Goal: Task Accomplishment & Management: Use online tool/utility

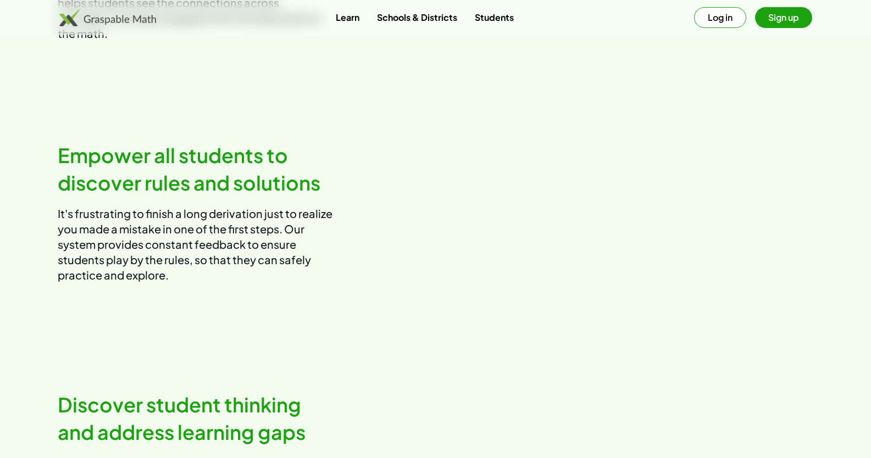
scroll to position [1141, 0]
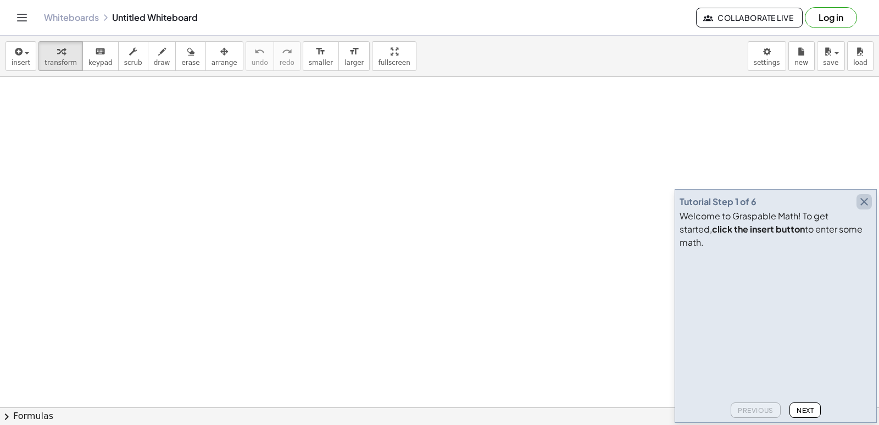
click at [861, 208] on icon "button" at bounding box center [863, 201] width 13 height 13
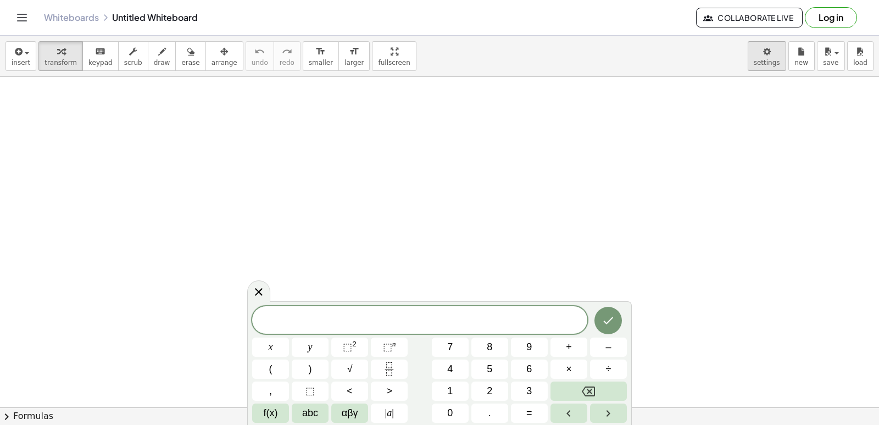
click at [783, 49] on body "Graspable Math Activities Get Started Activity Bank Assigned Work Classes White…" at bounding box center [439, 212] width 879 height 425
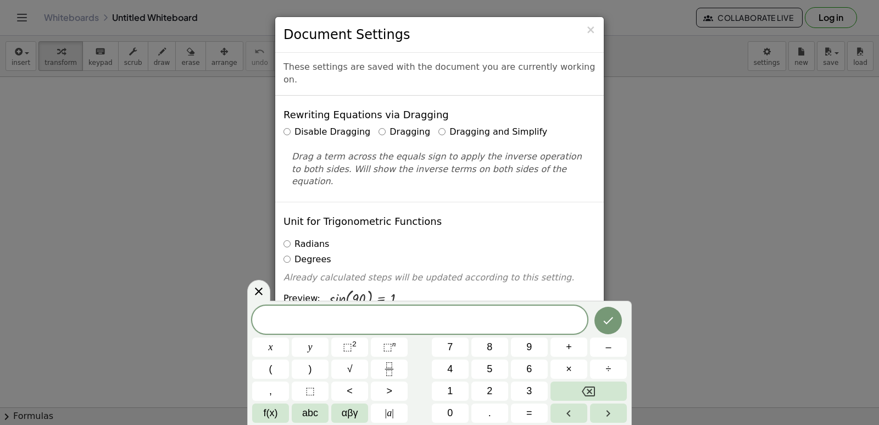
click at [457, 126] on label "Dragging and Simplify" at bounding box center [492, 132] width 109 height 13
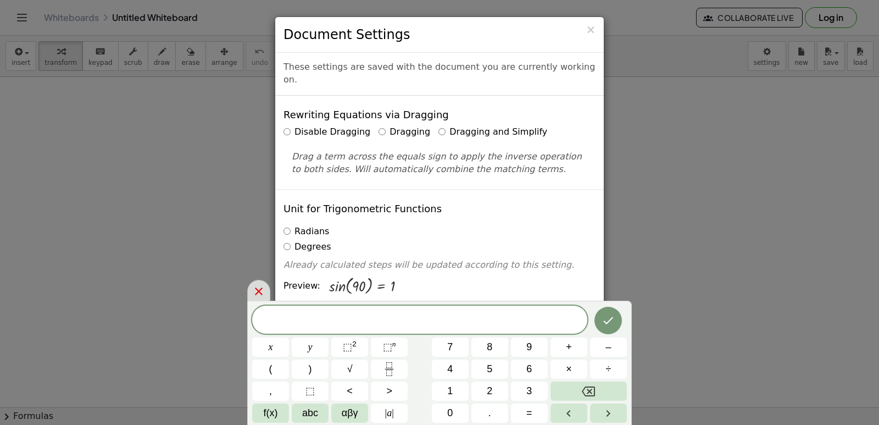
click at [249, 294] on div at bounding box center [258, 290] width 23 height 21
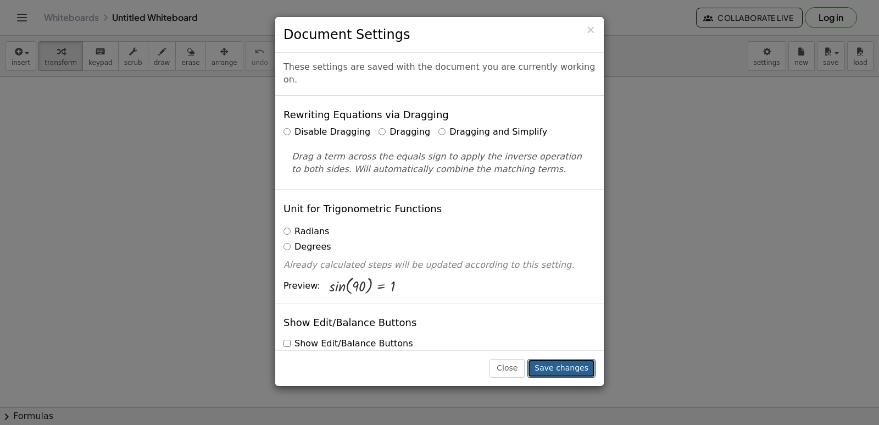
click at [585, 370] on button "Save changes" at bounding box center [561, 368] width 68 height 19
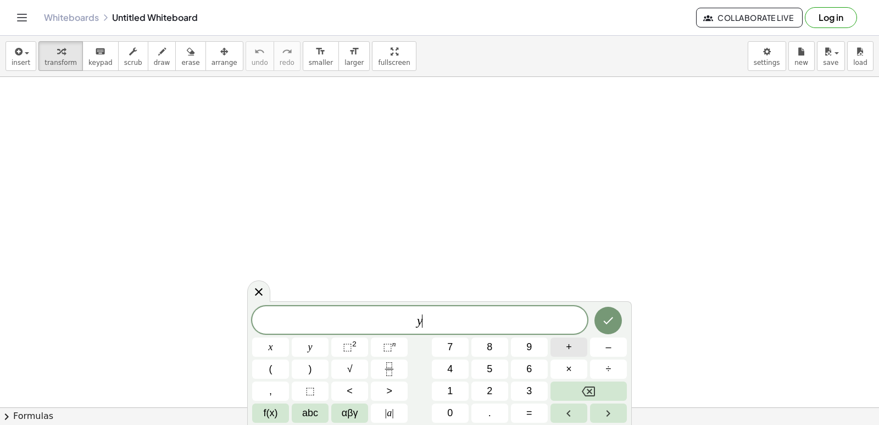
click at [566, 353] on span "+" at bounding box center [569, 346] width 6 height 15
click at [498, 394] on button "2" at bounding box center [489, 390] width 37 height 19
click at [282, 348] on button "x" at bounding box center [270, 346] width 37 height 19
click at [277, 348] on button "x" at bounding box center [270, 346] width 37 height 19
click at [571, 390] on button "Backspace" at bounding box center [588, 390] width 76 height 19
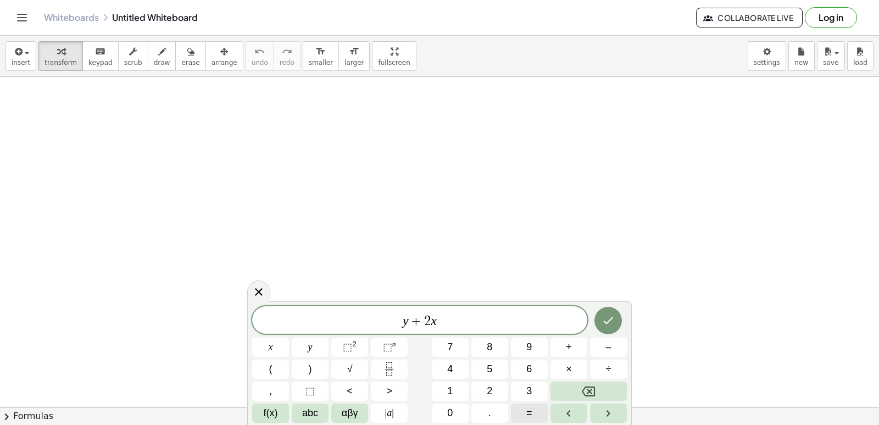
click at [534, 408] on button "=" at bounding box center [529, 412] width 37 height 19
click at [455, 388] on button "1" at bounding box center [450, 390] width 37 height 19
click at [453, 406] on button "0" at bounding box center [450, 412] width 37 height 19
click at [394, 321] on span "+" at bounding box center [402, 320] width 16 height 13
click at [298, 343] on button "y" at bounding box center [310, 346] width 37 height 19
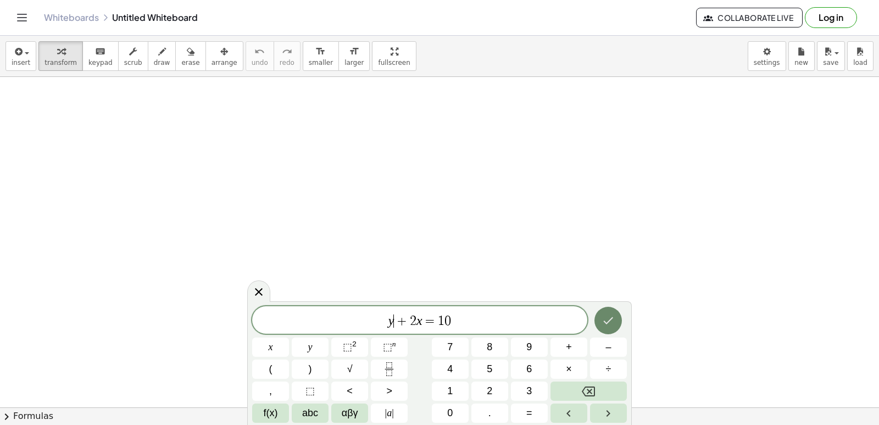
click at [600, 322] on button "Done" at bounding box center [607, 319] width 27 height 27
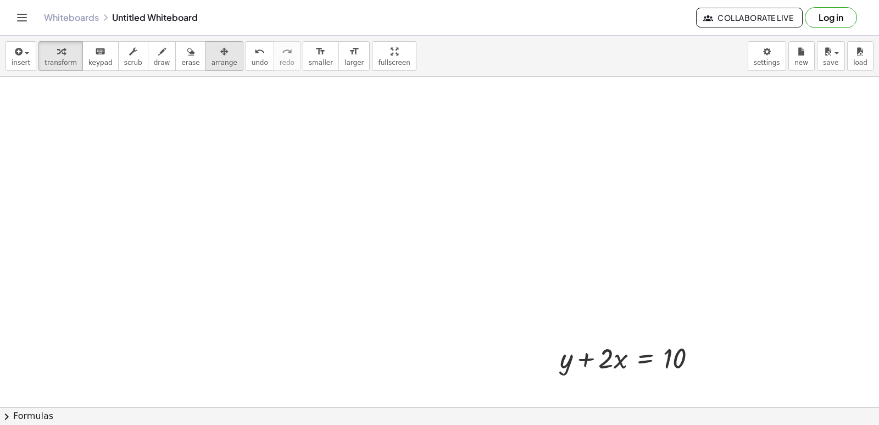
click at [205, 57] on button "arrange" at bounding box center [224, 56] width 38 height 30
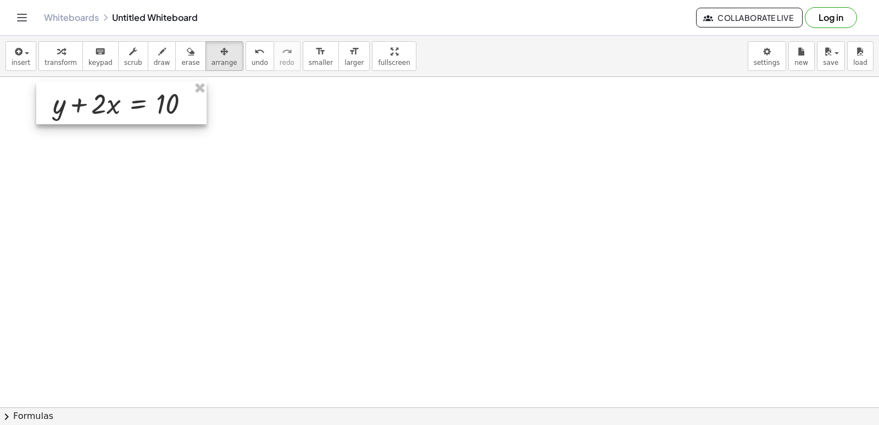
drag, startPoint x: 618, startPoint y: 353, endPoint x: 111, endPoint y: 97, distance: 567.9
click at [111, 97] on div at bounding box center [121, 102] width 170 height 43
click at [41, 55] on button "transform" at bounding box center [60, 56] width 44 height 30
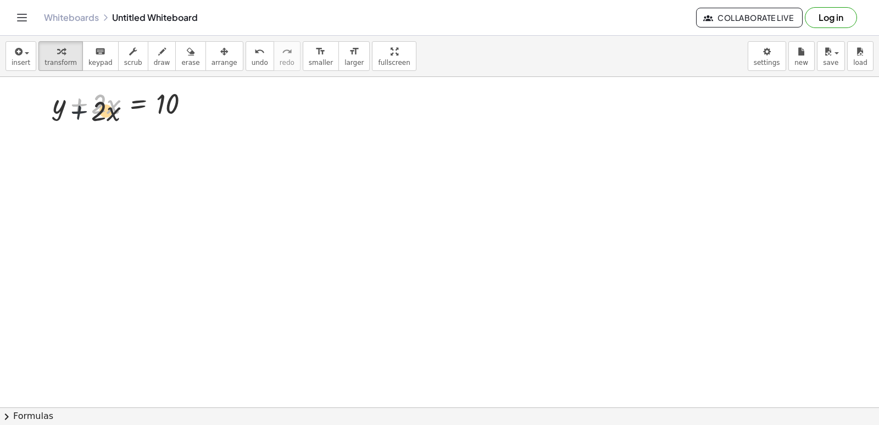
drag, startPoint x: 71, startPoint y: 97, endPoint x: 71, endPoint y: 109, distance: 12.6
click at [71, 109] on div at bounding box center [125, 102] width 157 height 37
drag, startPoint x: 103, startPoint y: 103, endPoint x: 98, endPoint y: 111, distance: 8.9
click at [98, 111] on div at bounding box center [125, 102] width 157 height 37
drag, startPoint x: 111, startPoint y: 109, endPoint x: 117, endPoint y: 107, distance: 5.7
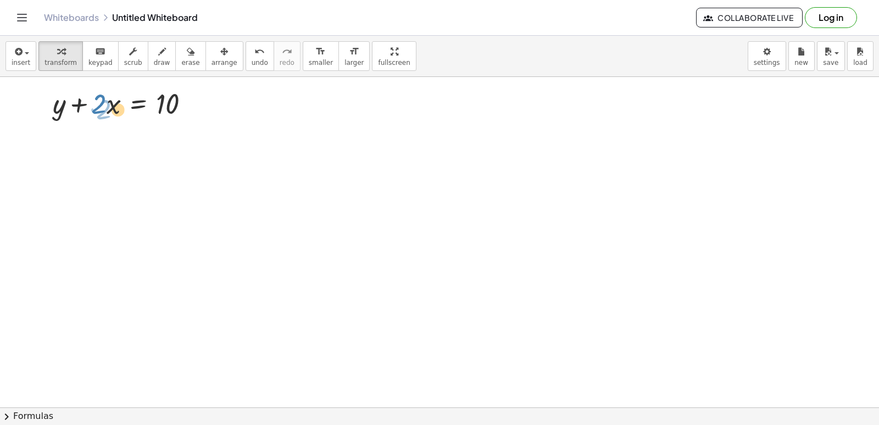
click at [116, 107] on div at bounding box center [125, 102] width 157 height 37
drag, startPoint x: 105, startPoint y: 104, endPoint x: 213, endPoint y: 98, distance: 107.8
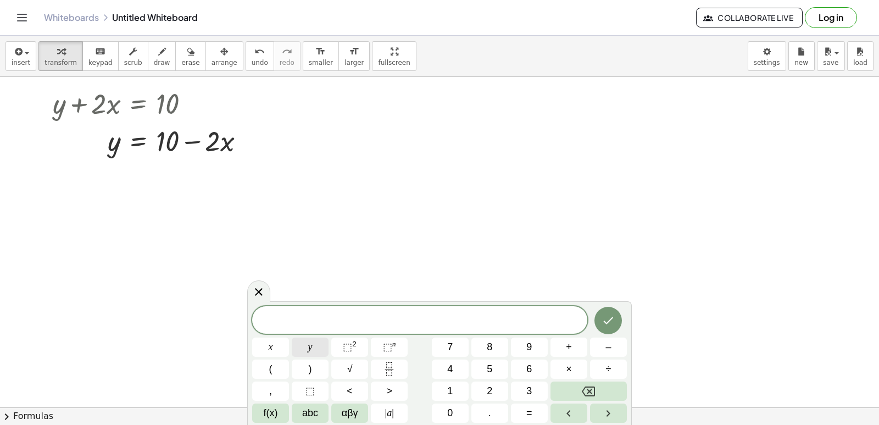
click at [299, 346] on button "y" at bounding box center [310, 346] width 37 height 19
click at [595, 349] on button "–" at bounding box center [608, 346] width 37 height 19
click at [502, 366] on button "5" at bounding box center [489, 368] width 37 height 19
click at [280, 343] on button "x" at bounding box center [270, 346] width 37 height 19
click at [531, 407] on span "=" at bounding box center [529, 412] width 6 height 15
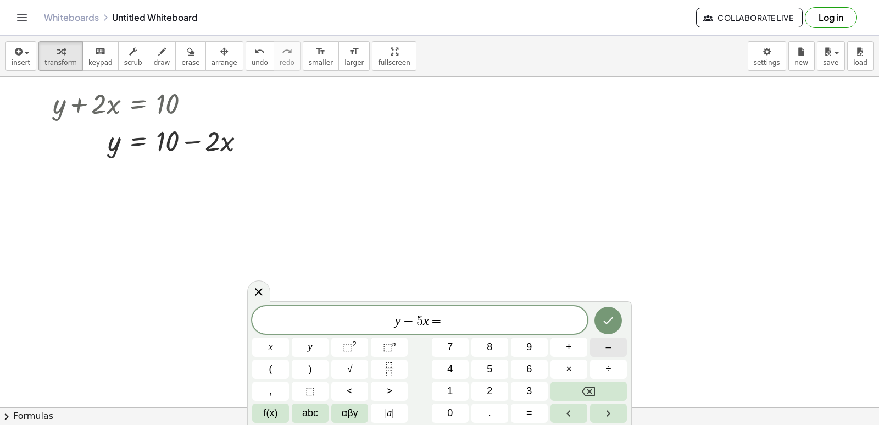
click at [594, 345] on button "–" at bounding box center [608, 346] width 37 height 19
click at [492, 387] on span "2" at bounding box center [489, 390] width 5 height 15
click at [604, 319] on icon "Done" at bounding box center [607, 320] width 13 height 13
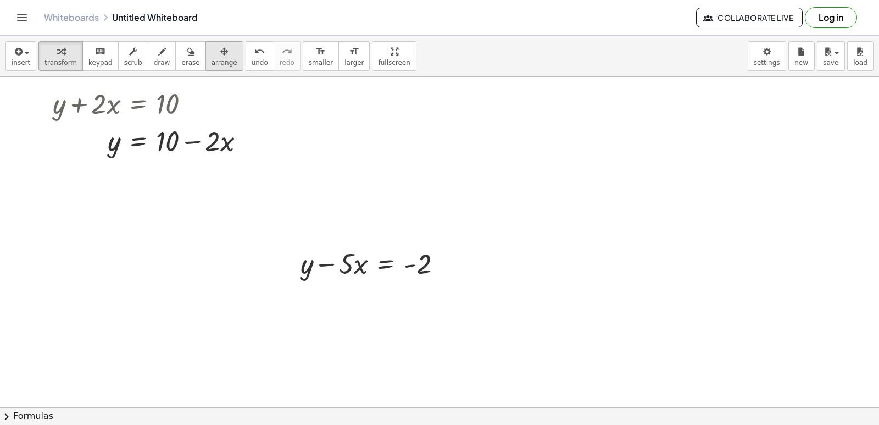
click at [211, 59] on span "arrange" at bounding box center [224, 63] width 26 height 8
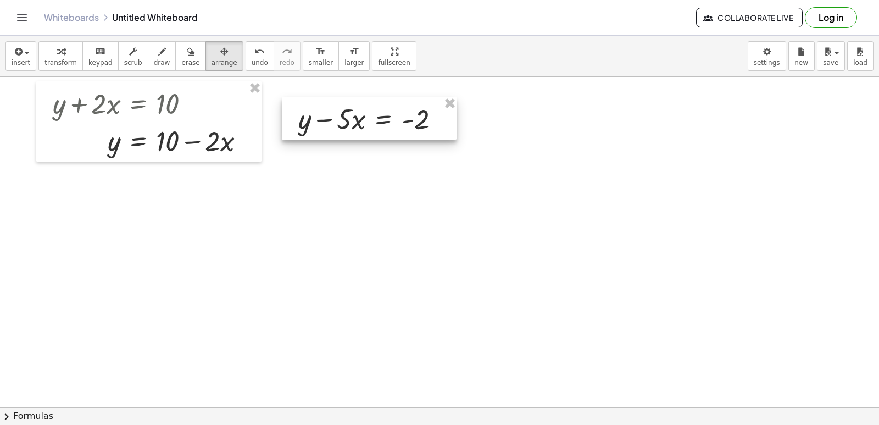
drag, startPoint x: 337, startPoint y: 266, endPoint x: 334, endPoint y: 125, distance: 141.2
click at [334, 125] on div at bounding box center [369, 118] width 175 height 43
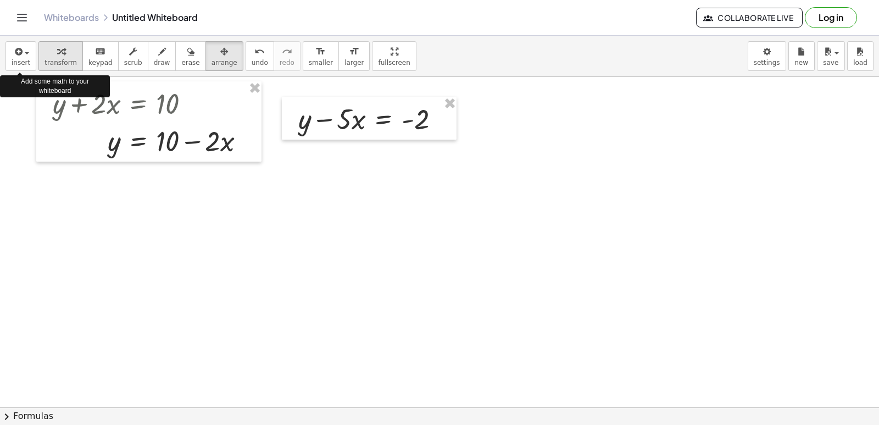
click at [39, 51] on button "transform" at bounding box center [60, 56] width 44 height 30
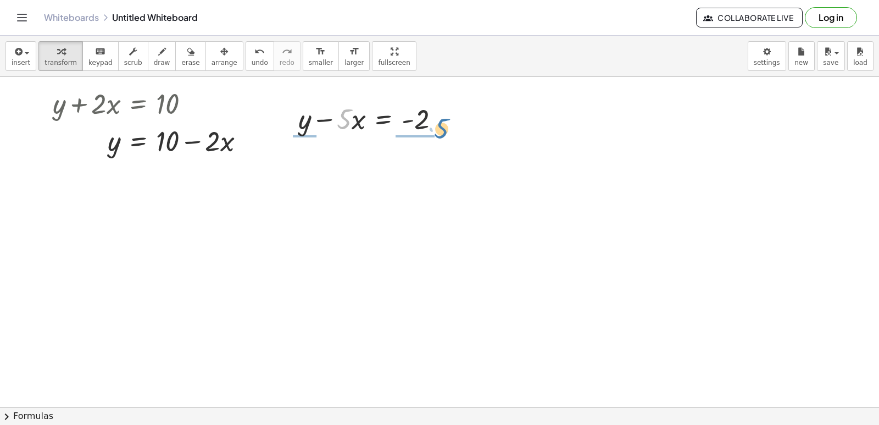
drag, startPoint x: 344, startPoint y: 118, endPoint x: 372, endPoint y: 151, distance: 43.6
click at [443, 125] on div at bounding box center [373, 117] width 161 height 37
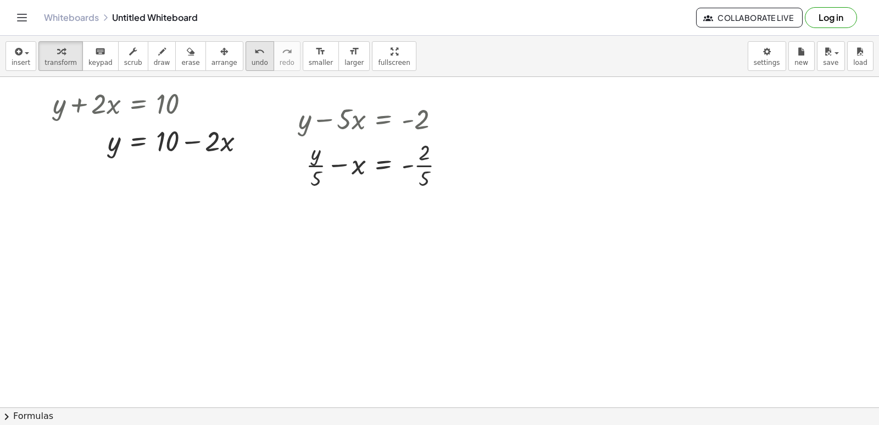
click at [254, 54] on icon "undo" at bounding box center [259, 51] width 10 height 13
click at [322, 113] on div at bounding box center [373, 117] width 161 height 37
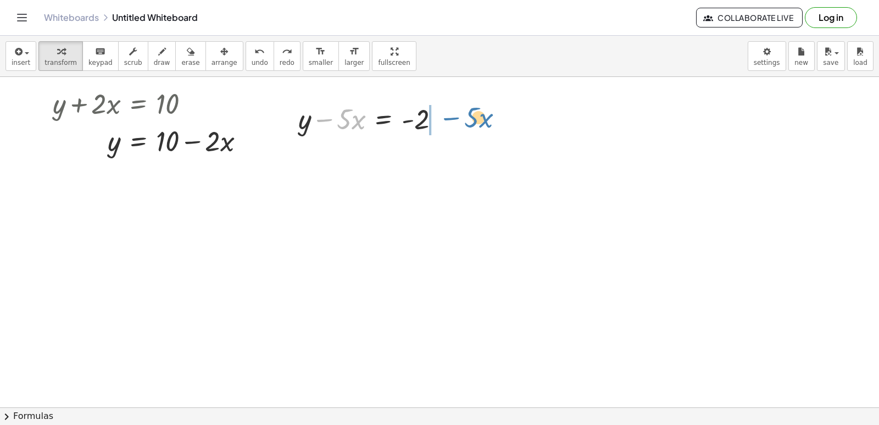
drag, startPoint x: 323, startPoint y: 120, endPoint x: 449, endPoint y: 120, distance: 126.3
click at [449, 120] on div at bounding box center [373, 117] width 161 height 37
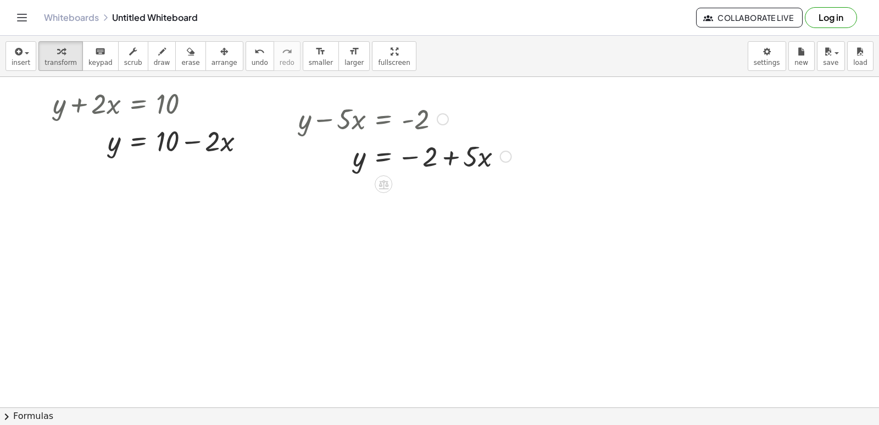
click at [446, 157] on div at bounding box center [405, 155] width 224 height 37
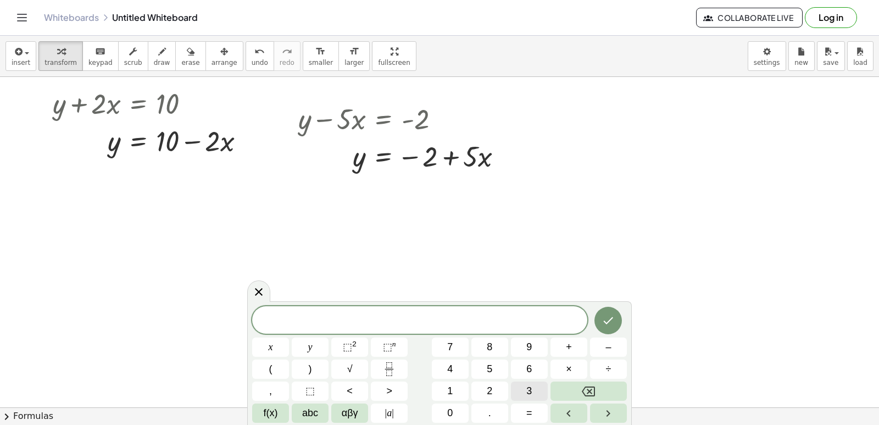
click at [529, 383] on button "3" at bounding box center [529, 390] width 37 height 19
click at [301, 339] on button "y" at bounding box center [310, 346] width 37 height 19
click at [571, 353] on span "+" at bounding box center [569, 346] width 6 height 15
click at [459, 391] on button "1" at bounding box center [450, 390] width 37 height 19
click at [481, 388] on button "2" at bounding box center [489, 390] width 37 height 19
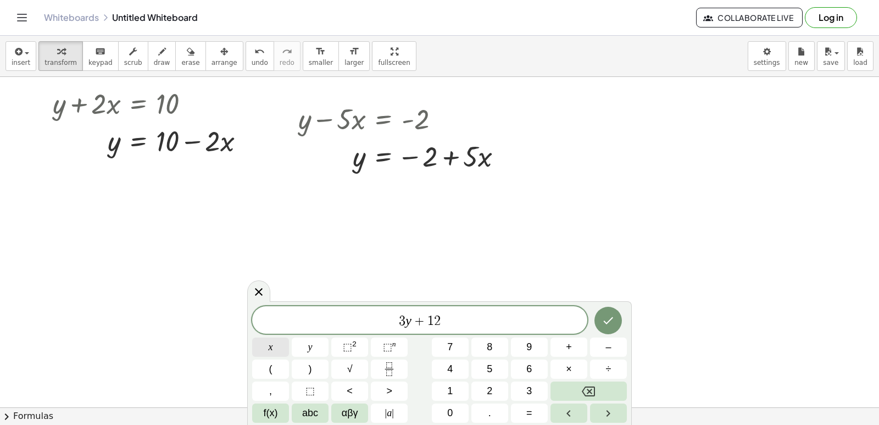
click at [272, 344] on span "x" at bounding box center [271, 346] width 4 height 15
click at [536, 405] on button "=" at bounding box center [529, 412] width 37 height 19
click at [443, 383] on button "1" at bounding box center [450, 390] width 37 height 19
click at [481, 366] on button "5" at bounding box center [489, 368] width 37 height 19
click at [612, 316] on icon "Done" at bounding box center [607, 320] width 13 height 13
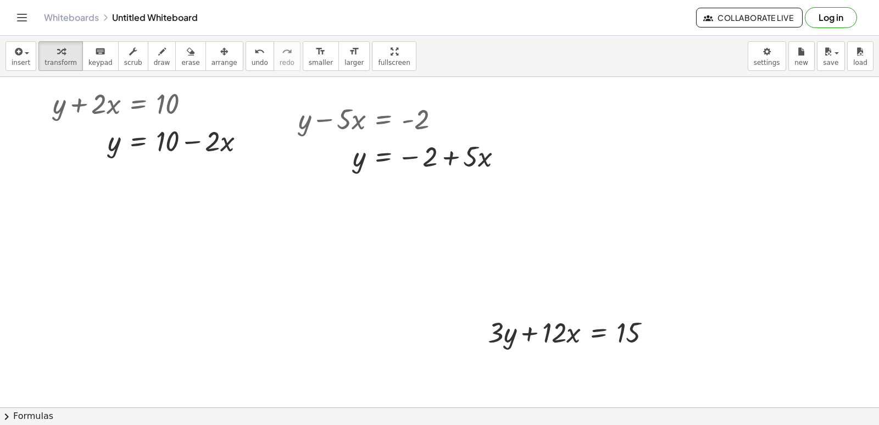
click at [211, 59] on span "arrange" at bounding box center [224, 63] width 26 height 8
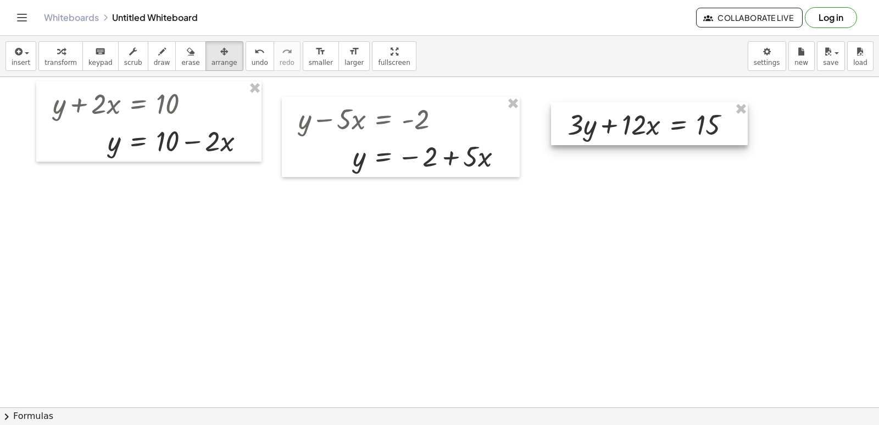
drag, startPoint x: 561, startPoint y: 341, endPoint x: 641, endPoint y: 133, distance: 222.4
click at [641, 133] on div at bounding box center [649, 123] width 197 height 43
click at [57, 56] on icon "button" at bounding box center [61, 51] width 8 height 13
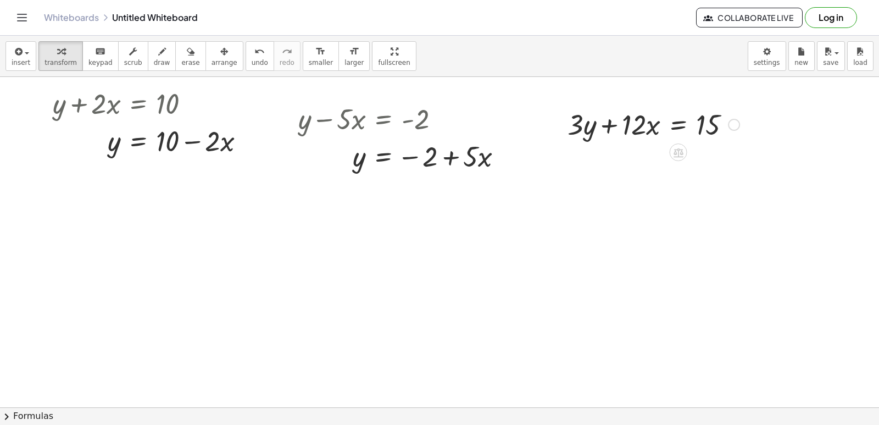
drag, startPoint x: 624, startPoint y: 121, endPoint x: 684, endPoint y: 122, distance: 59.9
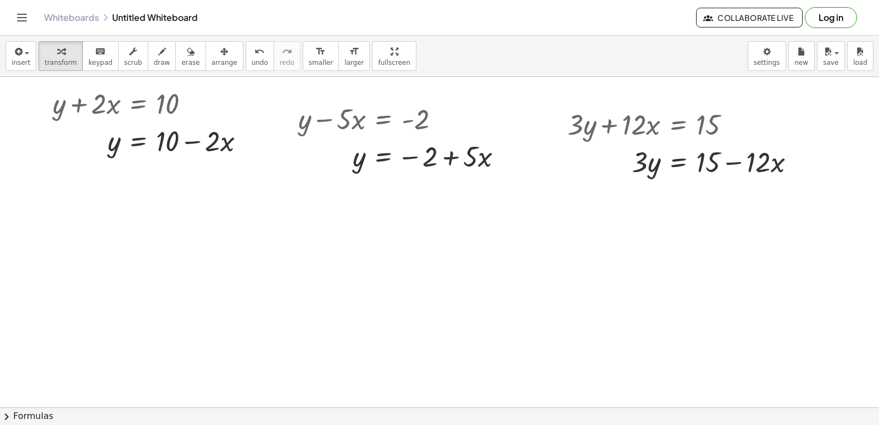
drag, startPoint x: 473, startPoint y: 275, endPoint x: 479, endPoint y: 276, distance: 6.7
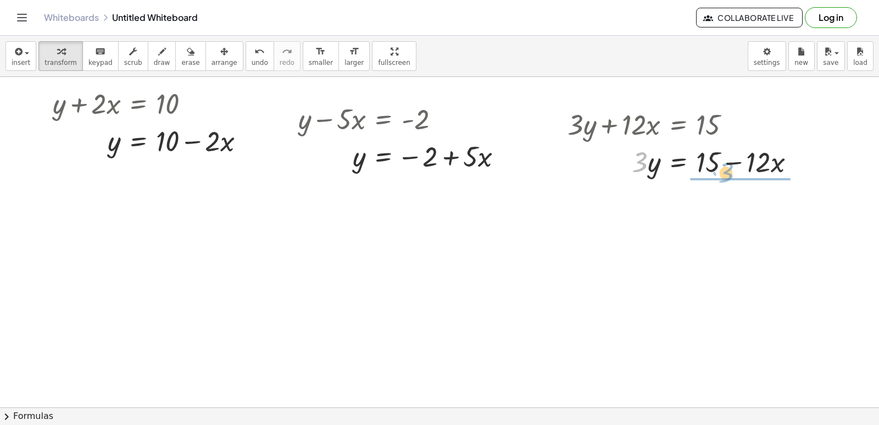
drag, startPoint x: 641, startPoint y: 165, endPoint x: 735, endPoint y: 174, distance: 93.8
click at [735, 174] on div at bounding box center [685, 160] width 247 height 37
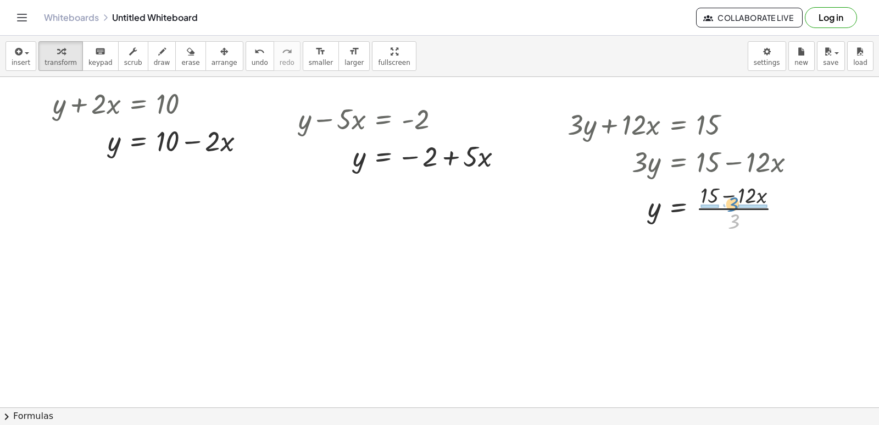
drag, startPoint x: 734, startPoint y: 221, endPoint x: 733, endPoint y: 204, distance: 17.1
click at [733, 204] on div at bounding box center [685, 207] width 247 height 55
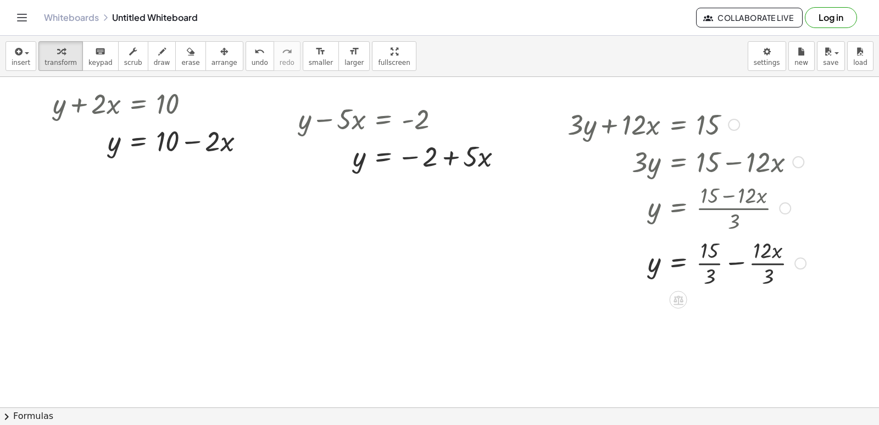
click at [702, 259] on div at bounding box center [686, 262] width 249 height 55
click at [750, 266] on div at bounding box center [686, 262] width 249 height 55
click at [754, 325] on div at bounding box center [686, 316] width 249 height 55
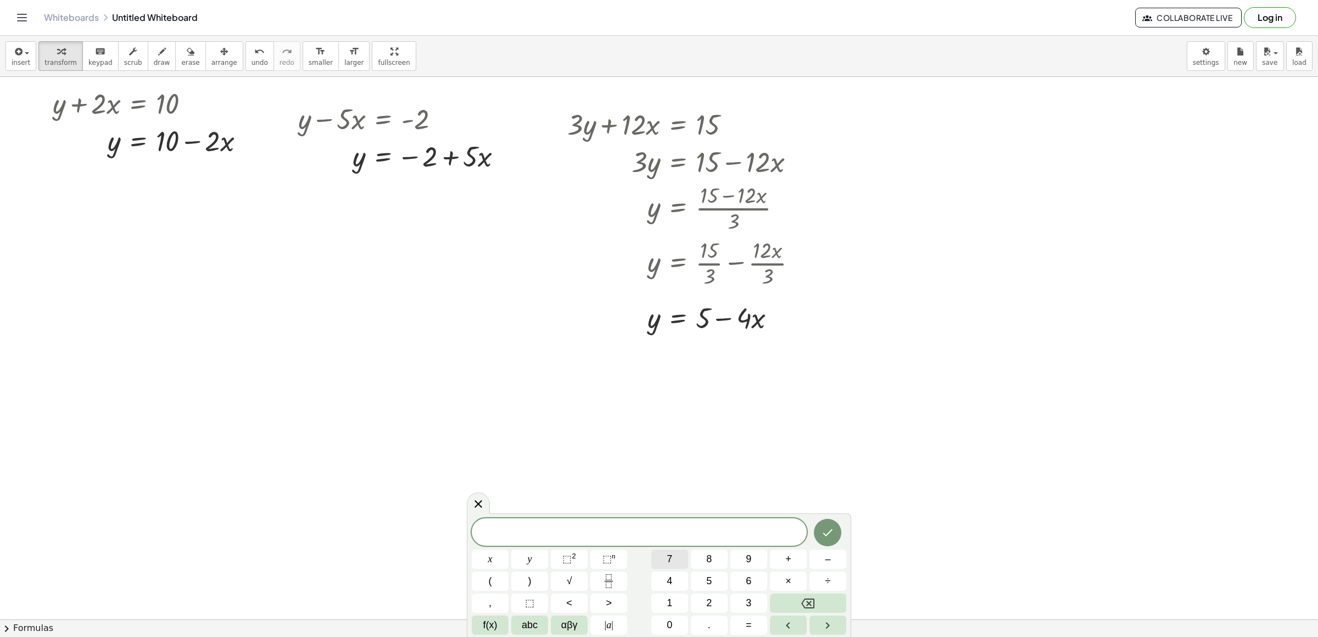
click at [667, 424] on span "7" at bounding box center [669, 558] width 5 height 15
click at [511, 424] on button "y" at bounding box center [529, 558] width 37 height 19
click at [816, 424] on button "–" at bounding box center [828, 558] width 37 height 19
click at [700, 424] on button "2" at bounding box center [709, 602] width 37 height 19
click at [684, 424] on button "1" at bounding box center [669, 602] width 37 height 19
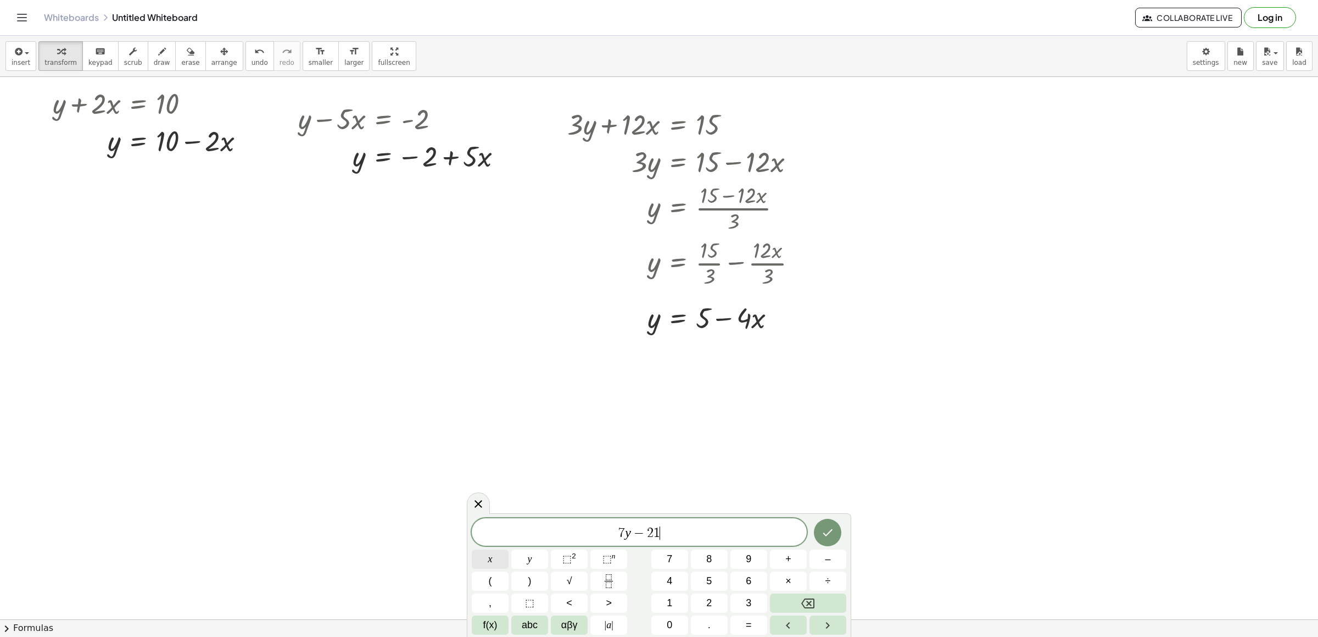
click at [490, 424] on span "x" at bounding box center [490, 558] width 4 height 15
click at [744, 424] on button "=" at bounding box center [748, 624] width 37 height 19
click at [676, 424] on button "7" at bounding box center [669, 558] width 37 height 19
click at [821, 424] on button "Done" at bounding box center [827, 531] width 27 height 27
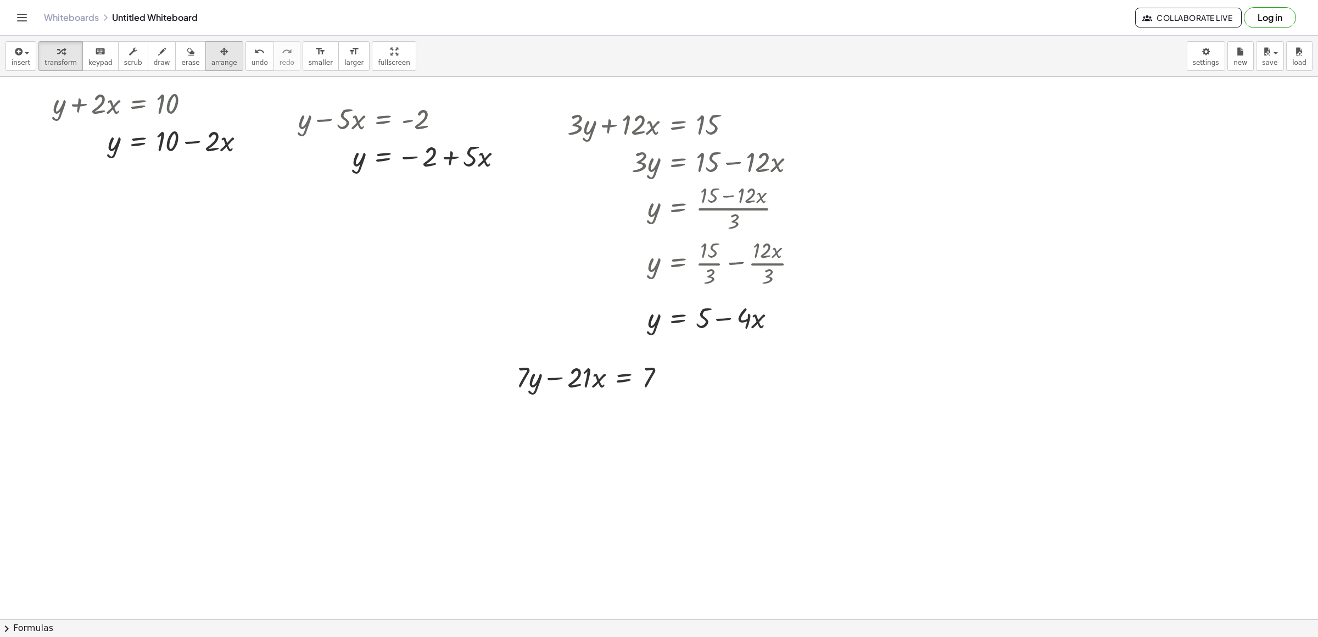
click at [220, 48] on icon "button" at bounding box center [224, 51] width 8 height 13
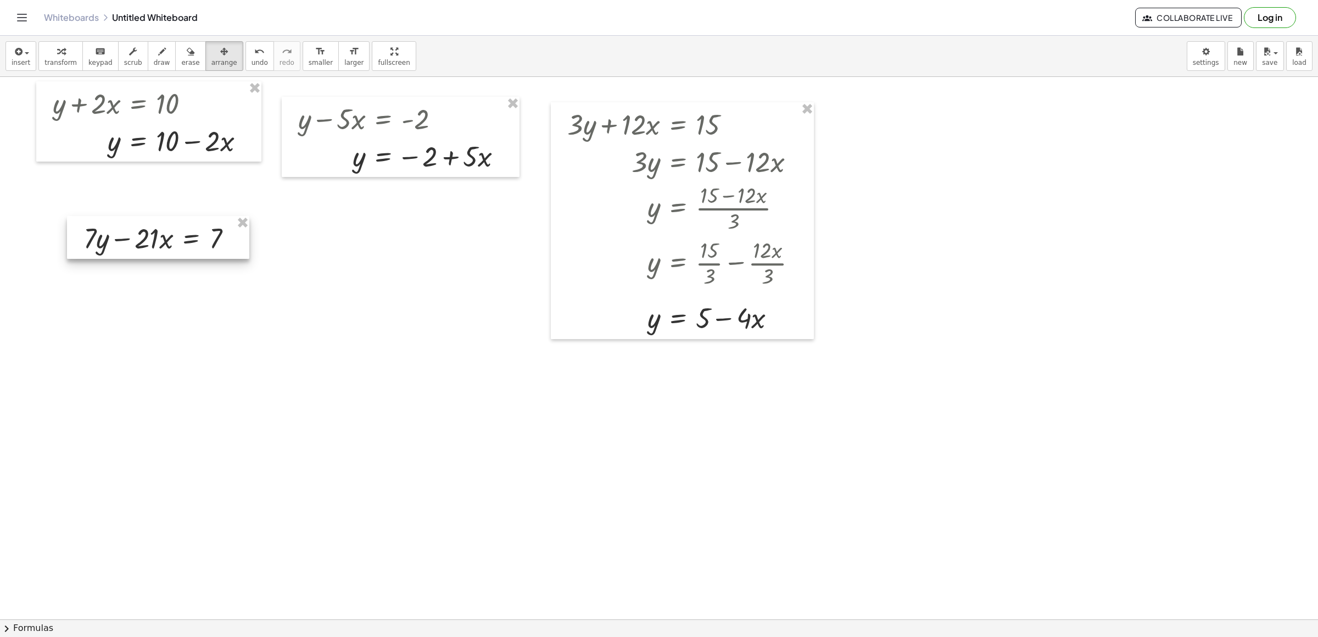
drag, startPoint x: 551, startPoint y: 369, endPoint x: 119, endPoint y: 229, distance: 454.4
click at [119, 229] on div at bounding box center [158, 237] width 182 height 43
click at [69, 66] on span "transform" at bounding box center [60, 63] width 32 height 8
drag, startPoint x: 150, startPoint y: 239, endPoint x: 244, endPoint y: 245, distance: 94.7
click at [244, 245] on div at bounding box center [162, 237] width 169 height 37
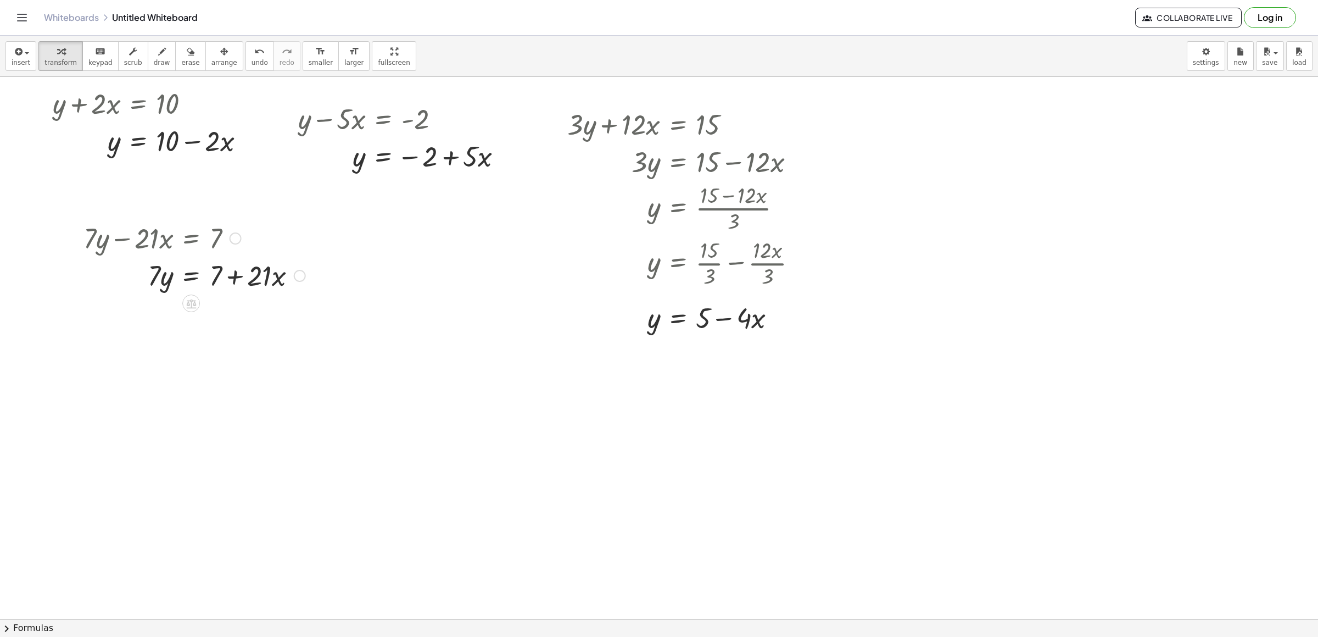
click at [231, 279] on div at bounding box center [194, 274] width 233 height 37
drag, startPoint x: 159, startPoint y: 286, endPoint x: 239, endPoint y: 292, distance: 81.0
drag, startPoint x: 239, startPoint y: 336, endPoint x: 243, endPoint y: 323, distance: 13.1
click at [243, 323] on div at bounding box center [194, 320] width 233 height 55
click at [226, 371] on div at bounding box center [197, 376] width 238 height 55
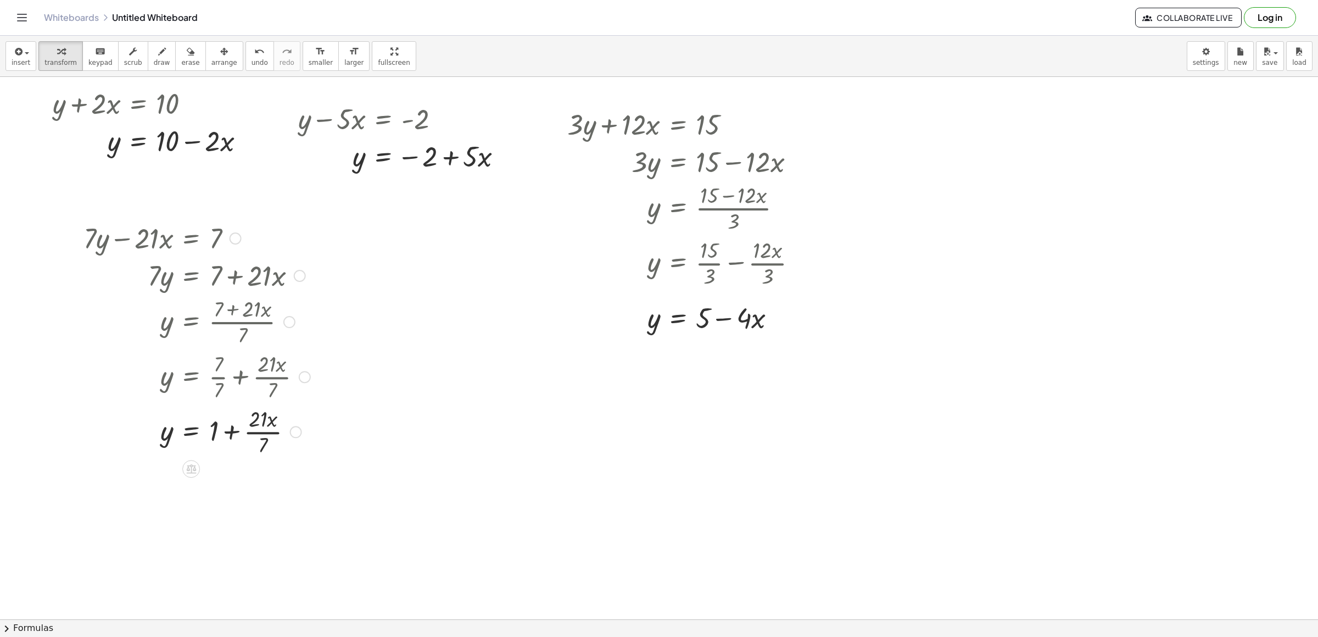
click at [266, 424] on div at bounding box center [197, 431] width 238 height 55
click at [698, 424] on div at bounding box center [659, 619] width 1318 height 1084
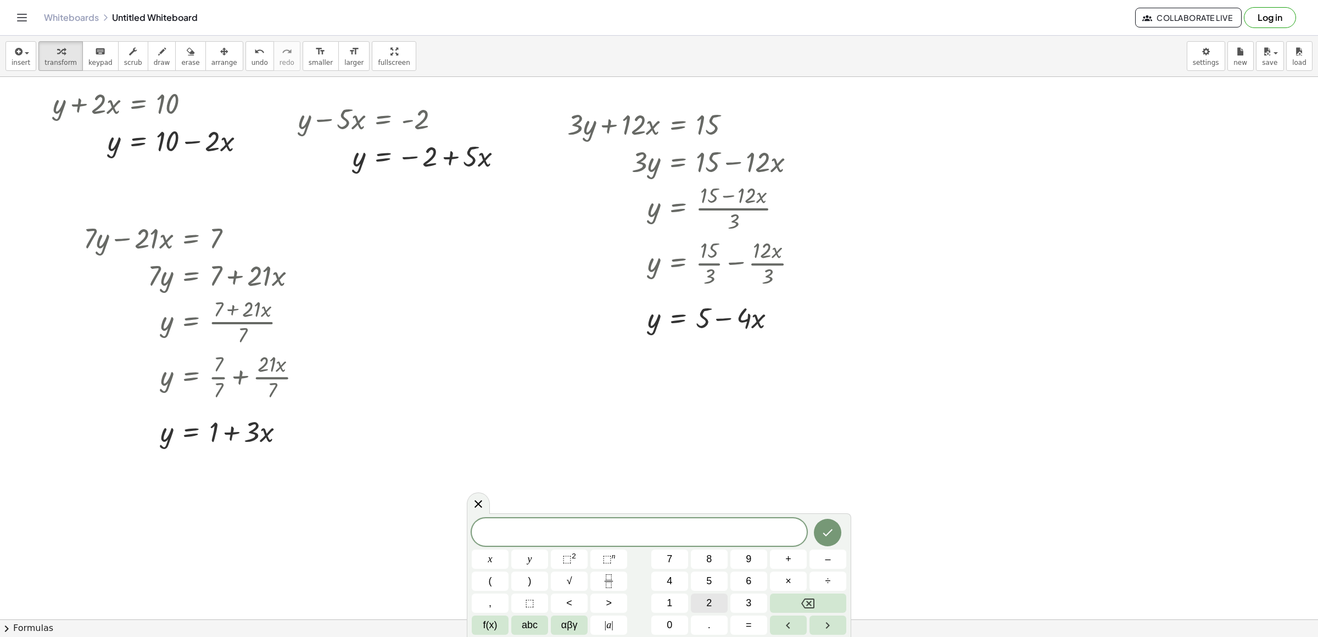
click at [704, 424] on button "2" at bounding box center [709, 602] width 37 height 19
click at [528, 424] on span "y" at bounding box center [530, 558] width 4 height 15
click at [783, 424] on button "+" at bounding box center [788, 558] width 37 height 19
click at [533, 424] on button "y" at bounding box center [529, 558] width 37 height 19
click at [751, 424] on button "=" at bounding box center [748, 624] width 37 height 19
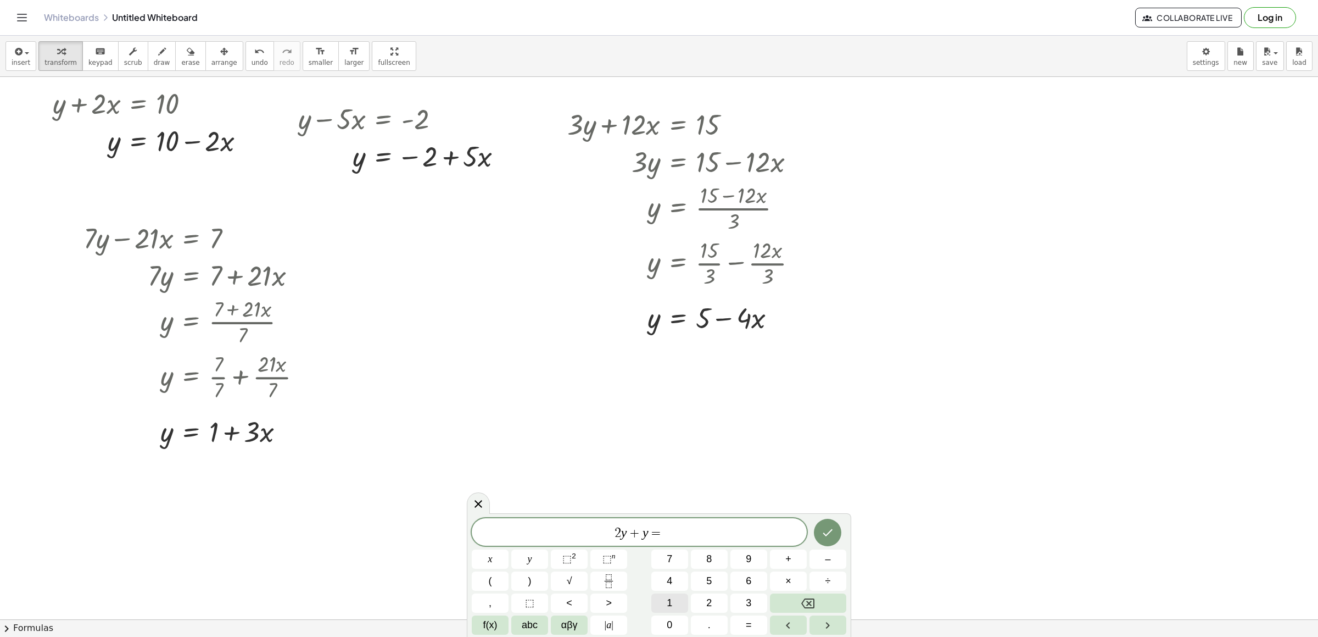
click at [673, 424] on button "1" at bounding box center [669, 602] width 37 height 19
click at [673, 424] on button "0" at bounding box center [669, 624] width 37 height 19
click at [834, 424] on button "Done" at bounding box center [827, 531] width 27 height 27
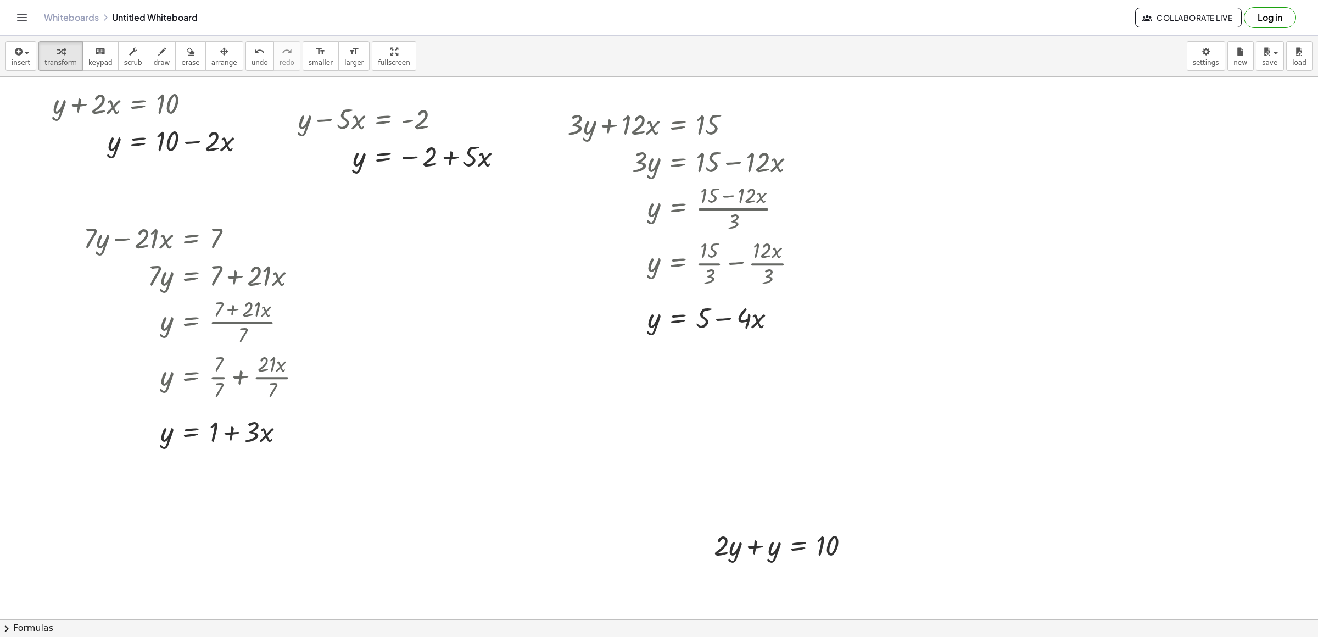
click at [211, 54] on div "button" at bounding box center [224, 50] width 26 height 13
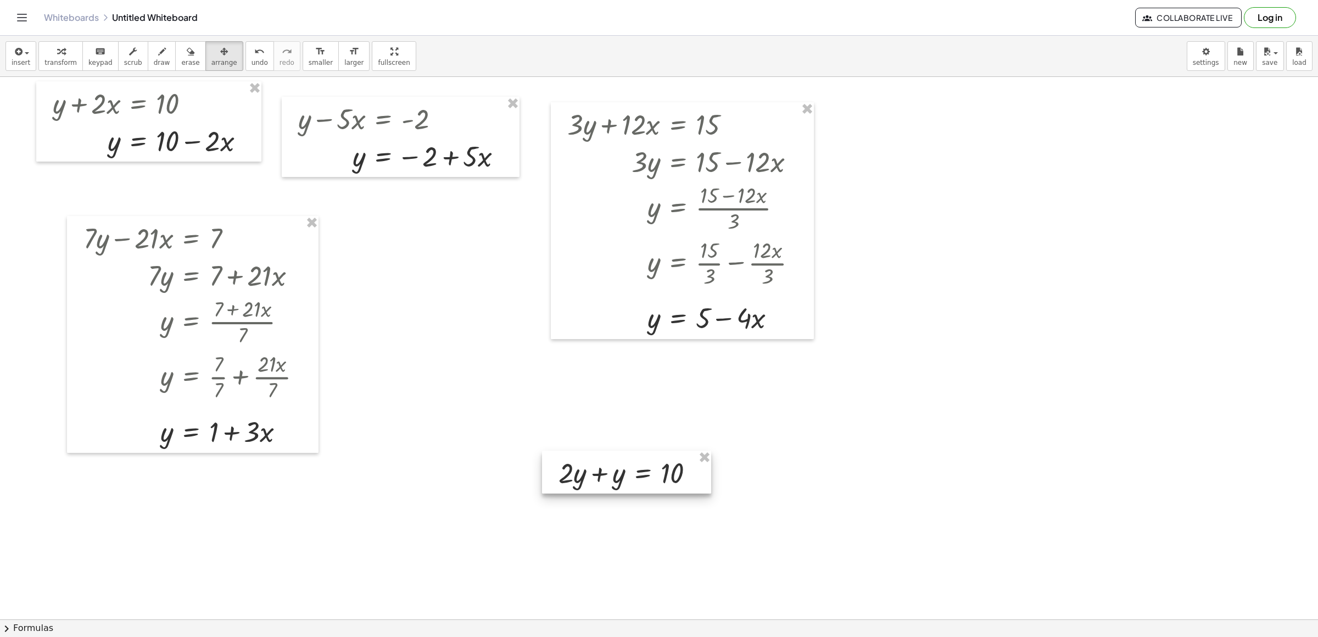
drag, startPoint x: 777, startPoint y: 541, endPoint x: 555, endPoint y: 436, distance: 245.2
click at [604, 424] on div at bounding box center [626, 471] width 169 height 43
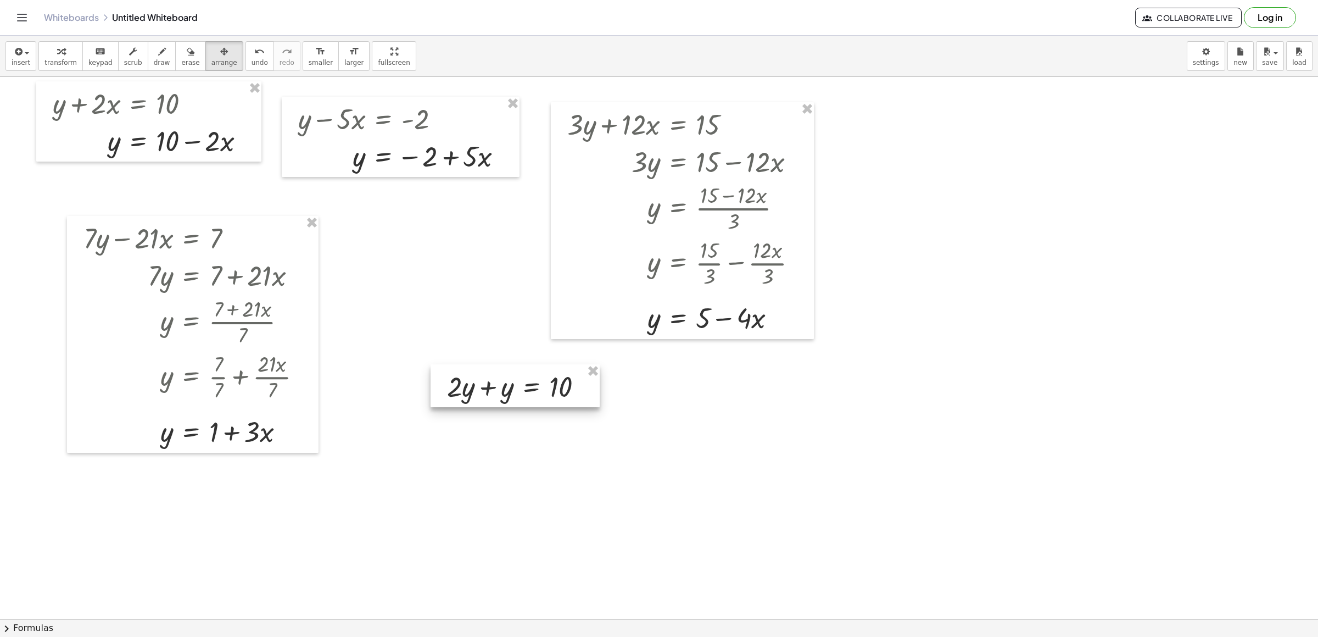
drag, startPoint x: 570, startPoint y: 445, endPoint x: 506, endPoint y: 390, distance: 83.8
click at [506, 390] on div at bounding box center [515, 385] width 169 height 43
drag, startPoint x: 481, startPoint y: 382, endPoint x: 400, endPoint y: 419, distance: 88.7
click at [398, 420] on div at bounding box center [473, 403] width 169 height 43
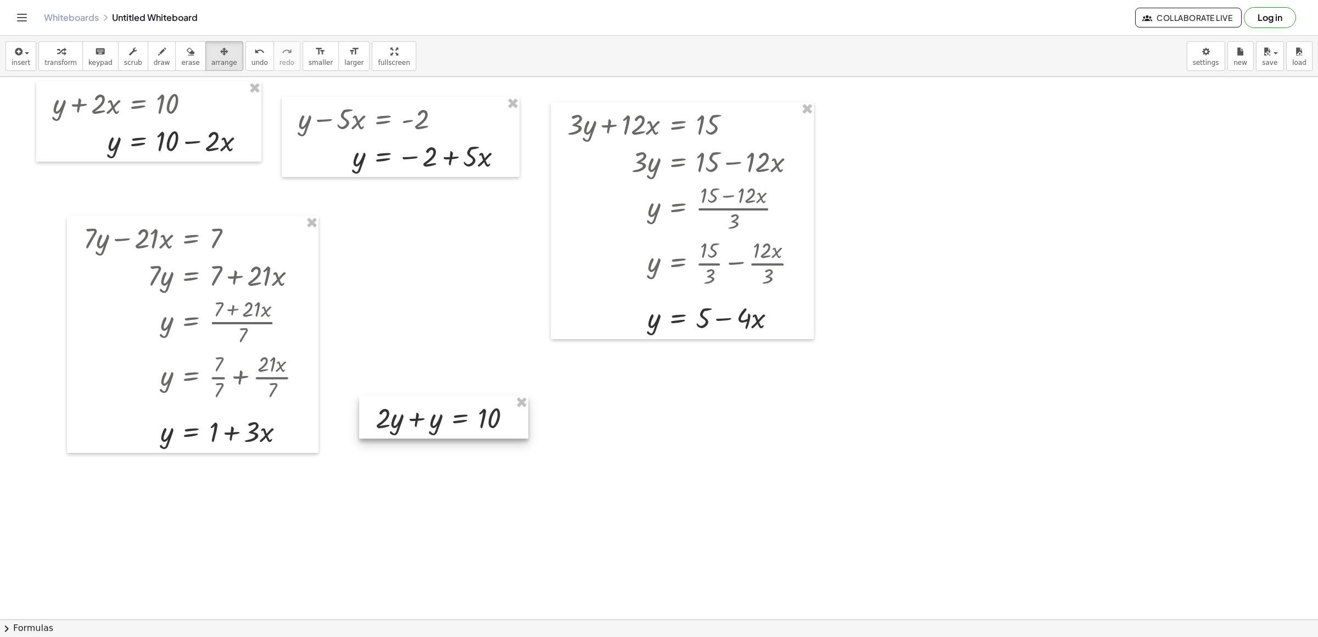
drag, startPoint x: 393, startPoint y: 428, endPoint x: 443, endPoint y: 427, distance: 50.5
click at [443, 424] on div at bounding box center [443, 416] width 169 height 43
click at [61, 60] on span "transform" at bounding box center [60, 63] width 32 height 8
click at [460, 419] on div at bounding box center [476, 416] width 155 height 37
click at [488, 424] on icon at bounding box center [489, 446] width 12 height 12
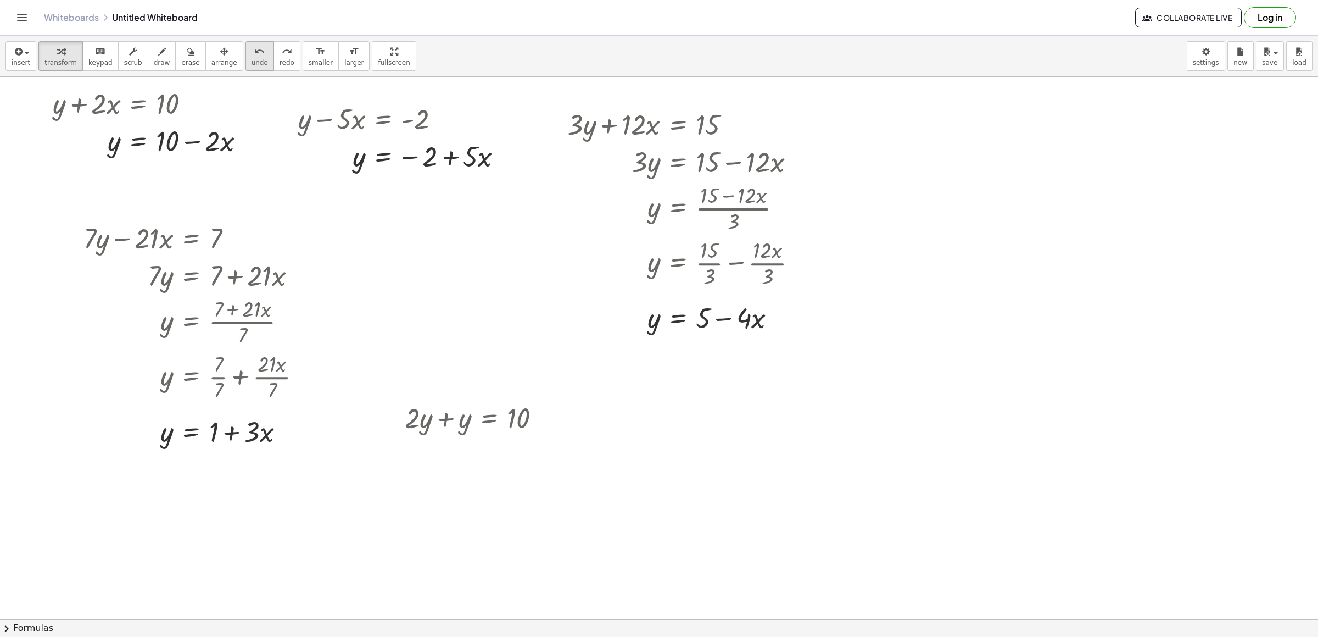
click at [252, 59] on span "undo" at bounding box center [260, 63] width 16 height 8
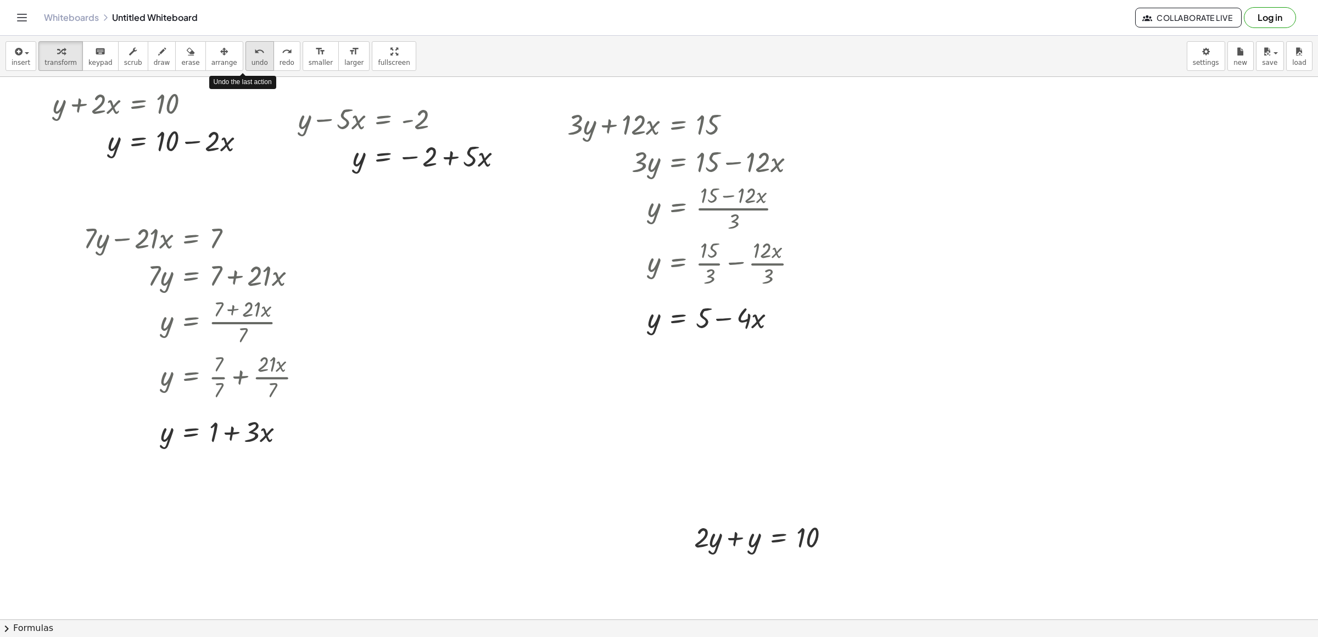
click at [252, 59] on span "undo" at bounding box center [260, 63] width 16 height 8
click at [570, 389] on div at bounding box center [659, 619] width 1318 height 1084
click at [604, 424] on div at bounding box center [659, 619] width 1318 height 1084
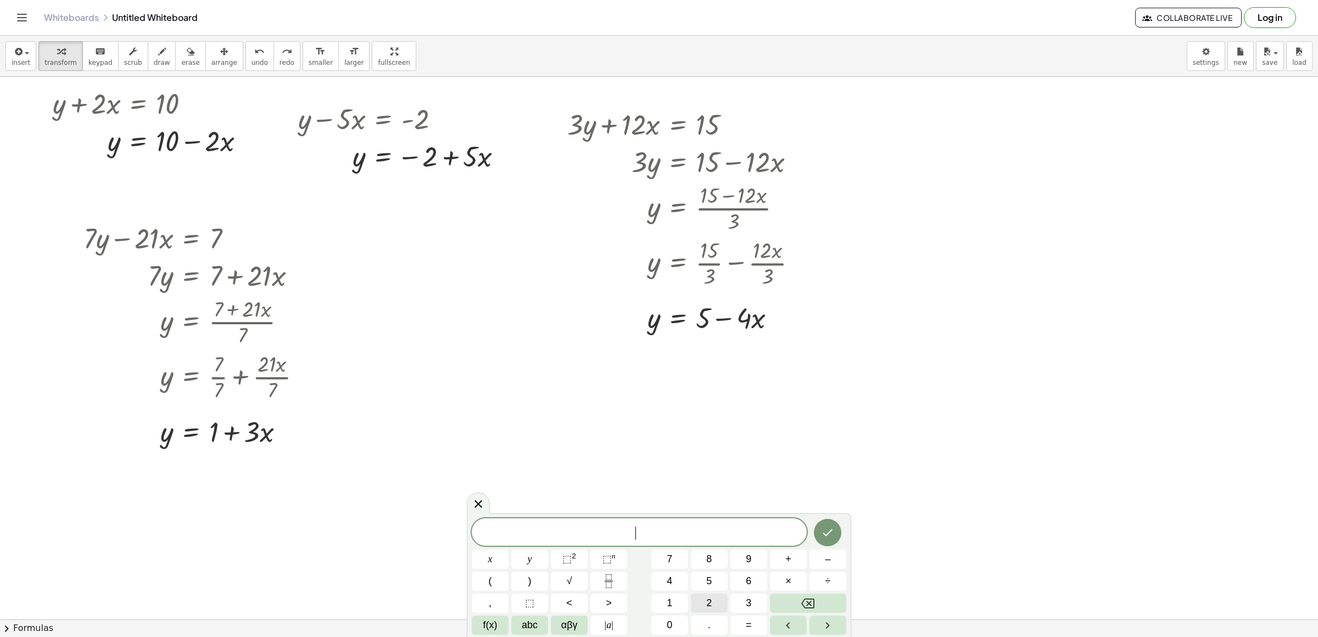
click at [716, 424] on button "2" at bounding box center [709, 602] width 37 height 19
click at [513, 424] on button "y" at bounding box center [529, 558] width 37 height 19
click at [797, 424] on button "+" at bounding box center [788, 558] width 37 height 19
click at [483, 424] on button "x" at bounding box center [490, 558] width 37 height 19
click at [730, 424] on button "=" at bounding box center [748, 624] width 37 height 19
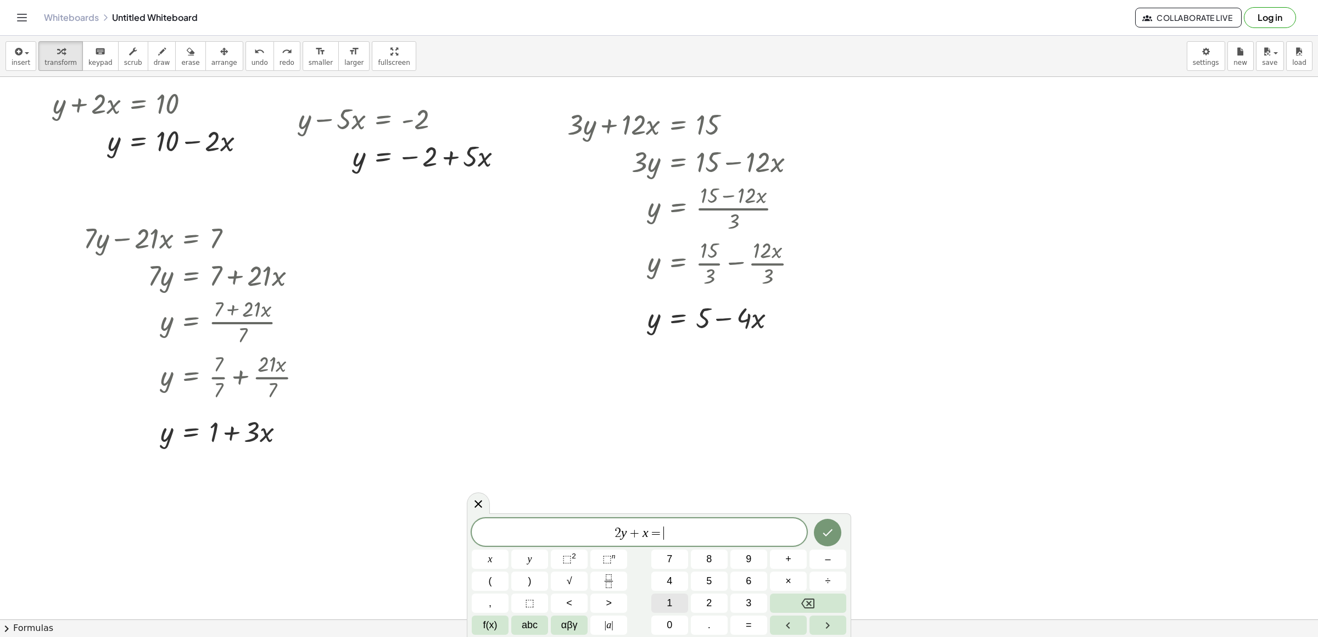
click at [669, 424] on span "1" at bounding box center [669, 602] width 5 height 15
click at [668, 424] on div "2 y + x = 1 ​ x y ⬚ 2 ⬚ n 7 8 9 + – ( ) √ 4 5 6 × ÷ , ⬚ < > 1 2 3 f(x) abc αβγ …" at bounding box center [659, 576] width 375 height 116
click at [676, 424] on div "2 y + x = 1 x y ⬚ 2 ⬚ n 7 8 9 + – ( ) √ 4 5 6 × ÷ , ⬚ < > 1 2 3 f(x) abc αβγ | …" at bounding box center [659, 576] width 375 height 116
click at [674, 424] on button "0" at bounding box center [669, 624] width 37 height 19
click at [822, 424] on icon "Done" at bounding box center [827, 532] width 13 height 13
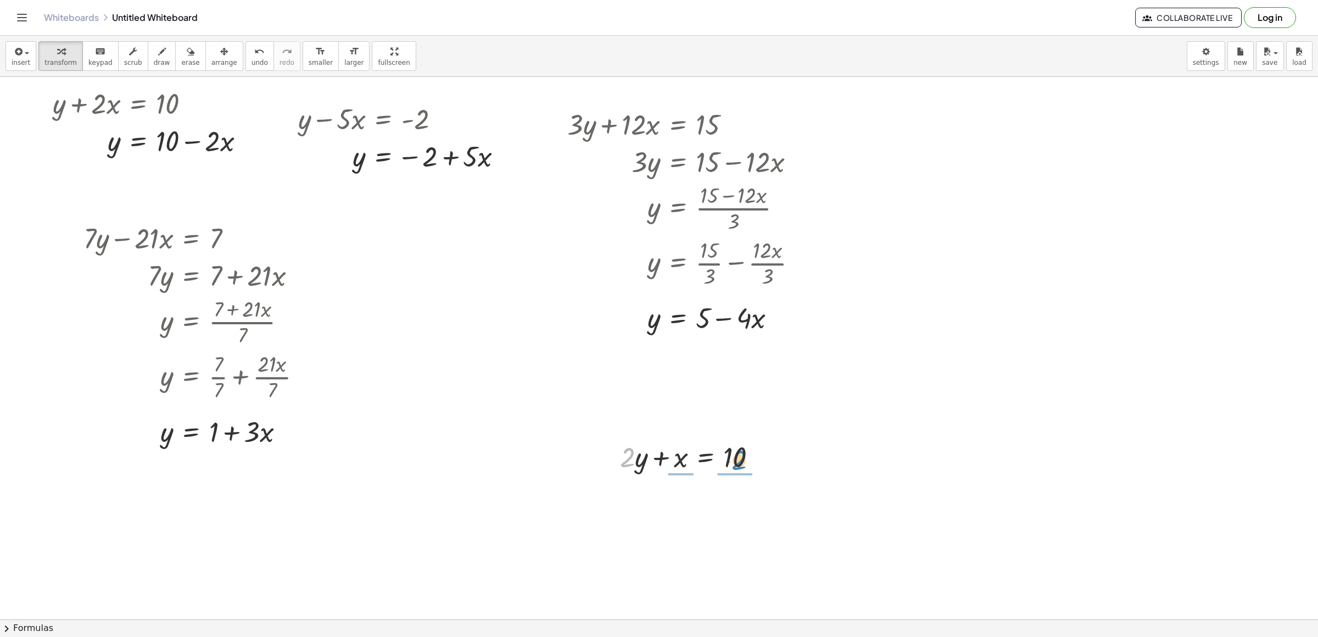
drag, startPoint x: 633, startPoint y: 460, endPoint x: 746, endPoint y: 460, distance: 113.7
click at [746, 424] on div at bounding box center [693, 455] width 157 height 37
click at [252, 60] on span "undo" at bounding box center [260, 63] width 16 height 8
drag, startPoint x: 628, startPoint y: 463, endPoint x: 783, endPoint y: 480, distance: 155.8
click at [738, 379] on div at bounding box center [659, 619] width 1318 height 1084
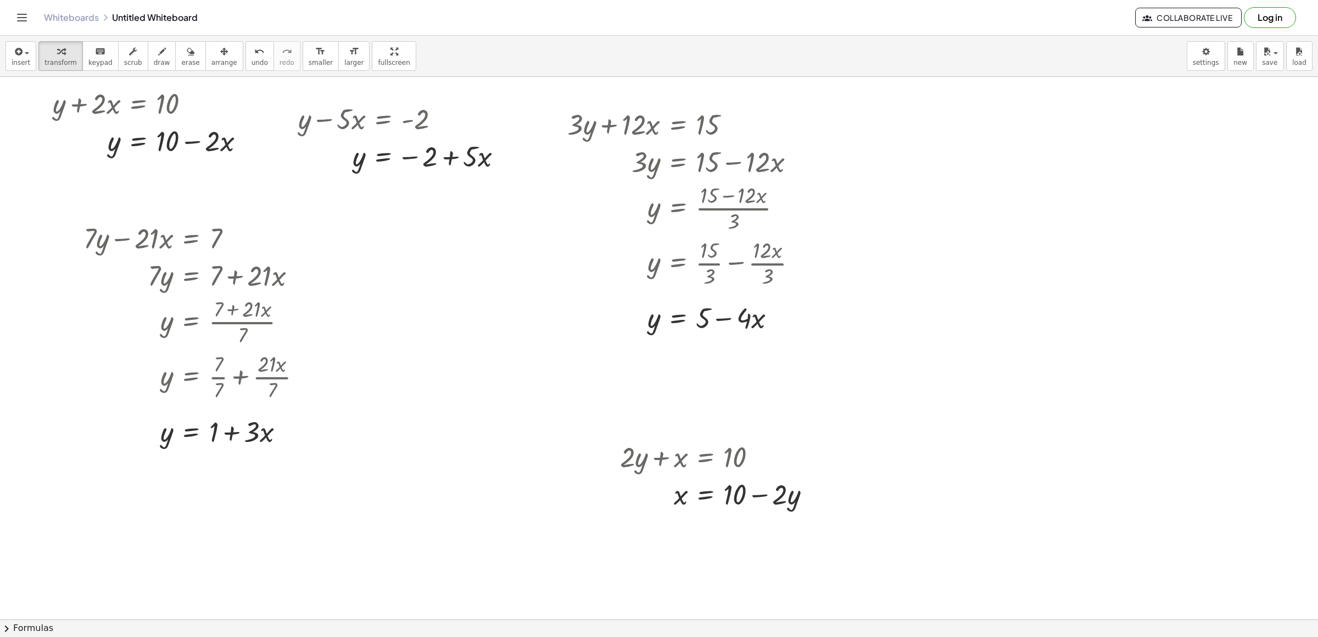
click at [878, 424] on div at bounding box center [659, 619] width 1318 height 1084
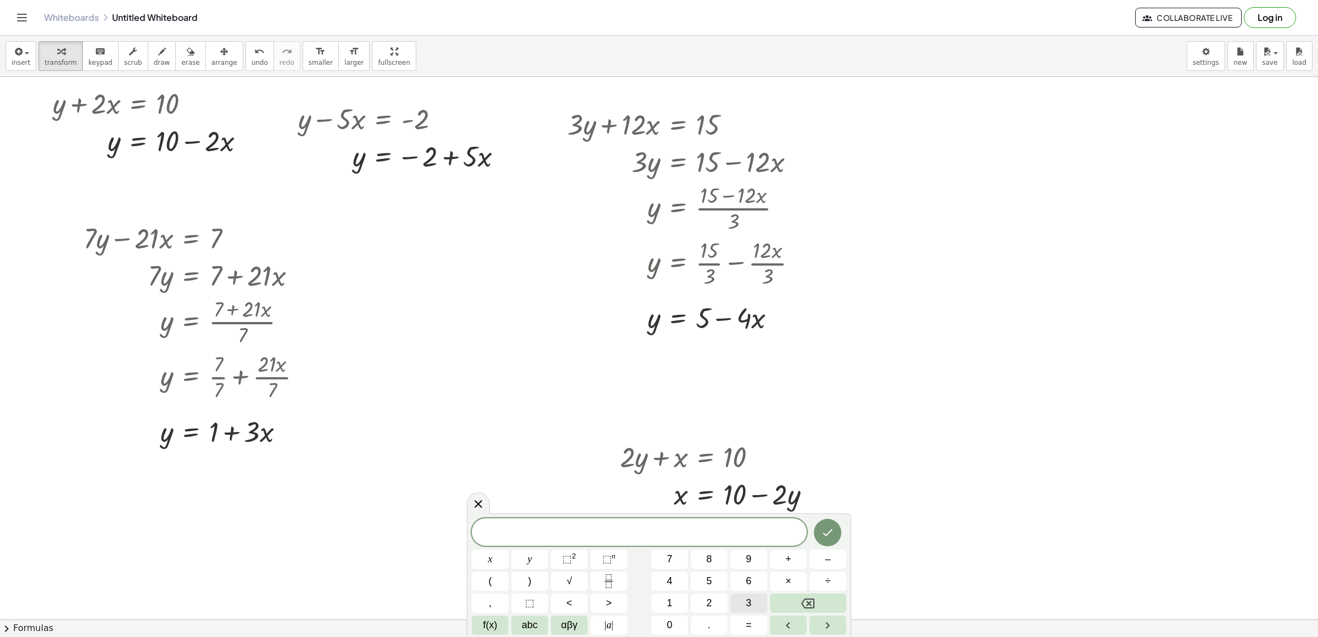
click at [750, 424] on span "3" at bounding box center [748, 602] width 5 height 15
click at [509, 424] on div "3 x y ⬚ 2 ⬚ n 7 8 9 + – ( ) √ 4 5 6 × ÷ , ⬚ < > 1 2 3 f(x) abc αβγ | a | 0 . =" at bounding box center [659, 576] width 375 height 116
click at [529, 424] on span "y" at bounding box center [530, 558] width 4 height 15
click at [795, 424] on button "+" at bounding box center [788, 558] width 37 height 19
click at [494, 424] on button "x" at bounding box center [490, 558] width 37 height 19
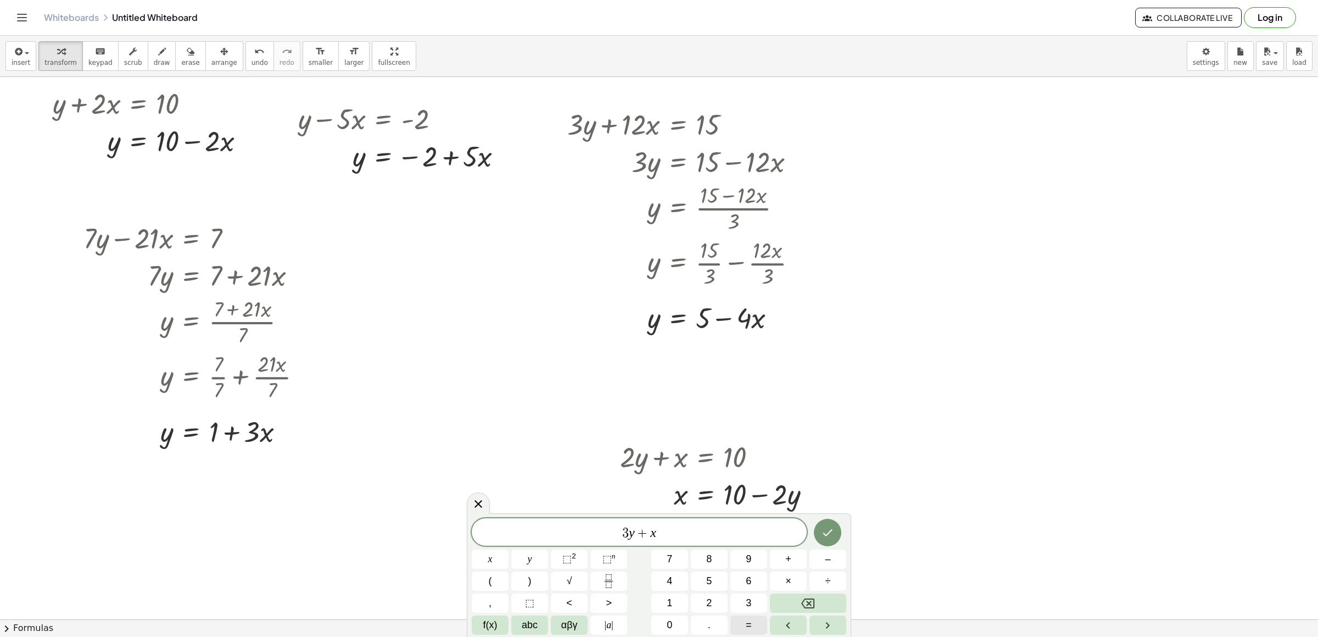
click at [742, 424] on button "=" at bounding box center [748, 624] width 37 height 19
click at [834, 424] on button "–" at bounding box center [828, 558] width 37 height 19
click at [679, 424] on button "1" at bounding box center [669, 602] width 37 height 19
click at [700, 424] on button "2" at bounding box center [709, 602] width 37 height 19
click at [831, 424] on icon "Done" at bounding box center [827, 532] width 13 height 13
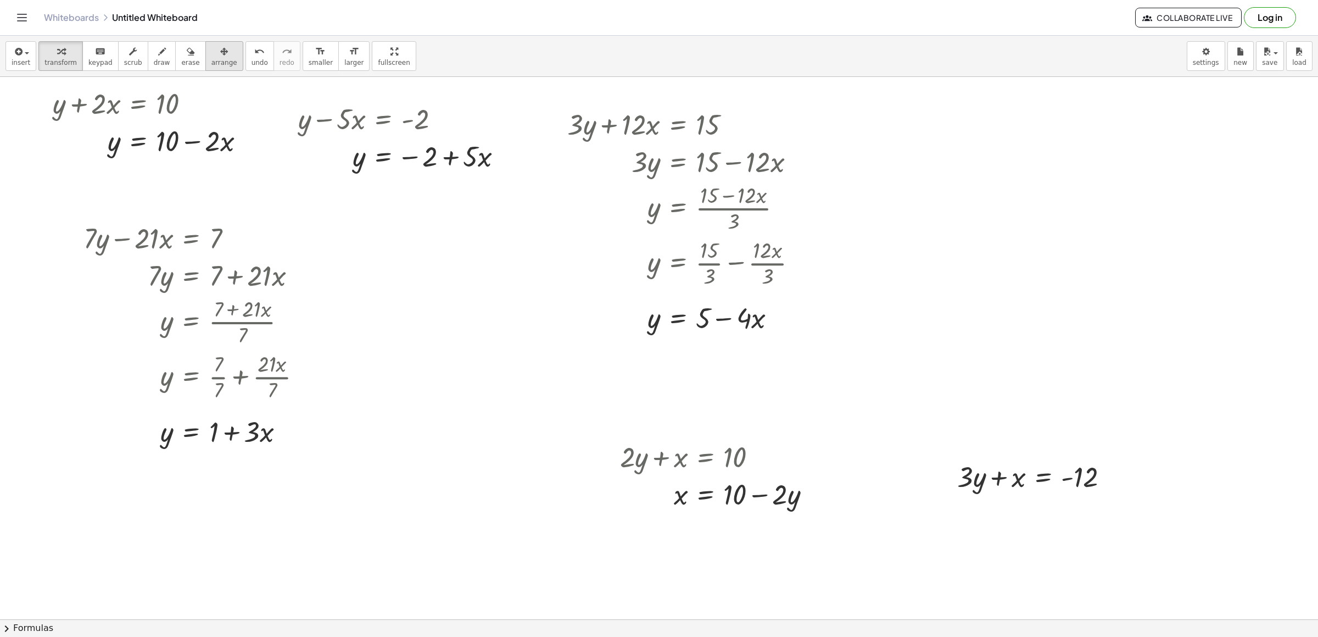
click at [205, 50] on button "arrange" at bounding box center [224, 56] width 38 height 30
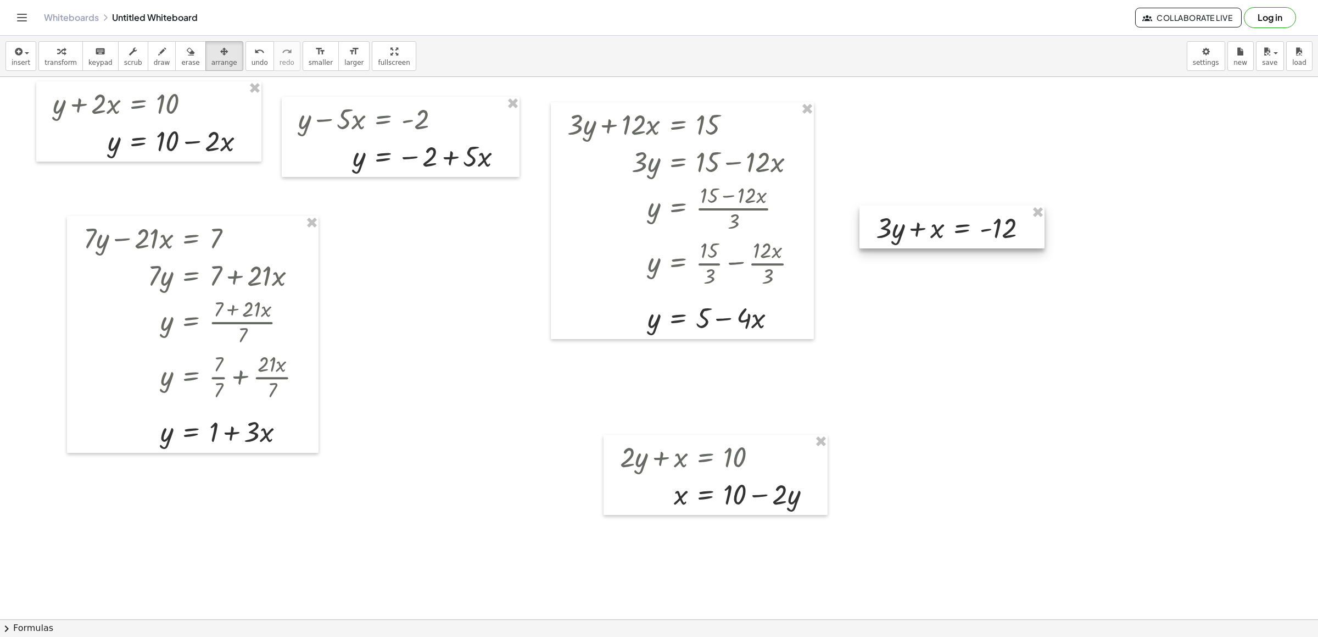
drag, startPoint x: 1035, startPoint y: 480, endPoint x: 975, endPoint y: 239, distance: 247.9
click at [878, 241] on div at bounding box center [952, 226] width 185 height 43
click at [57, 57] on icon "button" at bounding box center [61, 51] width 8 height 13
drag, startPoint x: 893, startPoint y: 231, endPoint x: 1054, endPoint y: 228, distance: 161.5
click at [878, 226] on div "+ y + · 2 · x = 10 y · 2 · x = 10 + − + y − · 5 · x = - 2 y · 5 · x = − 2 + + ·…" at bounding box center [659, 619] width 1318 height 1084
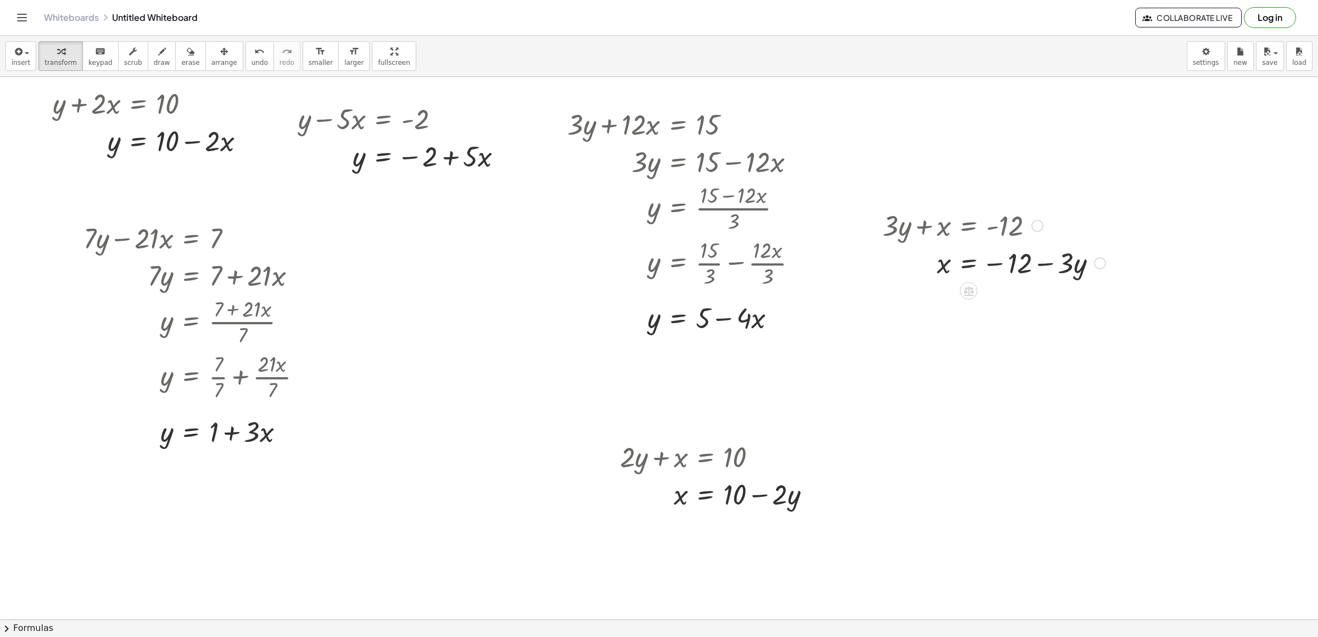
click at [878, 269] on div at bounding box center [994, 261] width 234 height 37
drag, startPoint x: 942, startPoint y: 262, endPoint x: 933, endPoint y: 270, distance: 12.9
click at [878, 270] on div at bounding box center [994, 261] width 234 height 37
drag, startPoint x: 801, startPoint y: 463, endPoint x: 790, endPoint y: 457, distance: 13.0
click at [803, 424] on div at bounding box center [720, 455] width 210 height 37
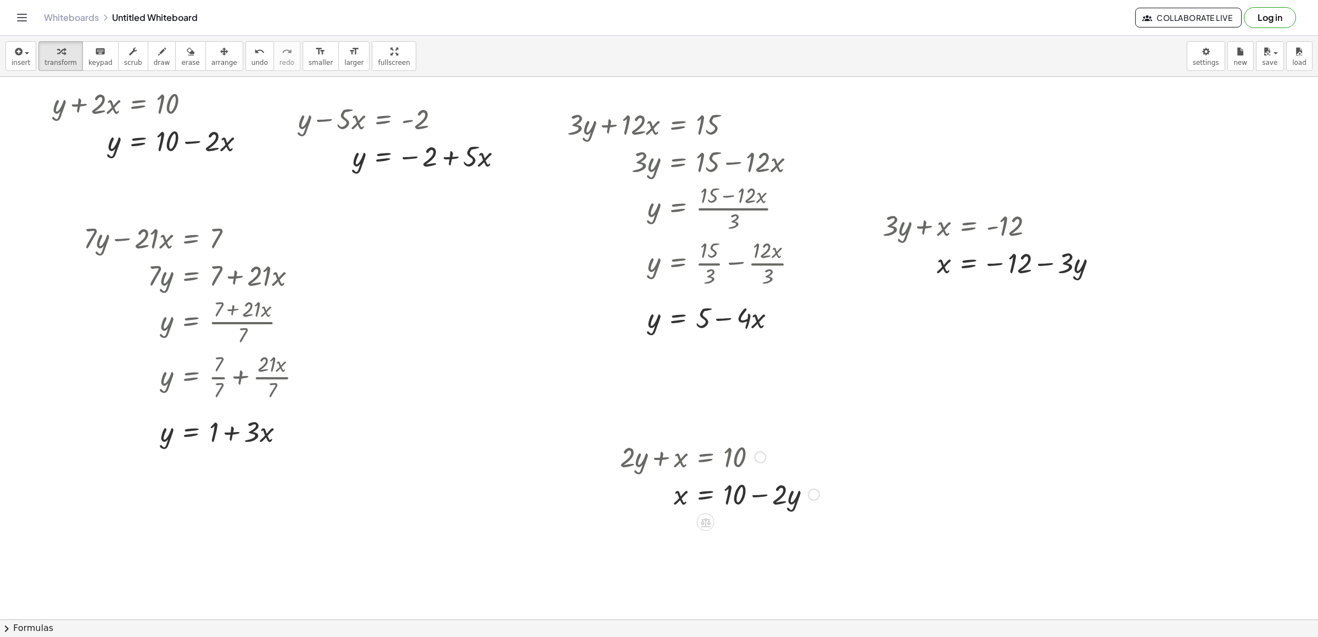
click at [878, 398] on div at bounding box center [659, 619] width 1318 height 1084
click at [737, 422] on div at bounding box center [659, 619] width 1318 height 1084
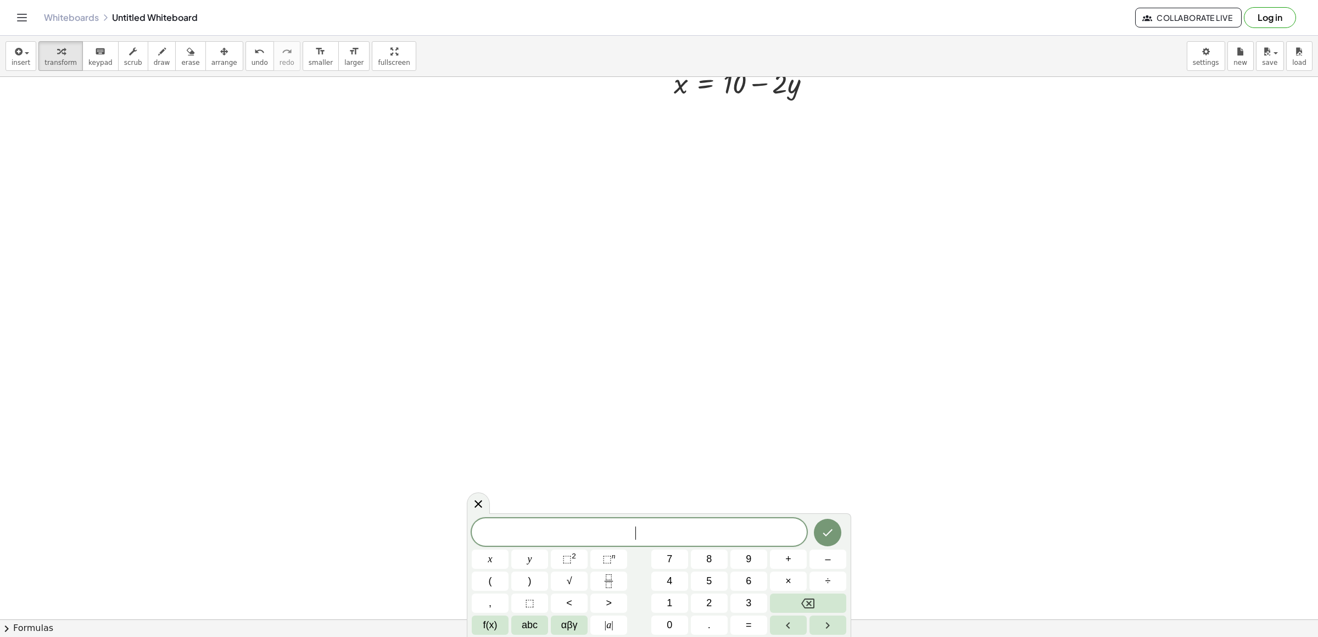
scroll to position [412, 0]
click at [676, 424] on button "1" at bounding box center [669, 602] width 37 height 19
click at [678, 424] on div "1 ​ x y ⬚ 2 ⬚ n 7 8 9 + – ( ) √ 4 5 6 × ÷ , ⬚ < > 1 2 3 f(x) abc αβγ | a | 0 . =" at bounding box center [659, 576] width 375 height 116
click at [674, 424] on button "0" at bounding box center [669, 624] width 37 height 19
click at [535, 424] on button "y" at bounding box center [529, 558] width 37 height 19
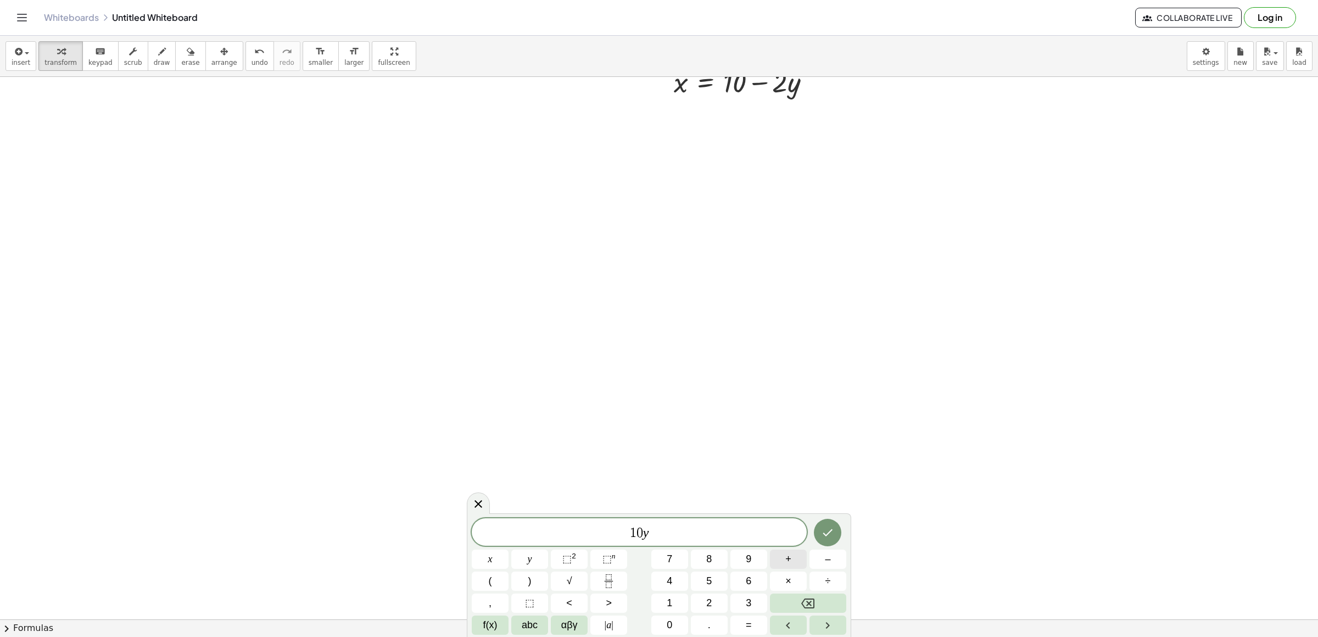
click at [795, 424] on button "+" at bounding box center [788, 558] width 37 height 19
click at [707, 424] on span "2" at bounding box center [708, 602] width 5 height 15
click at [496, 424] on button "x" at bounding box center [490, 558] width 37 height 19
click at [741, 424] on button "=" at bounding box center [748, 624] width 37 height 19
click at [676, 424] on button "1" at bounding box center [669, 602] width 37 height 19
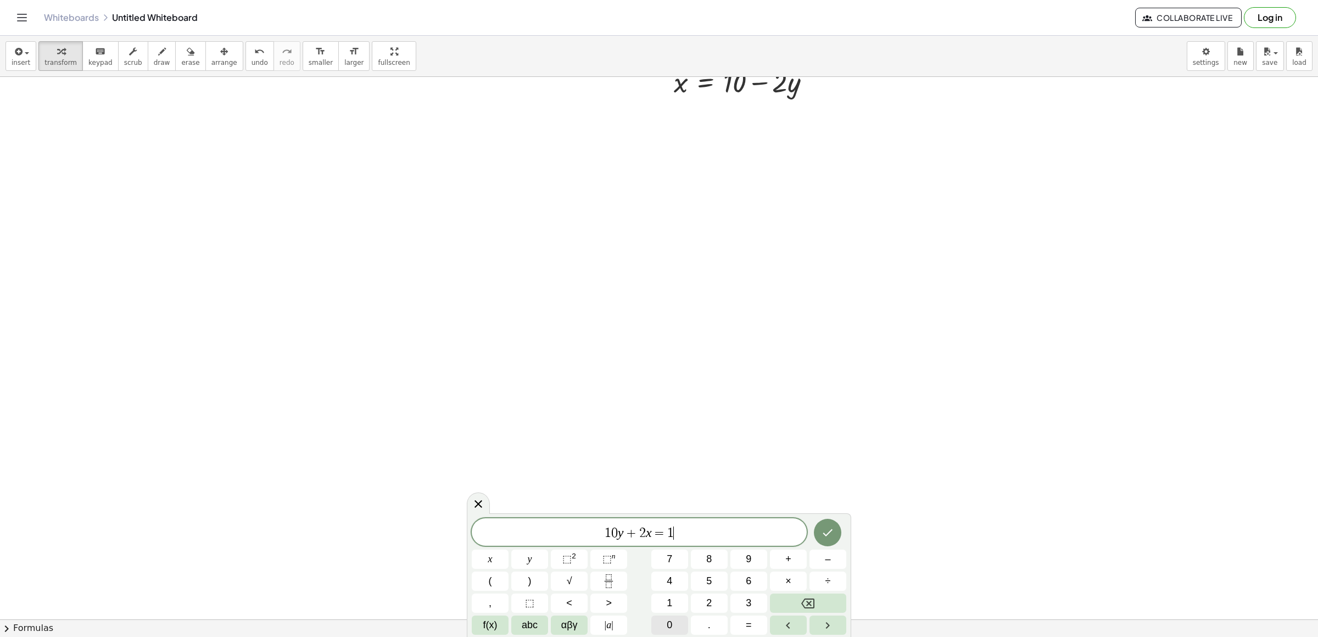
click at [672, 424] on span "0" at bounding box center [669, 624] width 5 height 15
click at [819, 424] on button "Done" at bounding box center [827, 531] width 27 height 27
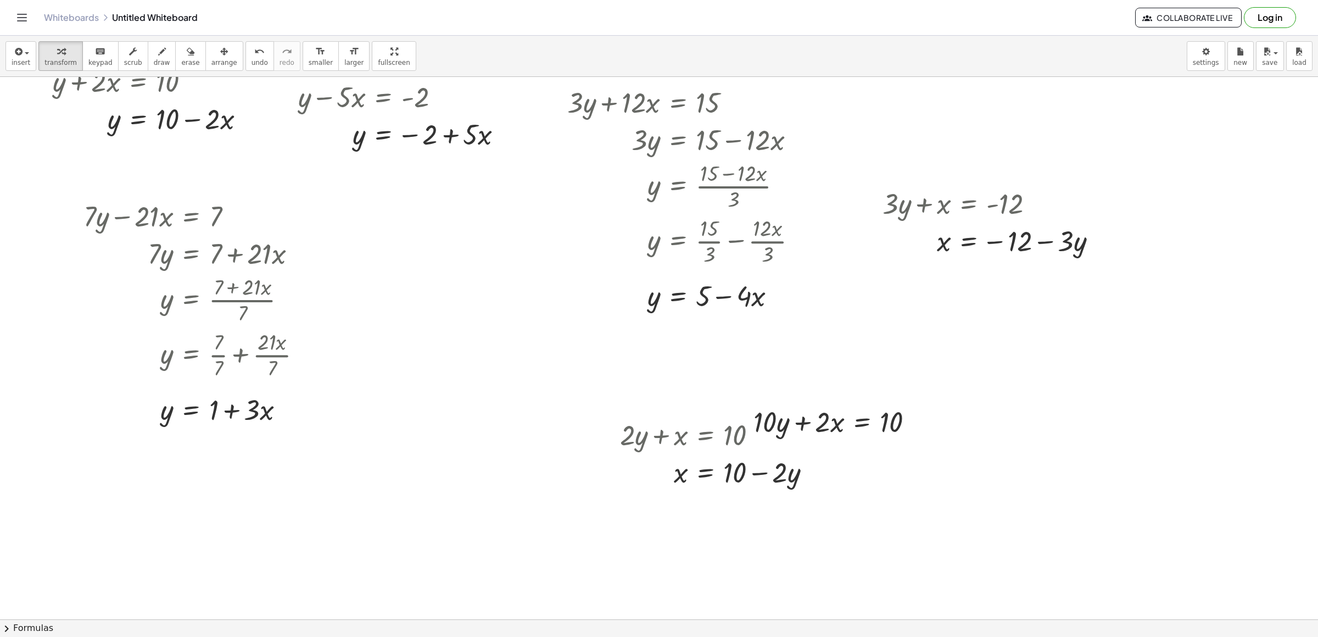
scroll to position [0, 0]
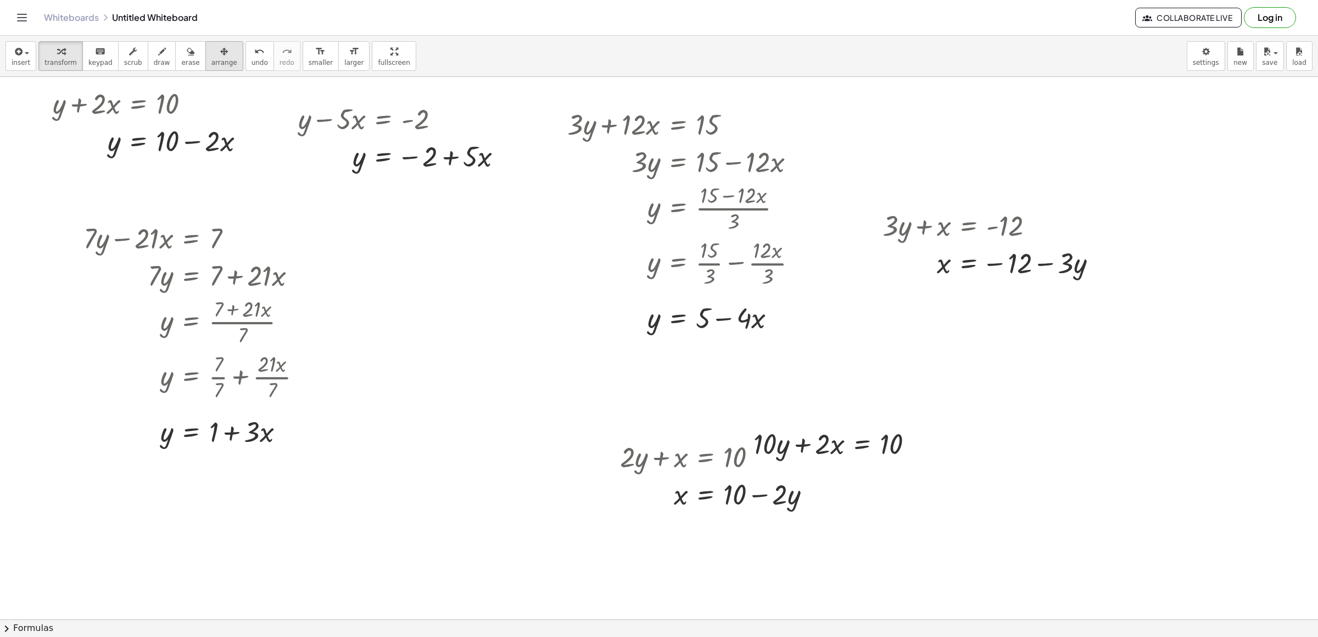
click at [219, 63] on span "arrange" at bounding box center [224, 63] width 26 height 8
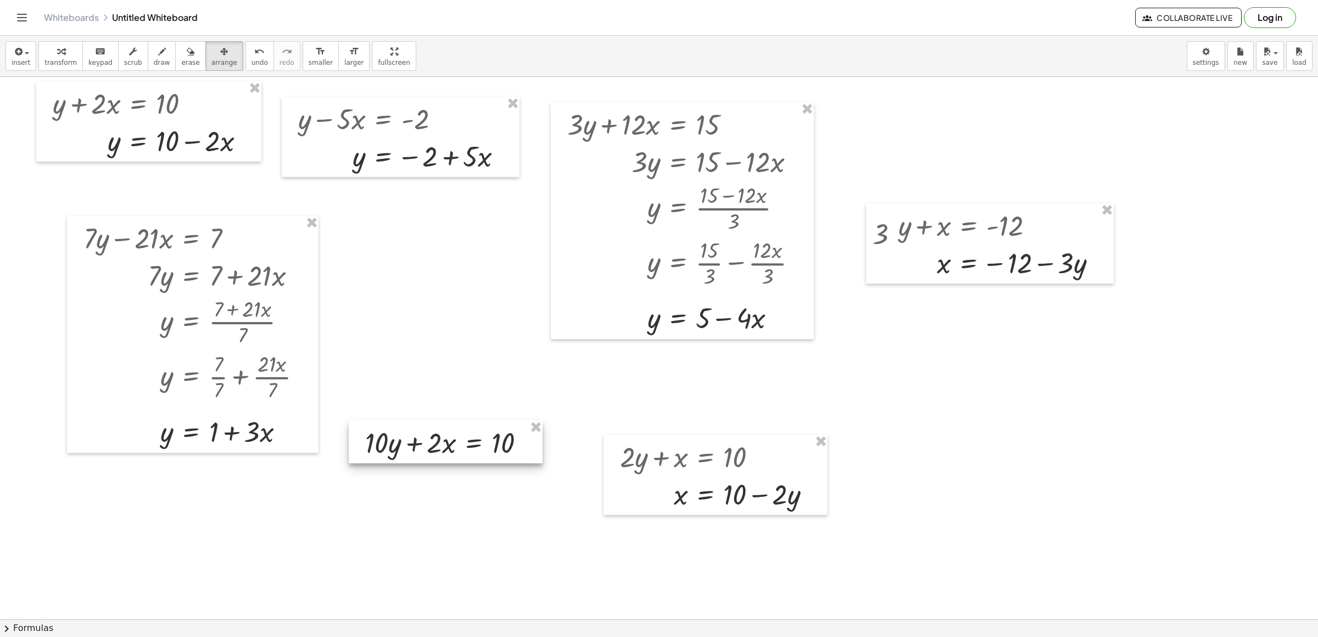
drag, startPoint x: 797, startPoint y: 438, endPoint x: 409, endPoint y: 437, distance: 388.3
click at [409, 424] on div at bounding box center [446, 441] width 194 height 43
click at [61, 60] on span "transform" at bounding box center [60, 63] width 32 height 8
drag, startPoint x: 501, startPoint y: 442, endPoint x: 517, endPoint y: 461, distance: 25.0
click at [252, 53] on div "undo" at bounding box center [260, 50] width 16 height 13
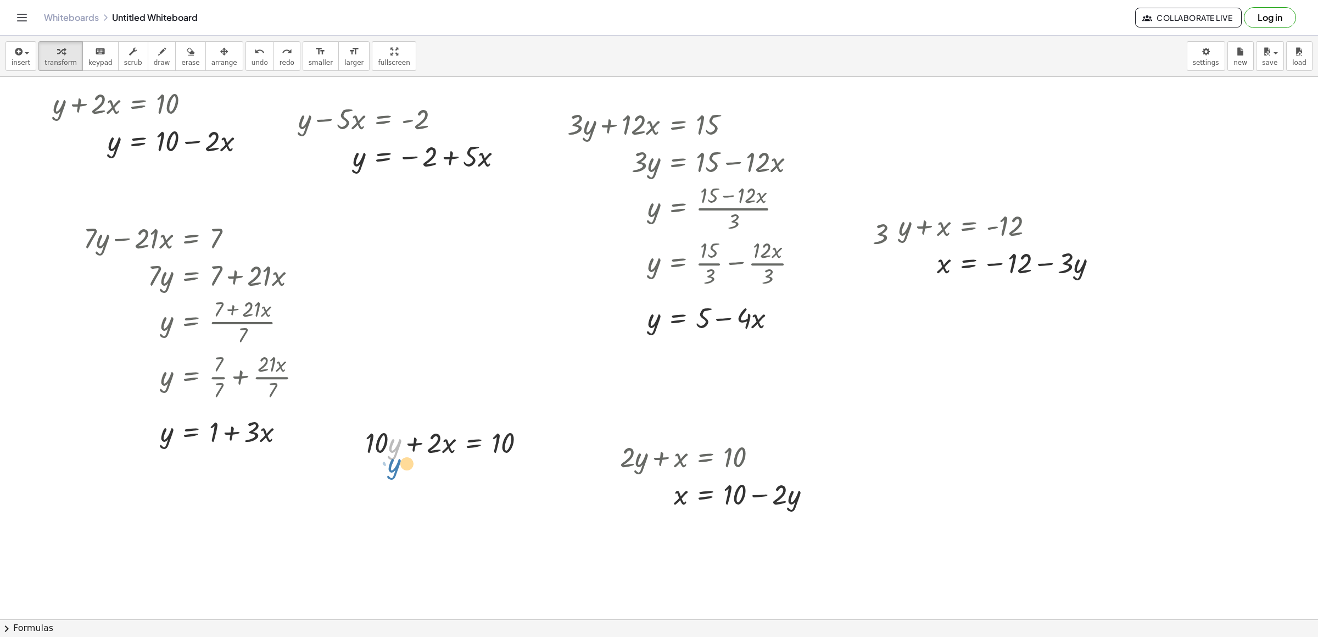
drag, startPoint x: 391, startPoint y: 450, endPoint x: 348, endPoint y: 466, distance: 46.4
click at [361, 424] on div "+ y + · 2 · x = 10 y · 2 · x = 10 + − + y − · 5 · x = - 2 y · 5 · x = − 2 + + ·…" at bounding box center [659, 619] width 1318 height 1084
click at [245, 44] on button "undo undo" at bounding box center [259, 56] width 29 height 30
drag, startPoint x: 366, startPoint y: 443, endPoint x: 372, endPoint y: 447, distance: 6.9
click at [372, 424] on div at bounding box center [450, 441] width 180 height 37
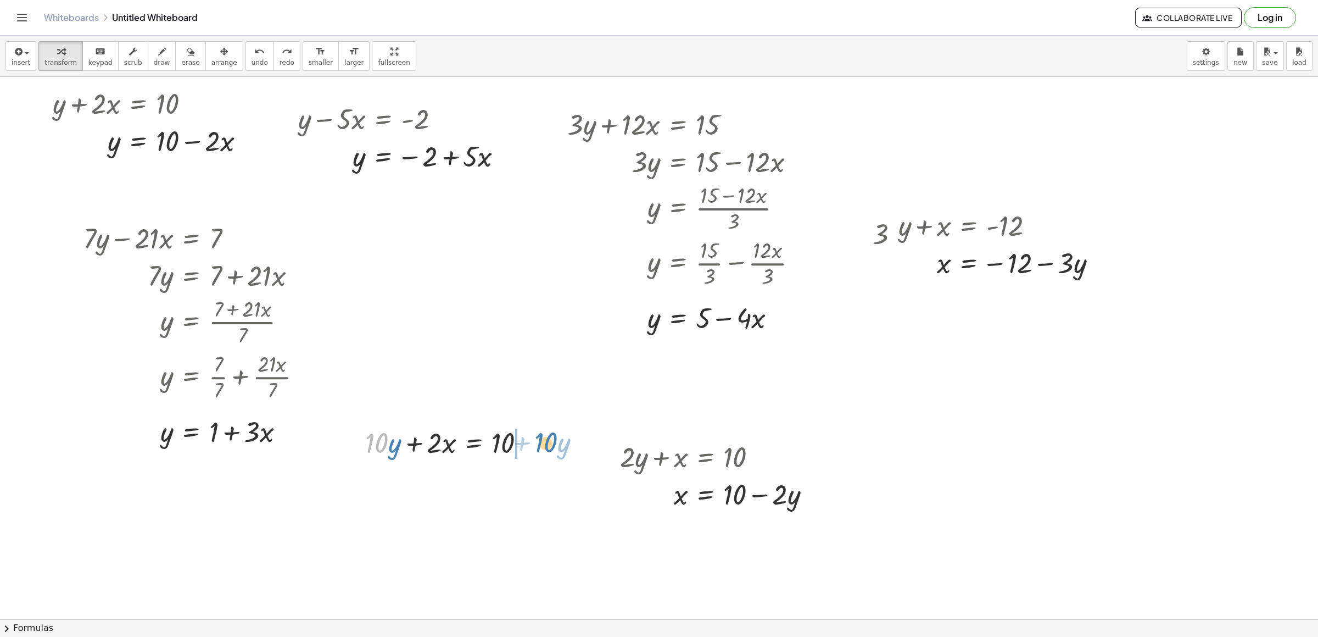
drag, startPoint x: 375, startPoint y: 445, endPoint x: 544, endPoint y: 445, distance: 169.2
click at [503, 424] on div at bounding box center [511, 441] width 180 height 37
drag, startPoint x: 439, startPoint y: 450, endPoint x: 533, endPoint y: 482, distance: 99.0
drag, startPoint x: 516, startPoint y: 506, endPoint x: 510, endPoint y: 490, distance: 17.2
click at [509, 424] on div at bounding box center [511, 487] width 180 height 55
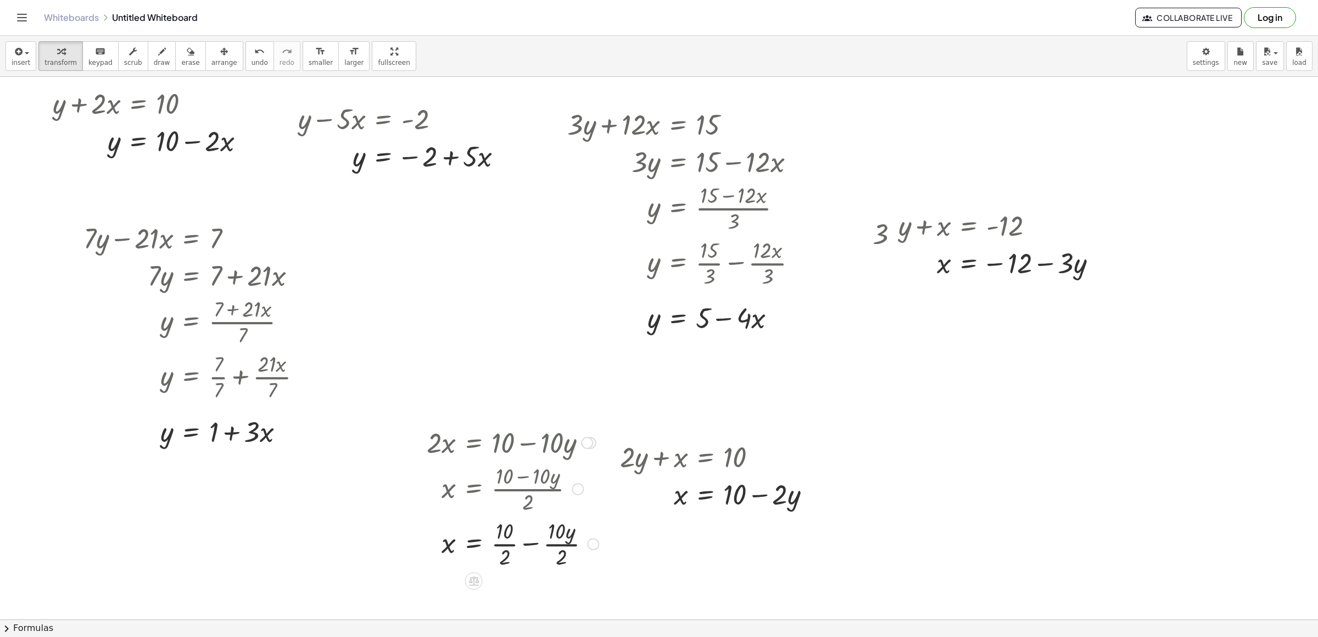
click at [486, 424] on div at bounding box center [512, 543] width 183 height 55
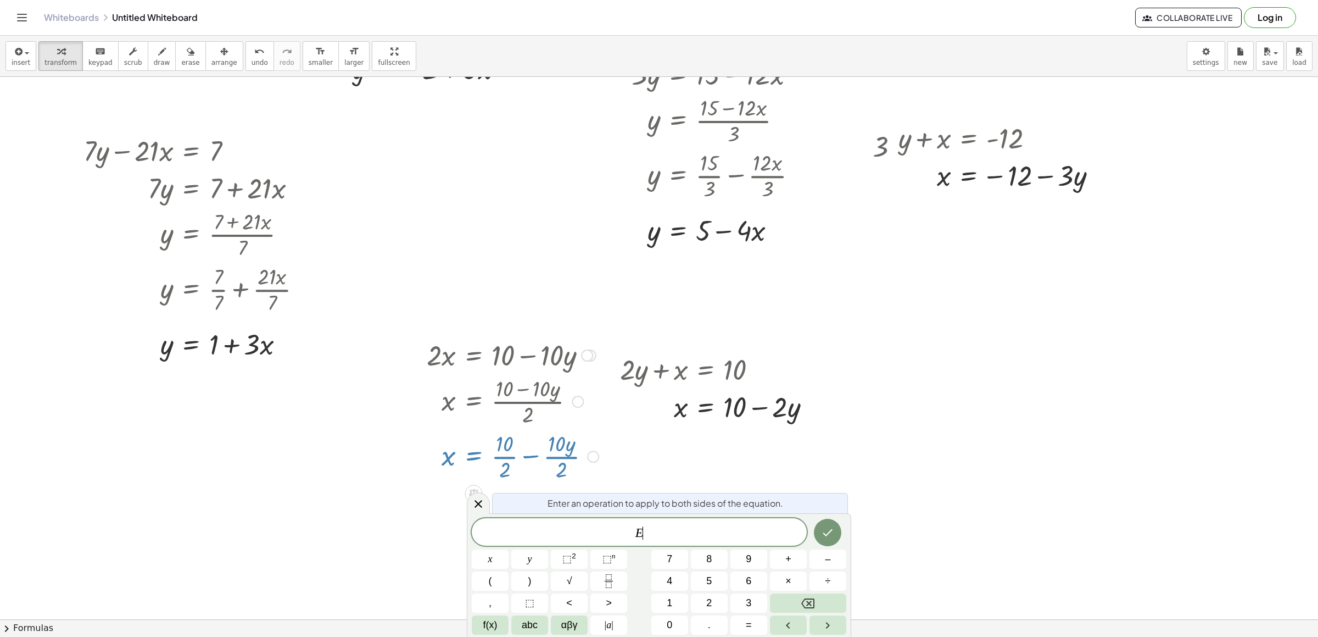
scroll to position [88, 0]
click at [516, 424] on div at bounding box center [512, 455] width 183 height 55
click at [506, 424] on div at bounding box center [512, 455] width 183 height 55
click at [587, 424] on div at bounding box center [512, 455] width 183 height 55
click at [562, 424] on div "+ · 10 · y + · 2 · x = 10 · 2 · x = + 10 − · 10 · y x = · ( + 10 − · 10 · y ) ·…" at bounding box center [508, 408] width 197 height 153
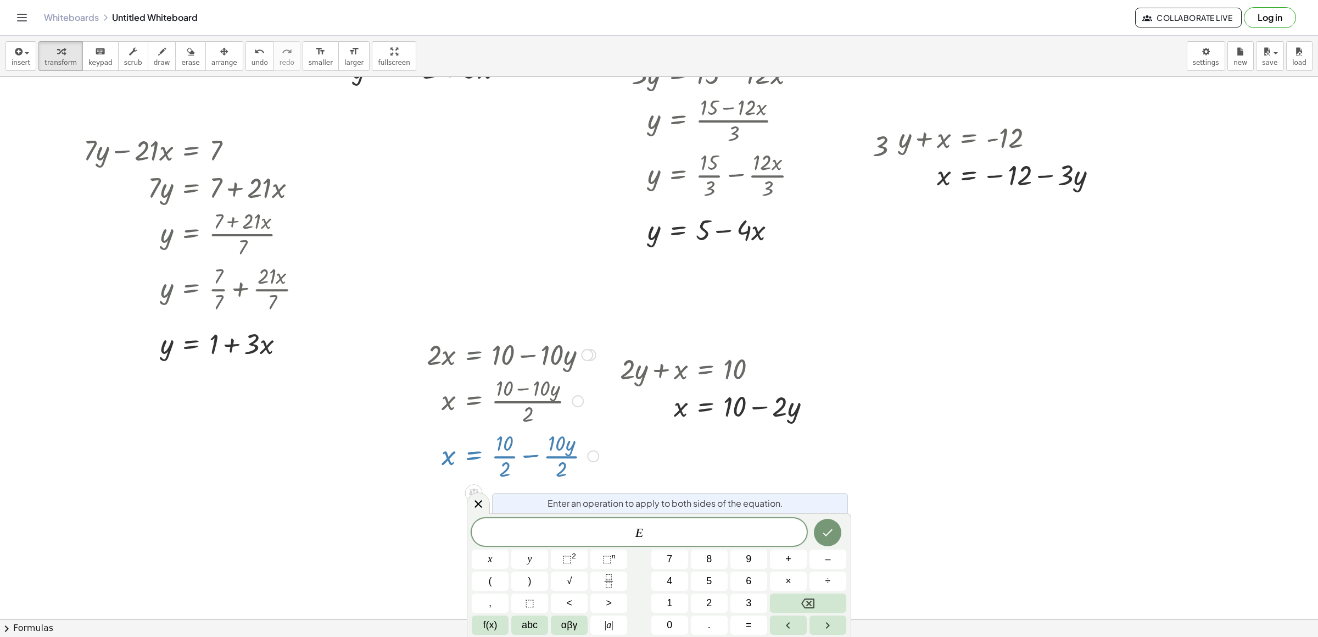
click at [529, 424] on div at bounding box center [512, 455] width 183 height 55
click at [481, 424] on icon at bounding box center [478, 503] width 13 height 13
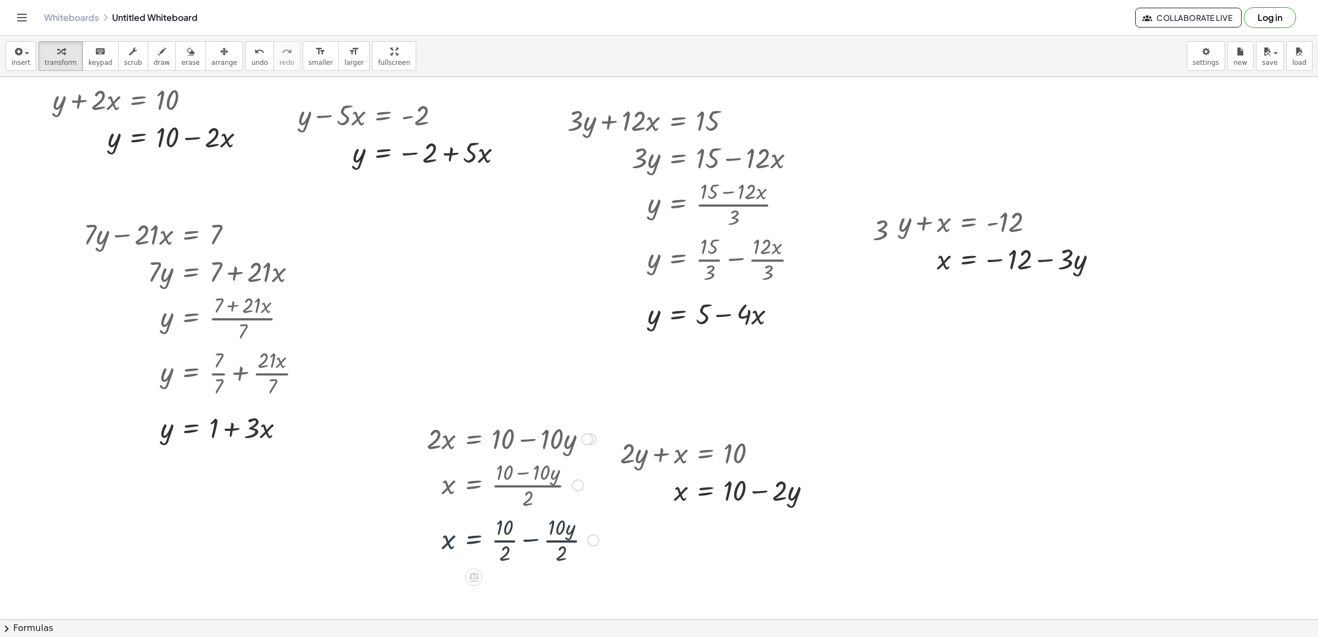
scroll to position [0, 0]
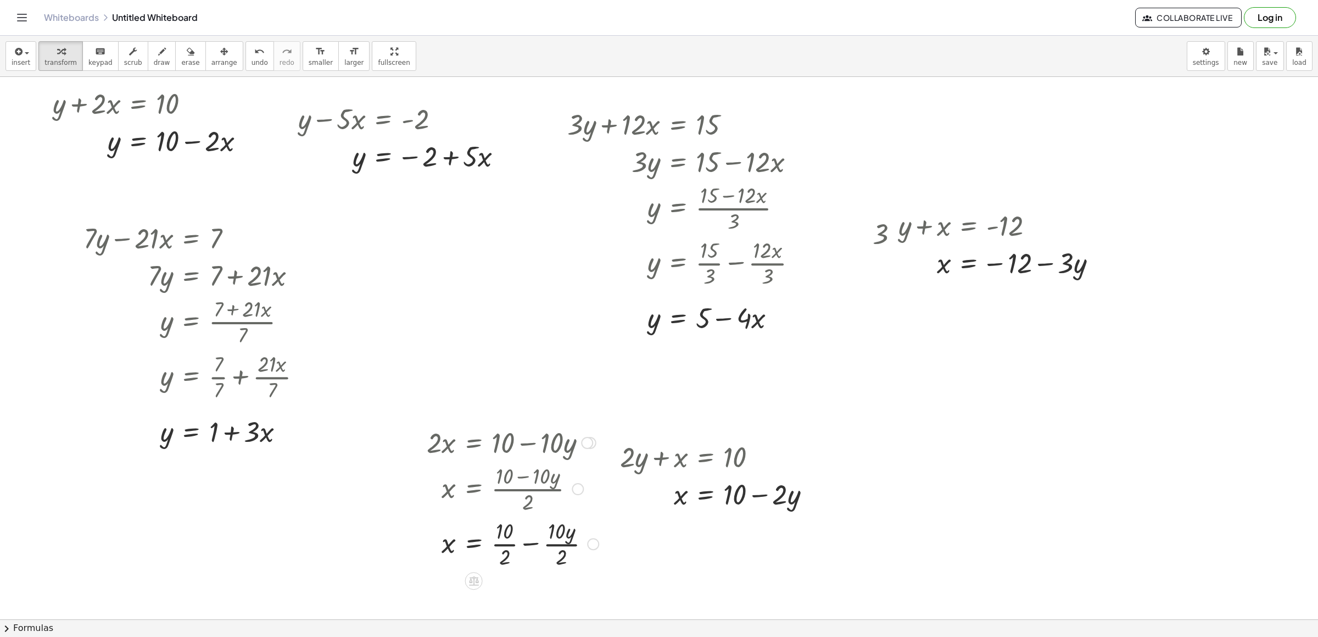
click at [506, 424] on div at bounding box center [512, 543] width 183 height 55
click at [539, 424] on div at bounding box center [511, 543] width 180 height 55
drag, startPoint x: 200, startPoint y: 53, endPoint x: 281, endPoint y: 88, distance: 88.1
click at [211, 53] on div "button" at bounding box center [224, 50] width 26 height 13
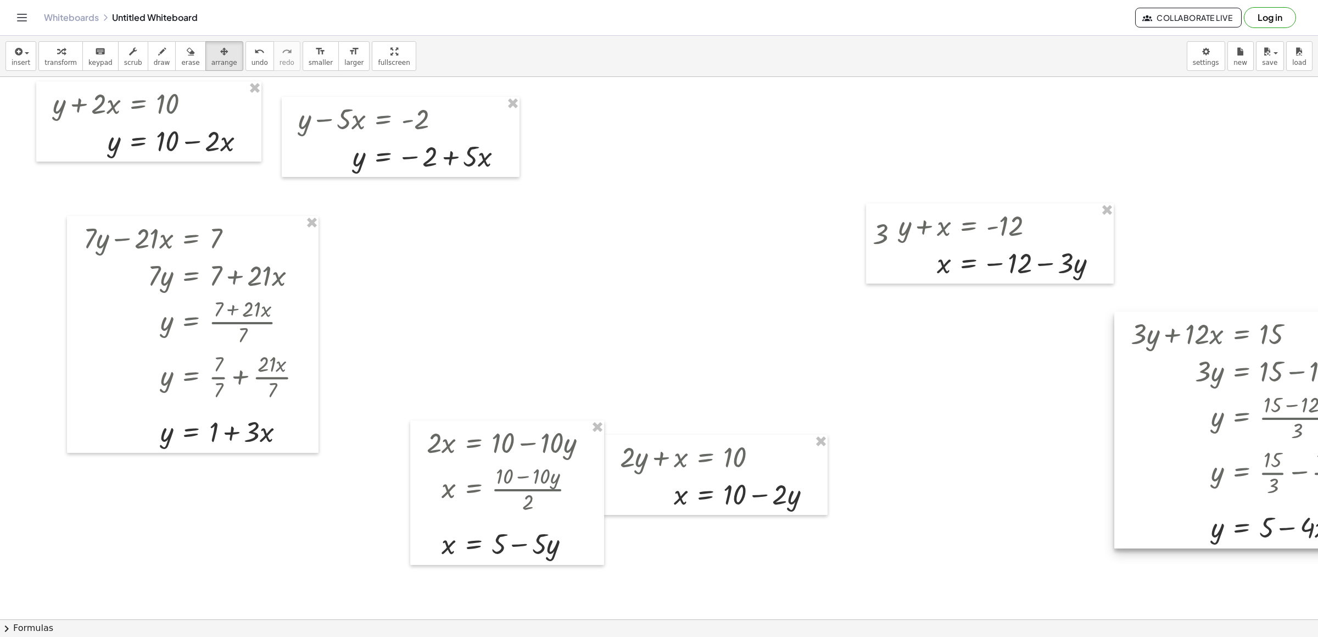
drag, startPoint x: 1144, startPoint y: 372, endPoint x: 1191, endPoint y: 405, distance: 57.6
click at [878, 408] on div at bounding box center [1245, 429] width 263 height 236
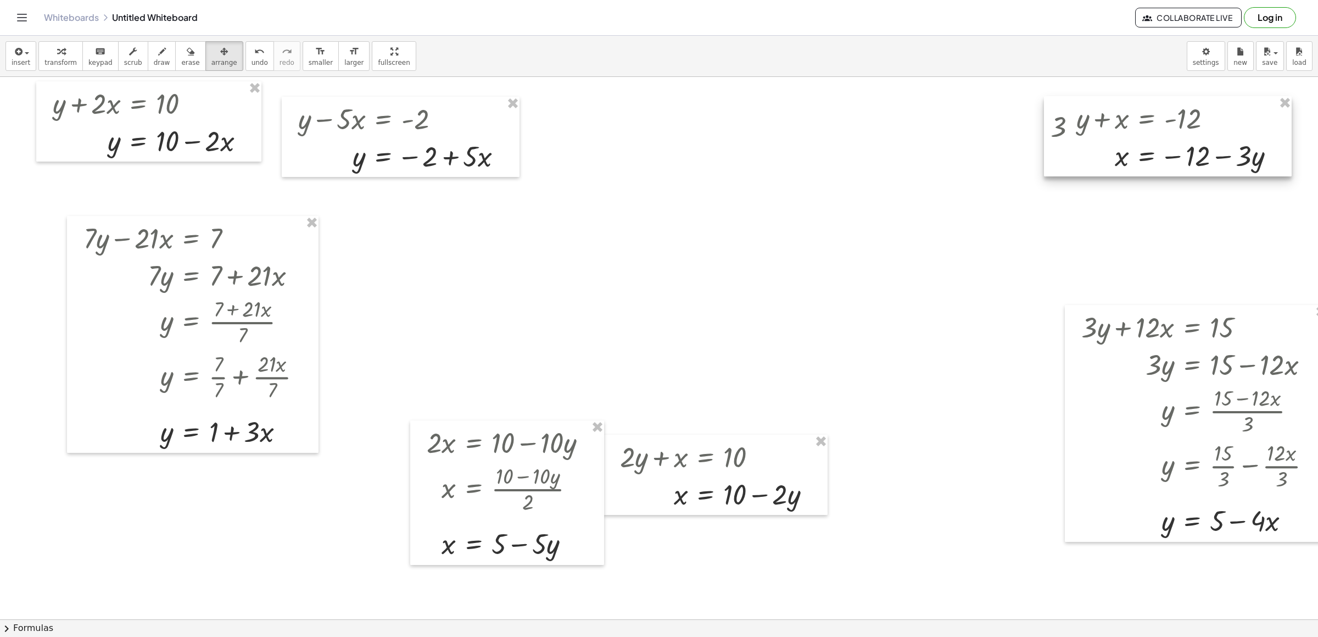
drag, startPoint x: 1050, startPoint y: 262, endPoint x: 1227, endPoint y: 153, distance: 208.5
click at [878, 153] on div at bounding box center [1168, 136] width 248 height 80
drag, startPoint x: 698, startPoint y: 471, endPoint x: 683, endPoint y: 552, distance: 82.1
click at [878, 424] on div "insert select one: Math Expression Function Text Youtube Video Graphing Geometr…" at bounding box center [659, 336] width 1318 height 601
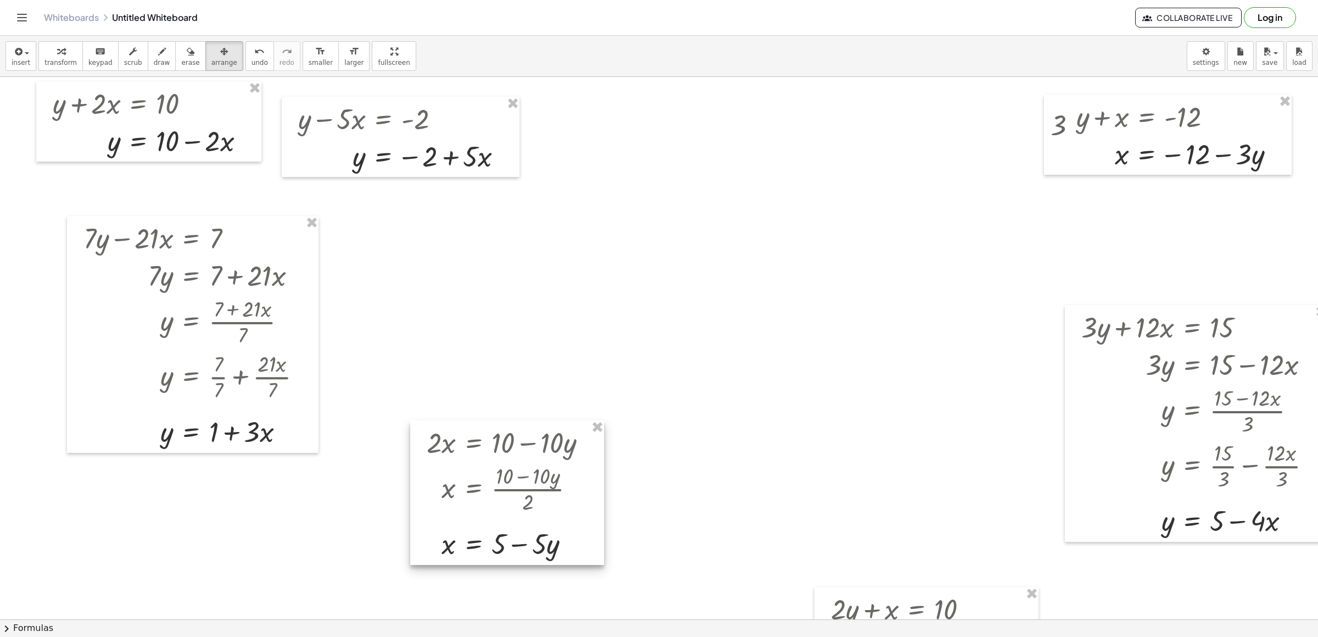
drag, startPoint x: 170, startPoint y: 611, endPoint x: 127, endPoint y: 631, distance: 47.2
click at [127, 424] on div "insert select one: Math Expression Function Text Youtube Video Graphing Geometr…" at bounding box center [659, 336] width 1318 height 601
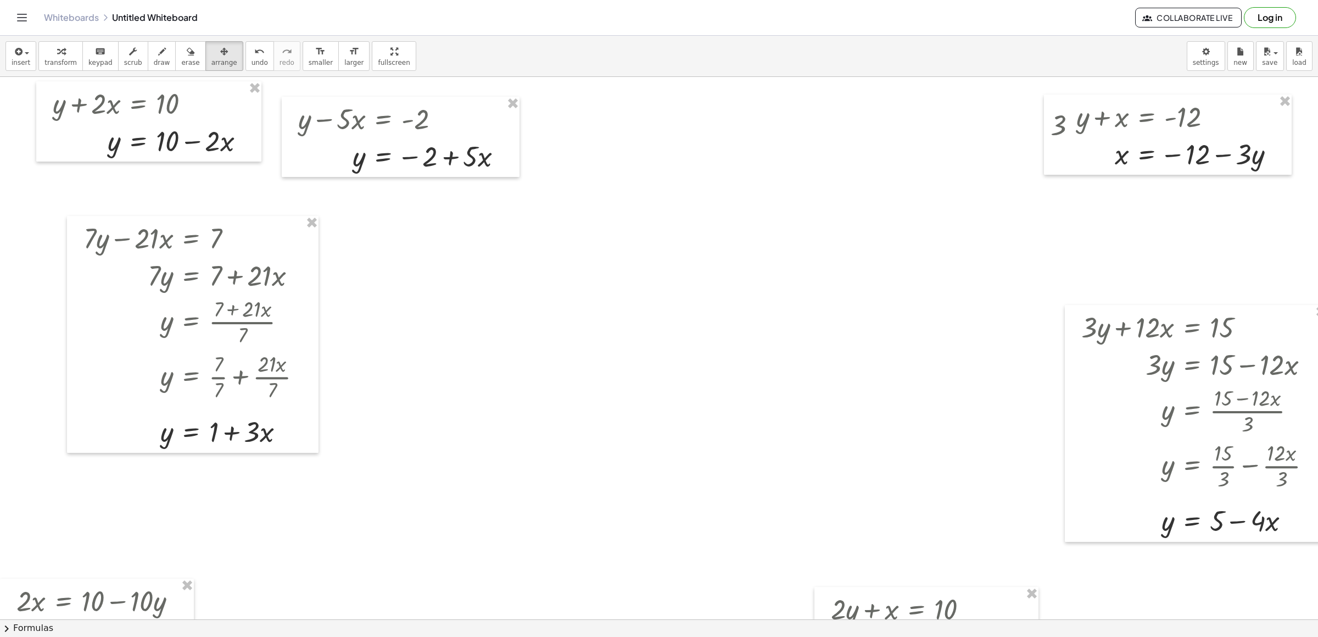
click at [62, 63] on span "transform" at bounding box center [60, 63] width 32 height 8
click at [452, 265] on div at bounding box center [665, 619] width 1331 height 1084
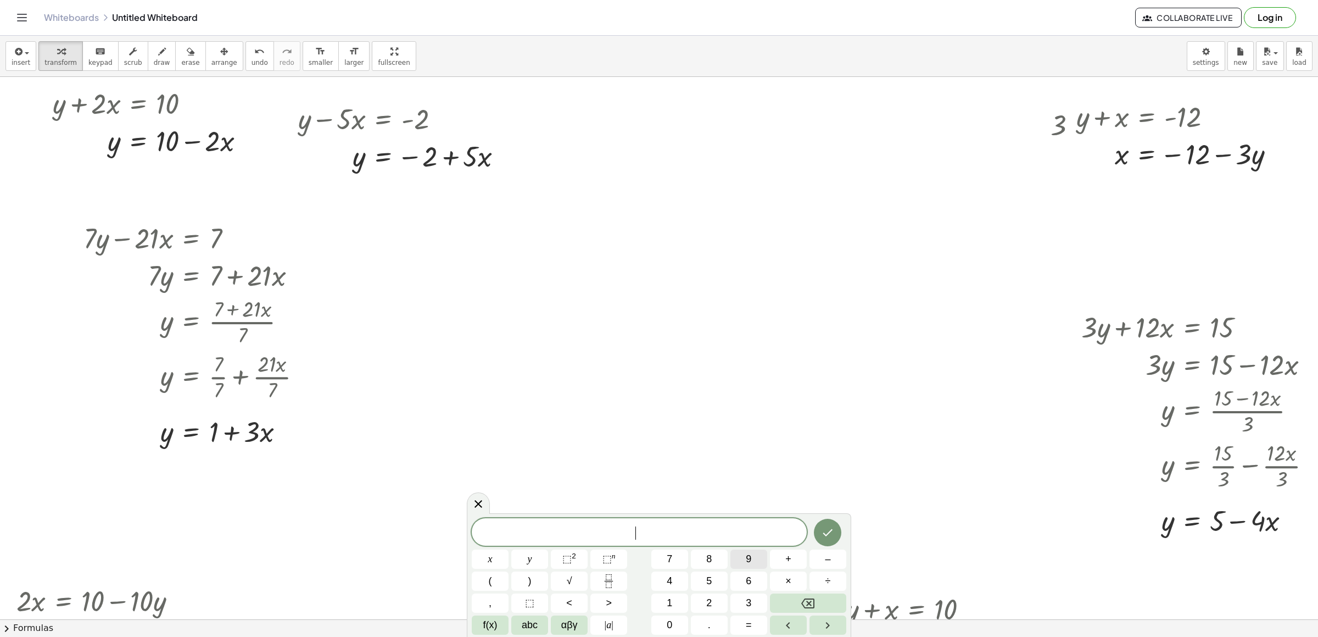
click at [741, 424] on button "9" at bounding box center [748, 558] width 37 height 19
click at [516, 424] on button "y" at bounding box center [529, 558] width 37 height 19
click at [795, 424] on button "+" at bounding box center [788, 558] width 37 height 19
click at [745, 424] on button "3" at bounding box center [748, 602] width 37 height 19
click at [495, 424] on button "x" at bounding box center [490, 558] width 37 height 19
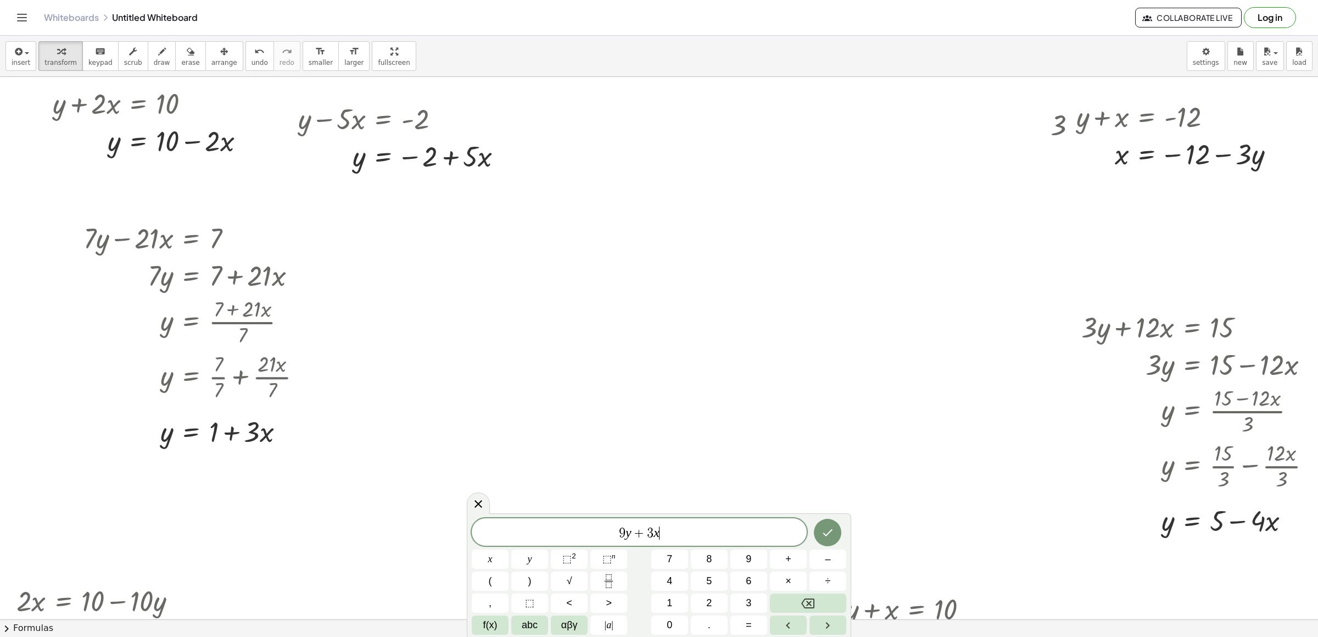
click at [740, 424] on div "9 y + 3 x ​ x y ⬚ 2 ⬚ n 7 8 9 + – ( ) √ 4 5 6 × ÷ , ⬚ < > 1 2 3 f(x) abc αβγ | …" at bounding box center [659, 576] width 375 height 116
click at [741, 424] on button "=" at bounding box center [748, 624] width 37 height 19
click at [669, 424] on span "1" at bounding box center [669, 602] width 5 height 15
click at [722, 424] on div "9 y + 3 x = 1 ​ x y ⬚ 2 ⬚ n 7 8 9 + – ( ) √ 4 5 6 × ÷ , ⬚ < > 1 2 3 f(x) abc αβ…" at bounding box center [659, 576] width 375 height 116
click at [714, 424] on button "5" at bounding box center [709, 580] width 37 height 19
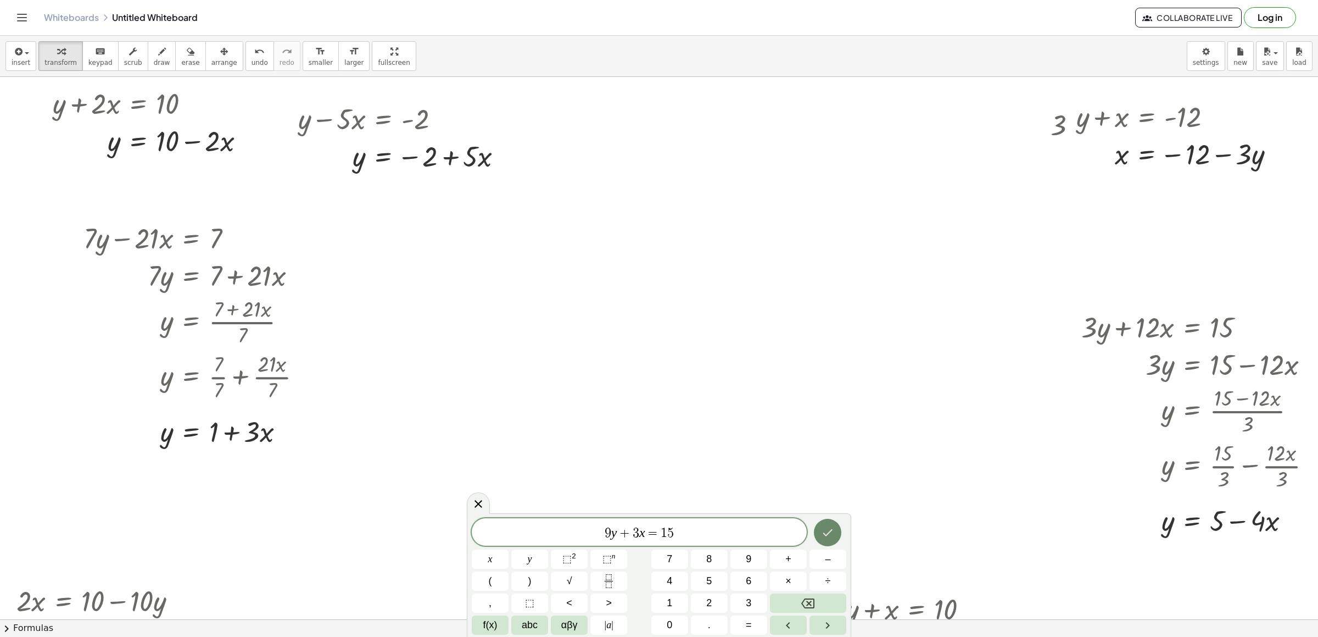
click at [822, 424] on icon "Done" at bounding box center [827, 532] width 13 height 13
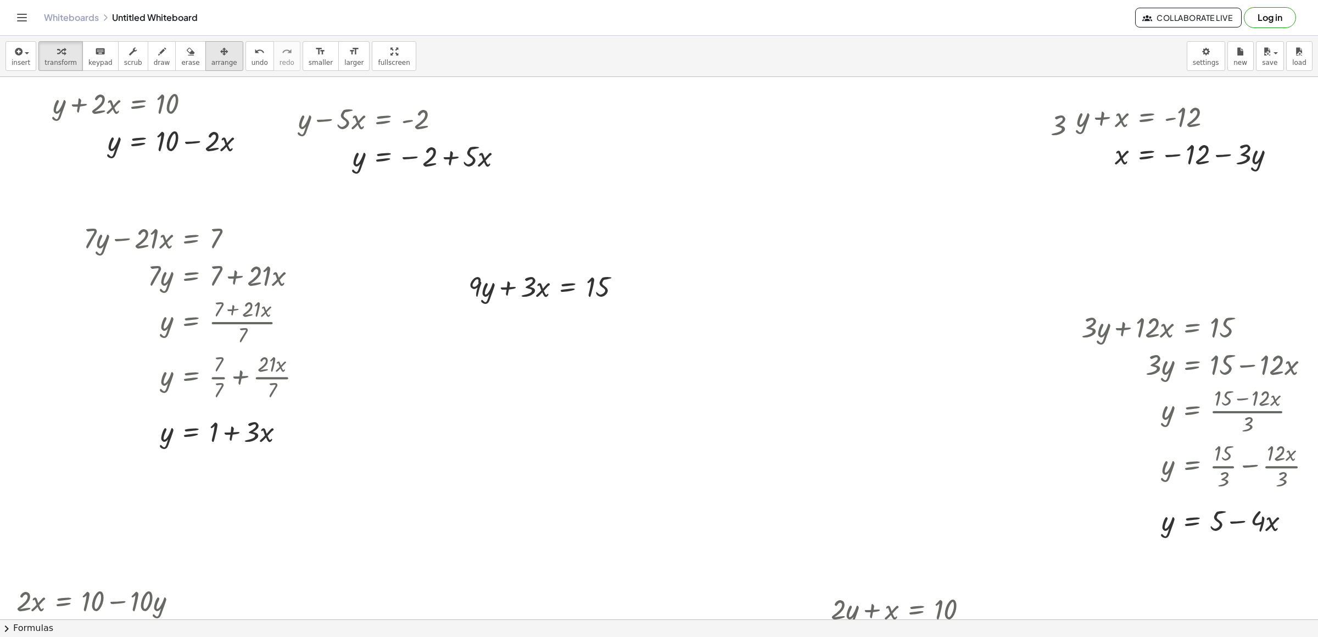
click at [213, 62] on span "arrange" at bounding box center [224, 63] width 26 height 8
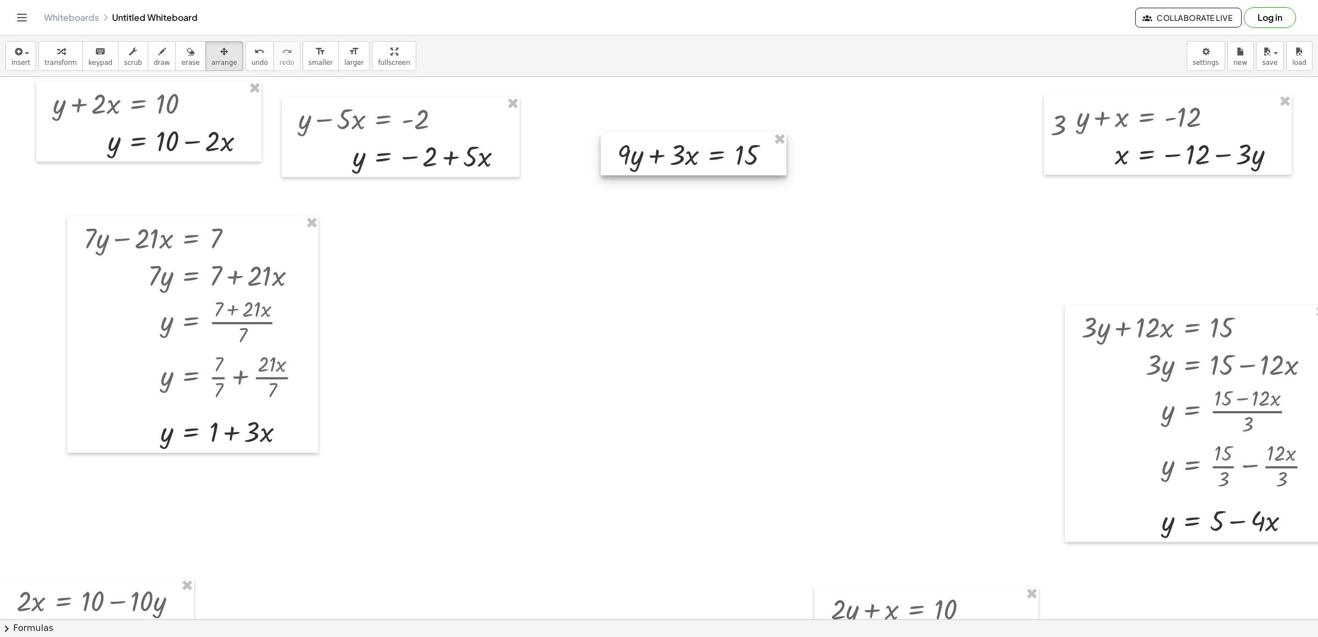
drag, startPoint x: 507, startPoint y: 282, endPoint x: 656, endPoint y: 150, distance: 198.8
click at [656, 150] on div at bounding box center [694, 153] width 186 height 43
click at [58, 54] on icon "button" at bounding box center [61, 51] width 8 height 13
drag, startPoint x: 625, startPoint y: 160, endPoint x: 778, endPoint y: 180, distance: 154.0
click at [747, 195] on div at bounding box center [724, 190] width 224 height 37
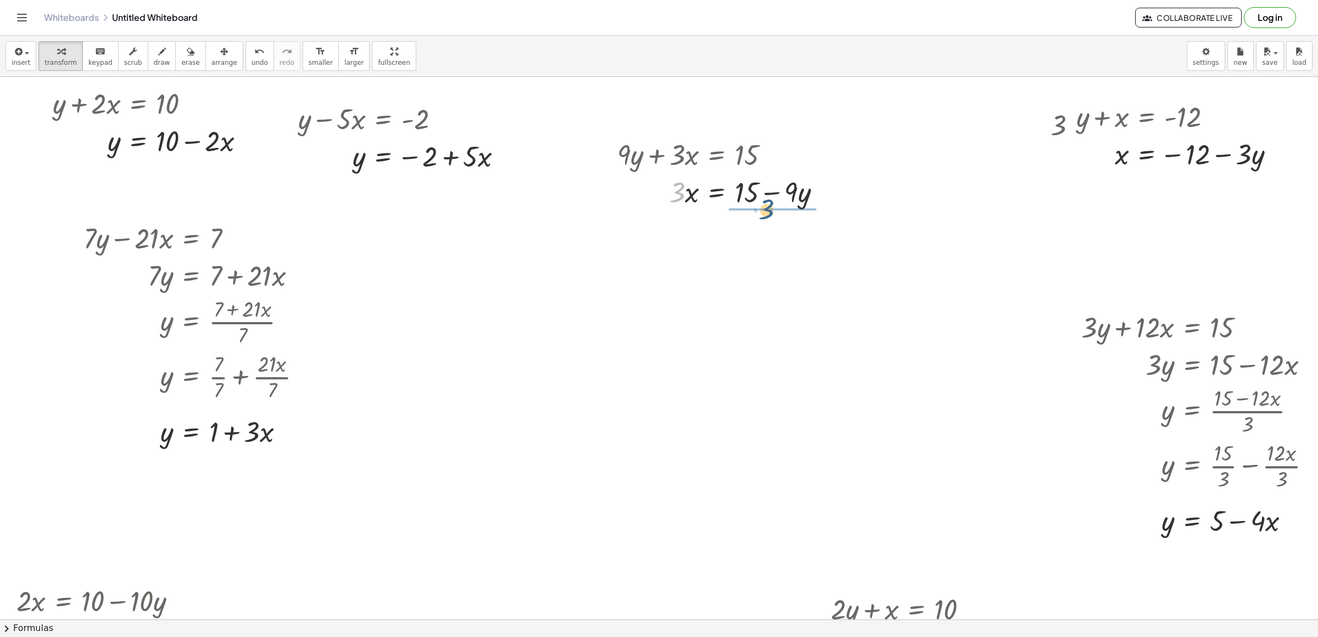
drag, startPoint x: 677, startPoint y: 198, endPoint x: 768, endPoint y: 213, distance: 92.5
click at [752, 236] on div at bounding box center [724, 237] width 224 height 55
drag, startPoint x: 762, startPoint y: 244, endPoint x: 768, endPoint y: 231, distance: 14.5
click at [768, 231] on div at bounding box center [724, 237] width 224 height 55
drag, startPoint x: 763, startPoint y: 254, endPoint x: 767, endPoint y: 238, distance: 16.4
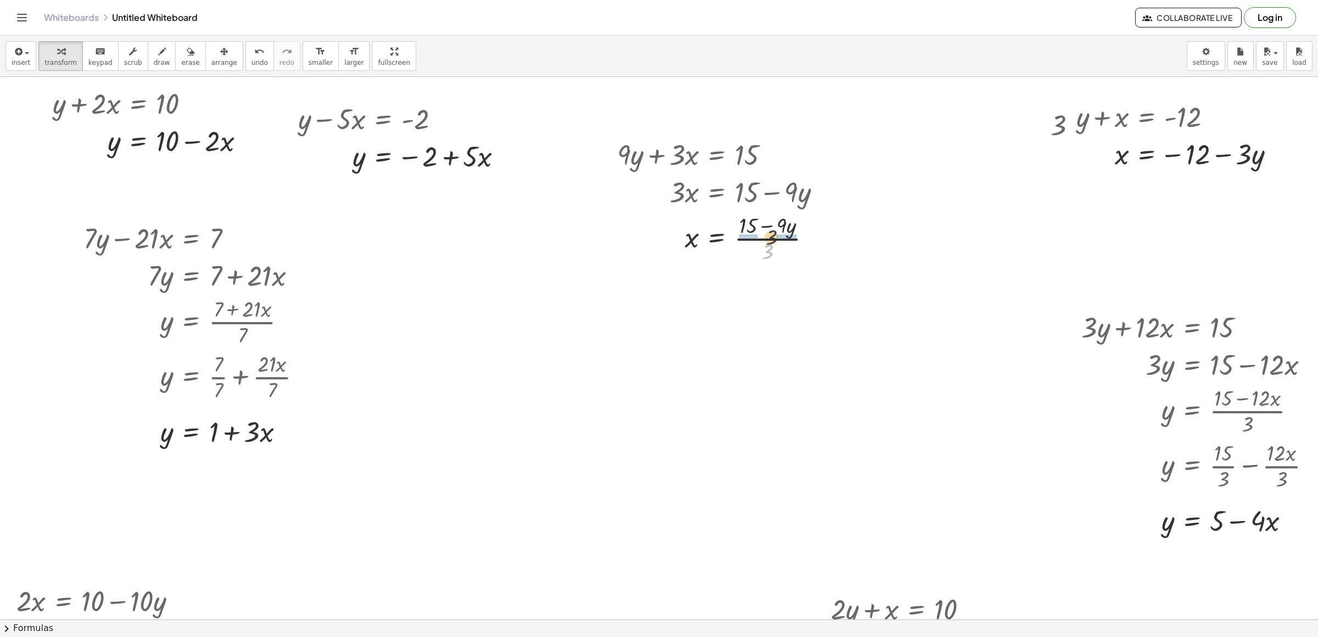
click at [767, 238] on div at bounding box center [724, 237] width 224 height 55
click at [750, 304] on div at bounding box center [726, 292] width 229 height 55
click at [752, 288] on div at bounding box center [724, 292] width 224 height 55
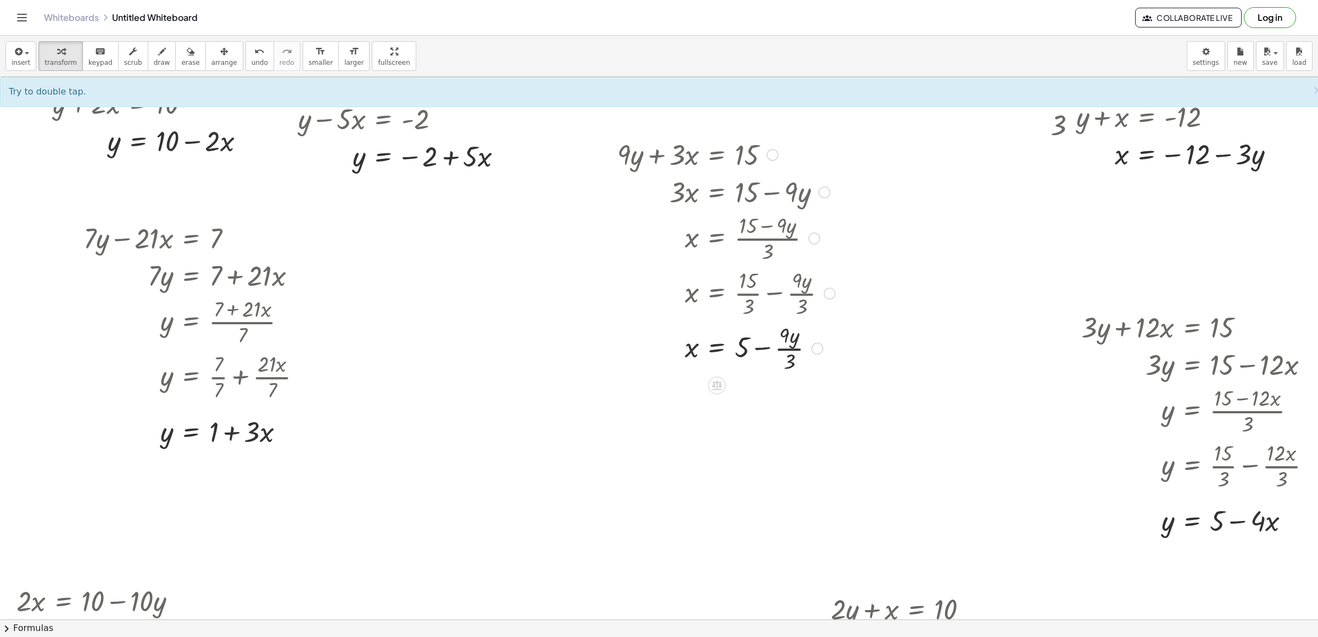
click at [789, 354] on div at bounding box center [726, 347] width 229 height 55
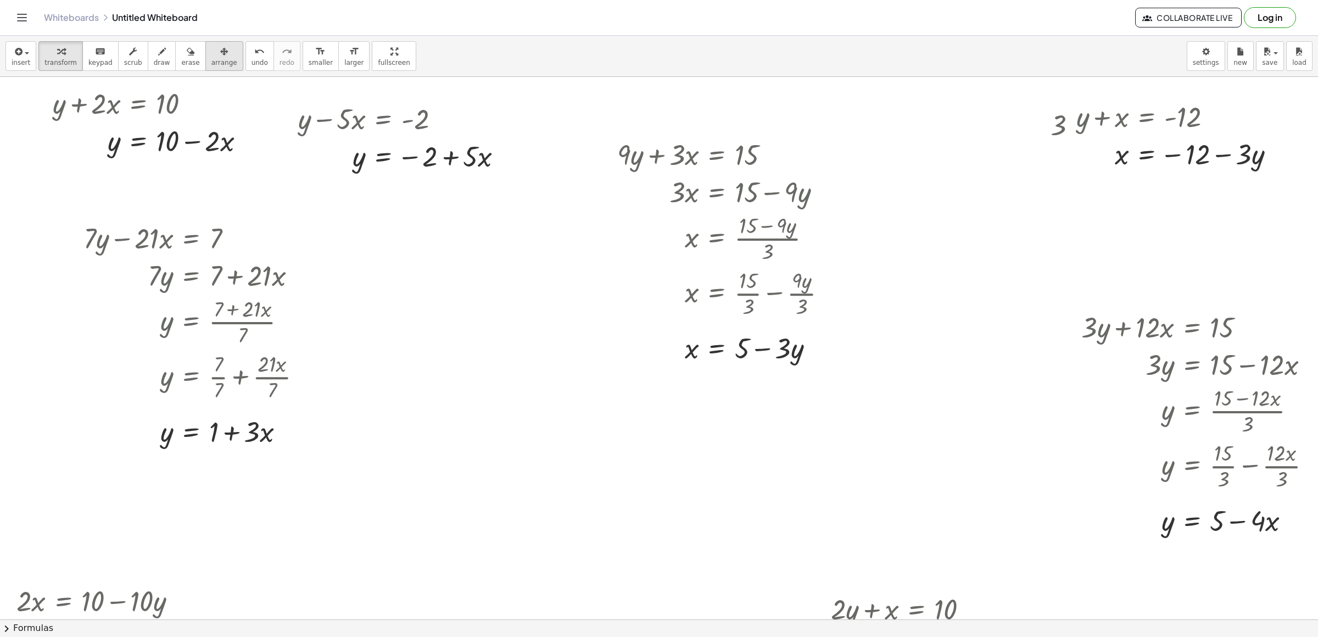
click at [211, 59] on span "arrange" at bounding box center [224, 63] width 26 height 8
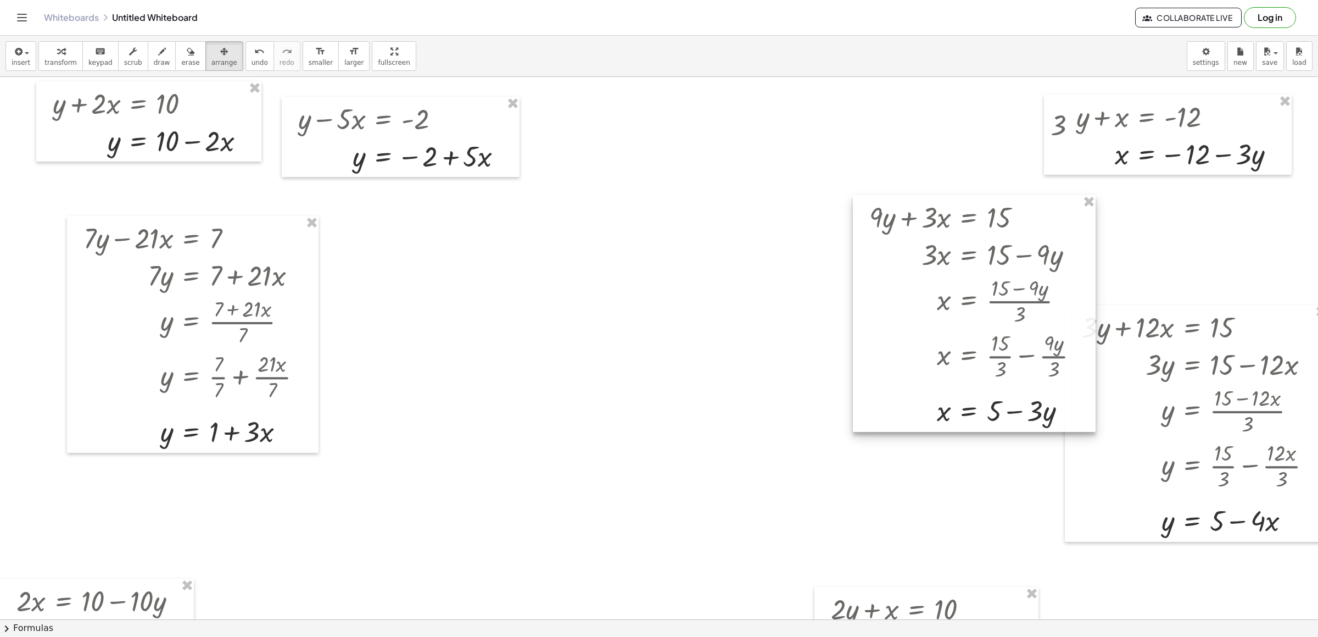
drag, startPoint x: 738, startPoint y: 266, endPoint x: 975, endPoint y: 332, distance: 246.2
click at [878, 332] on div at bounding box center [974, 313] width 243 height 236
click at [63, 65] on span "transform" at bounding box center [60, 63] width 32 height 8
click at [560, 277] on div at bounding box center [665, 619] width 1331 height 1084
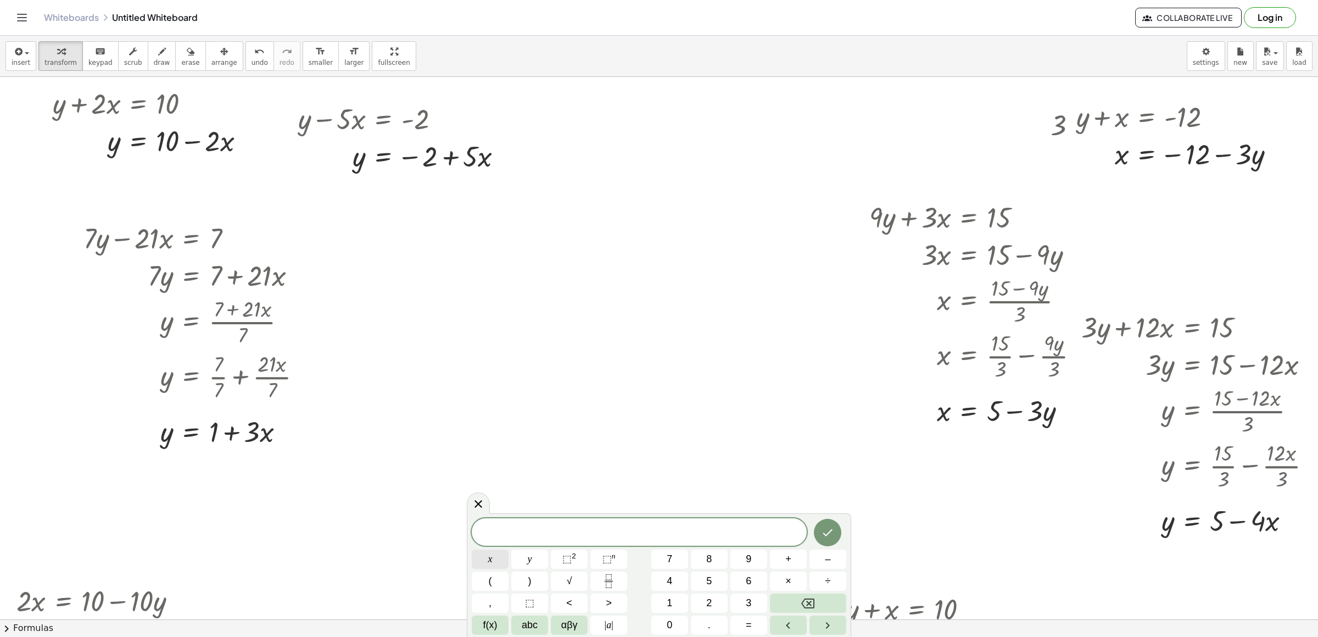
click at [503, 424] on button "x" at bounding box center [490, 558] width 37 height 19
click at [783, 424] on button "+" at bounding box center [788, 558] width 37 height 19
click at [734, 424] on button "3" at bounding box center [748, 602] width 37 height 19
click at [539, 424] on button "y" at bounding box center [529, 558] width 37 height 19
click at [752, 424] on button "=" at bounding box center [748, 624] width 37 height 19
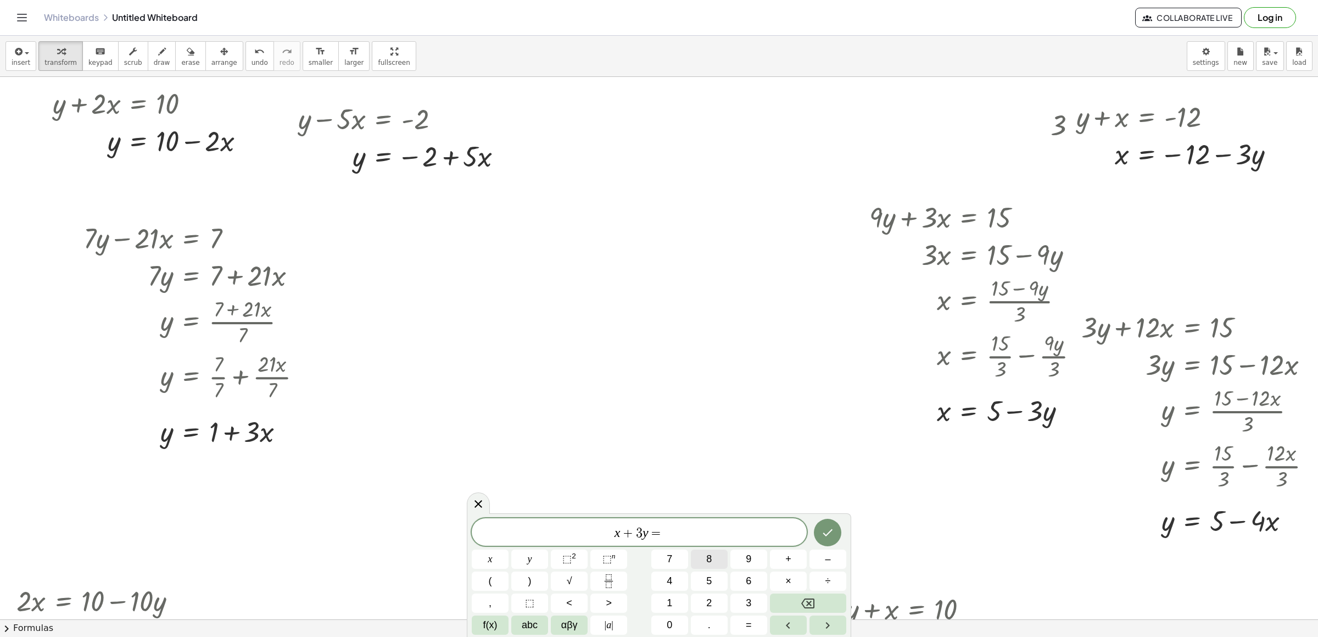
click at [712, 424] on button "8" at bounding box center [709, 558] width 37 height 19
click at [830, 424] on icon "Done" at bounding box center [827, 532] width 13 height 13
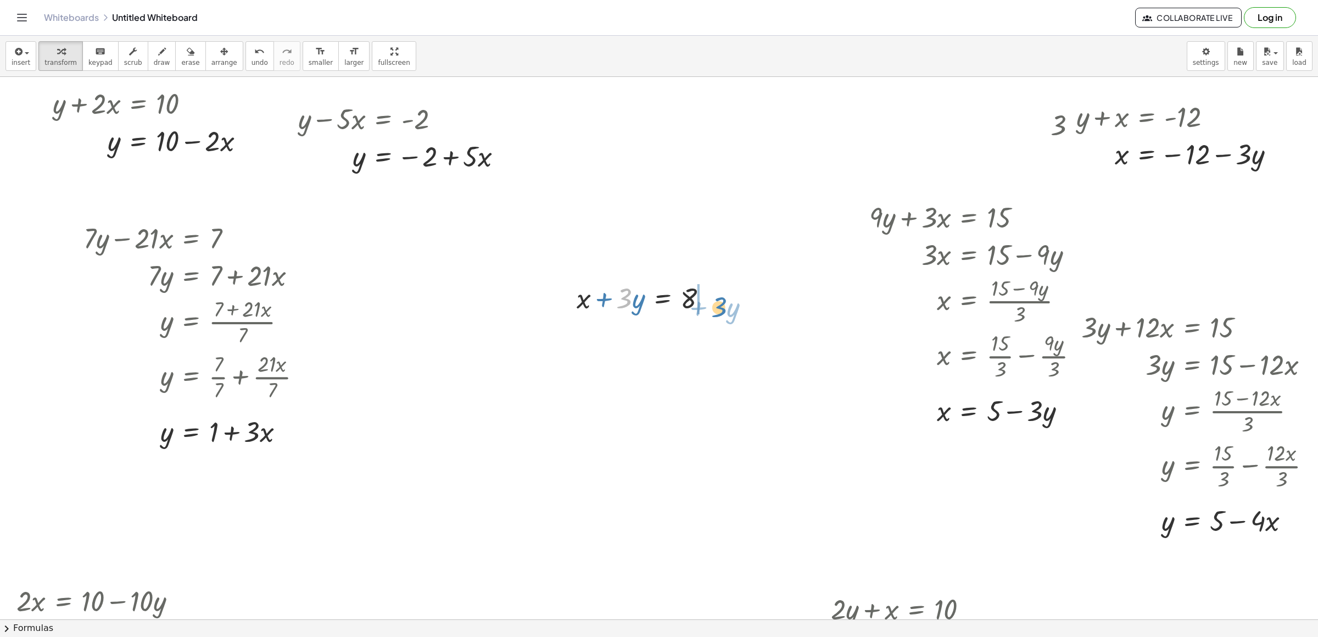
drag, startPoint x: 628, startPoint y: 306, endPoint x: 723, endPoint y: 315, distance: 95.4
click at [723, 315] on div "· 3 + · y + x + · 3 · y = 8" at bounding box center [642, 297] width 164 height 43
drag, startPoint x: 639, startPoint y: 344, endPoint x: 717, endPoint y: 350, distance: 77.6
click at [717, 350] on div at bounding box center [673, 334] width 205 height 37
click at [252, 45] on div "undo" at bounding box center [260, 50] width 16 height 13
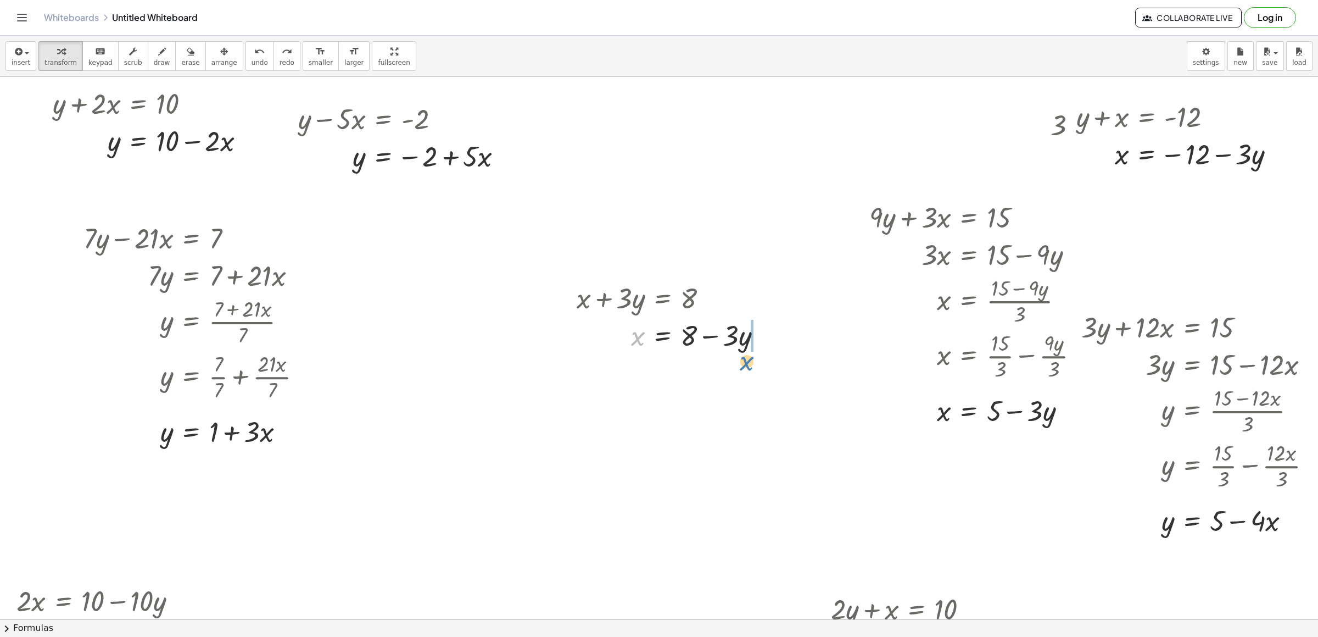
drag, startPoint x: 638, startPoint y: 343, endPoint x: 767, endPoint y: 364, distance: 130.8
click at [252, 64] on span "undo" at bounding box center [260, 63] width 16 height 8
click at [710, 338] on div at bounding box center [673, 334] width 205 height 37
click at [245, 43] on button "undo undo" at bounding box center [259, 56] width 29 height 30
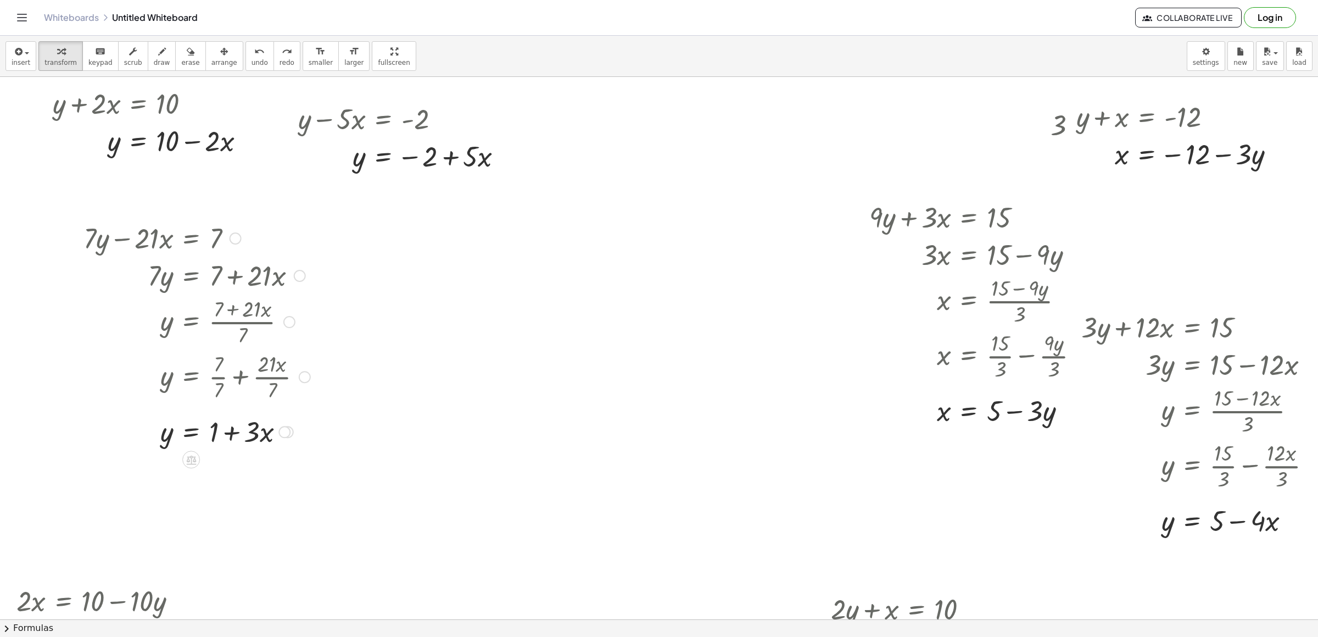
click at [242, 332] on div at bounding box center [197, 320] width 238 height 55
click at [594, 424] on div at bounding box center [665, 619] width 1331 height 1084
drag, startPoint x: 593, startPoint y: 487, endPoint x: 643, endPoint y: 545, distance: 76.8
click at [595, 424] on div at bounding box center [665, 619] width 1331 height 1084
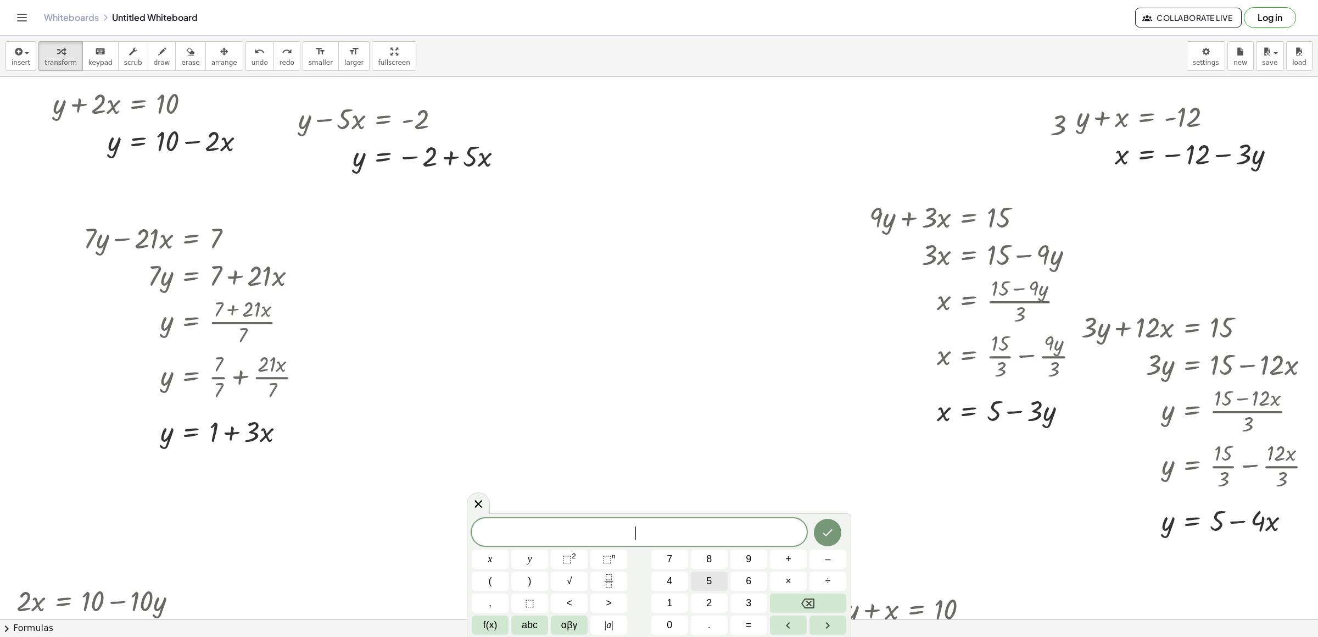
click at [705, 424] on button "5" at bounding box center [709, 580] width 37 height 19
click at [503, 424] on button "x" at bounding box center [490, 558] width 37 height 19
click at [824, 424] on button "–" at bounding box center [828, 558] width 37 height 19
click at [665, 424] on button "4" at bounding box center [669, 580] width 37 height 19
click at [539, 424] on button "y" at bounding box center [529, 558] width 37 height 19
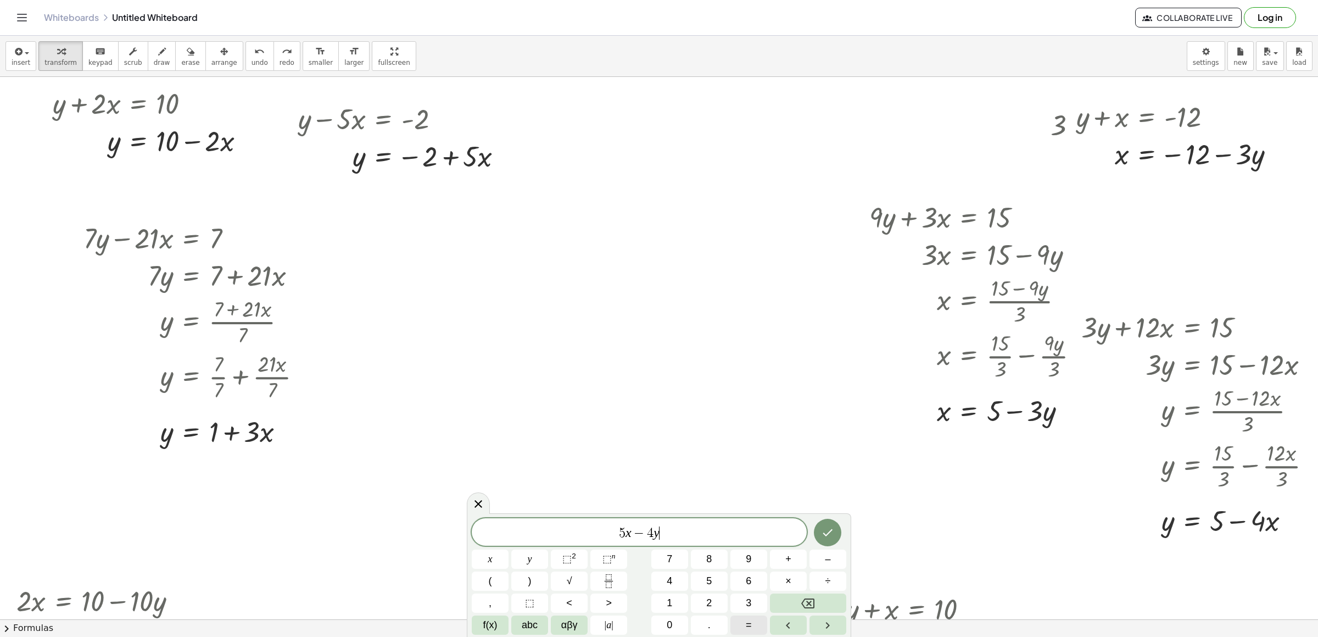
click at [758, 424] on button "=" at bounding box center [748, 624] width 37 height 19
click at [684, 424] on button "1" at bounding box center [669, 602] width 37 height 19
click at [740, 424] on button "6" at bounding box center [748, 580] width 37 height 19
click at [824, 424] on button "Done" at bounding box center [827, 531] width 27 height 27
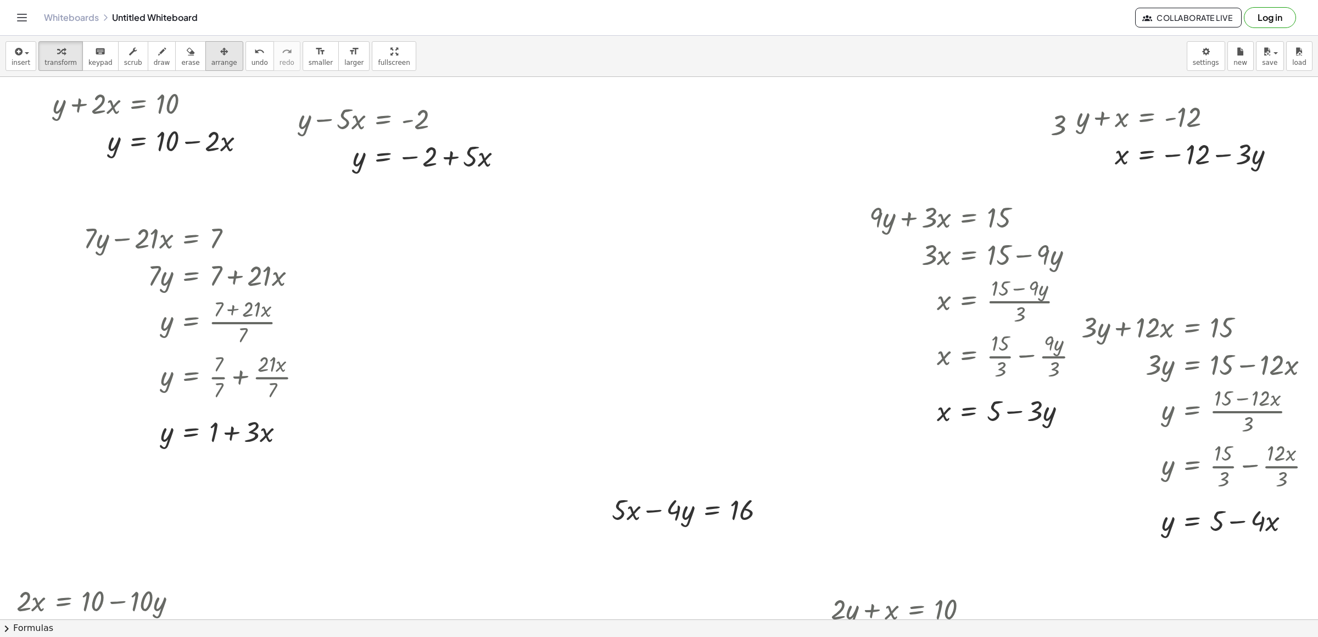
click at [211, 59] on span "arrange" at bounding box center [224, 63] width 26 height 8
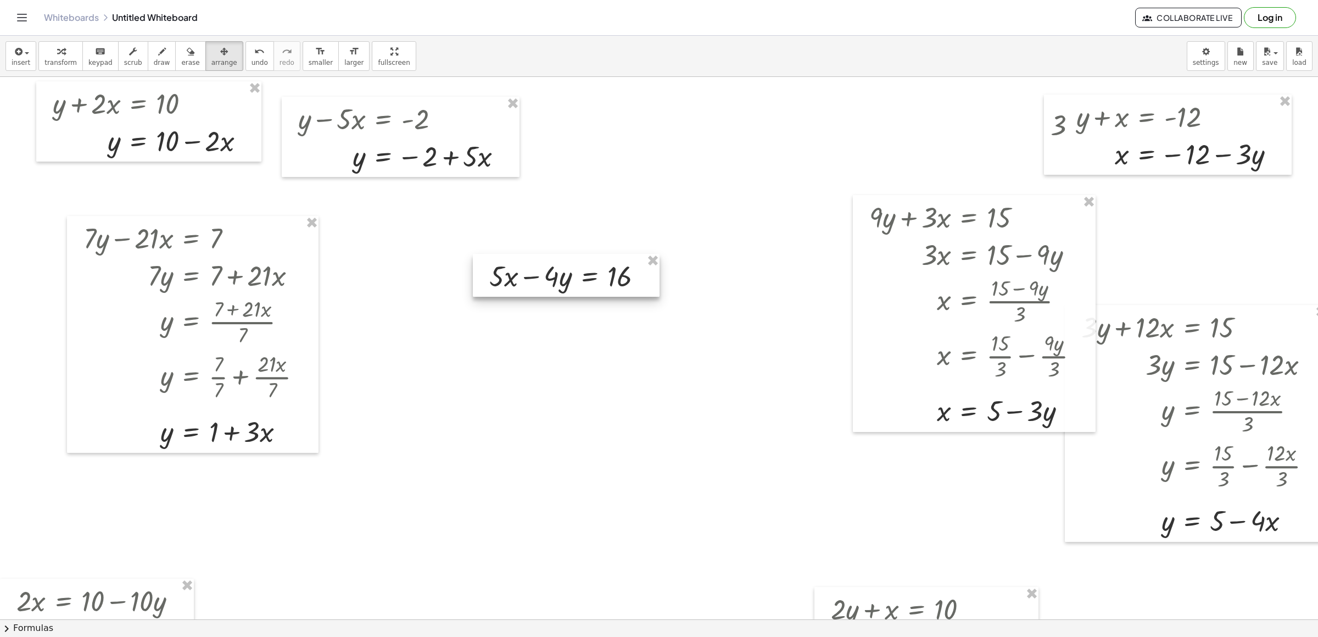
drag, startPoint x: 630, startPoint y: 524, endPoint x: 503, endPoint y: 328, distance: 233.1
click at [503, 297] on div at bounding box center [566, 275] width 187 height 43
click at [62, 61] on span "transform" at bounding box center [60, 63] width 32 height 8
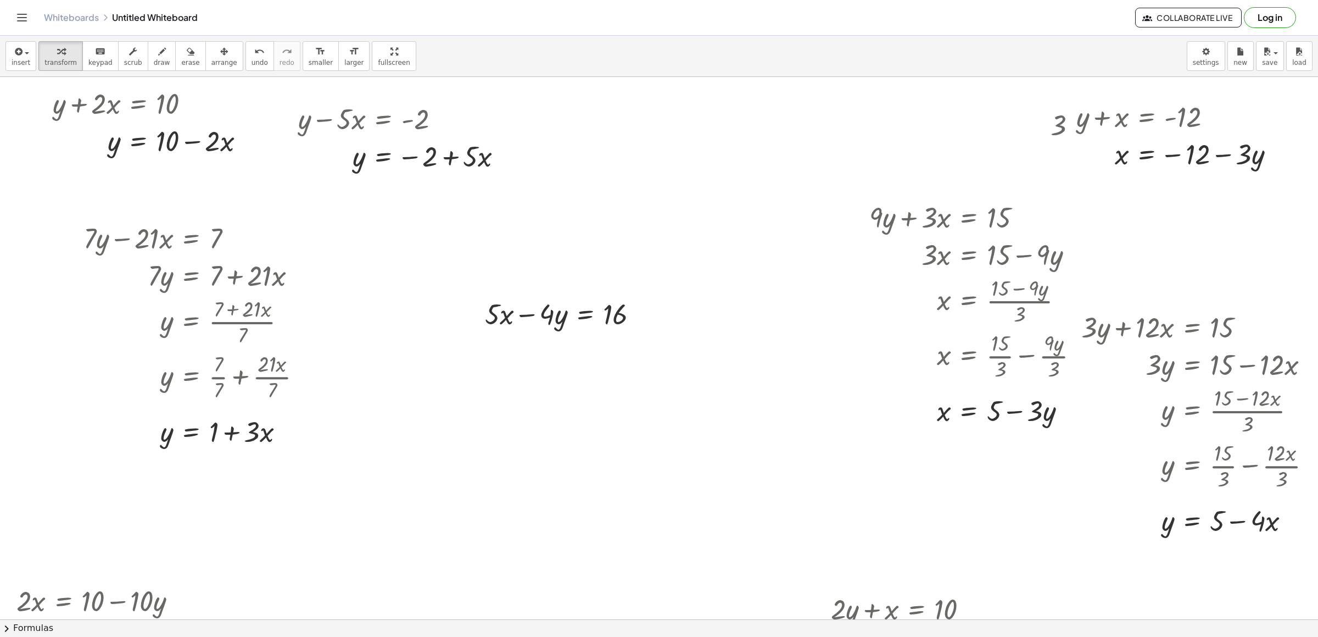
drag, startPoint x: 490, startPoint y: 503, endPoint x: 490, endPoint y: 496, distance: 6.6
click at [490, 424] on div at bounding box center [665, 619] width 1331 height 1084
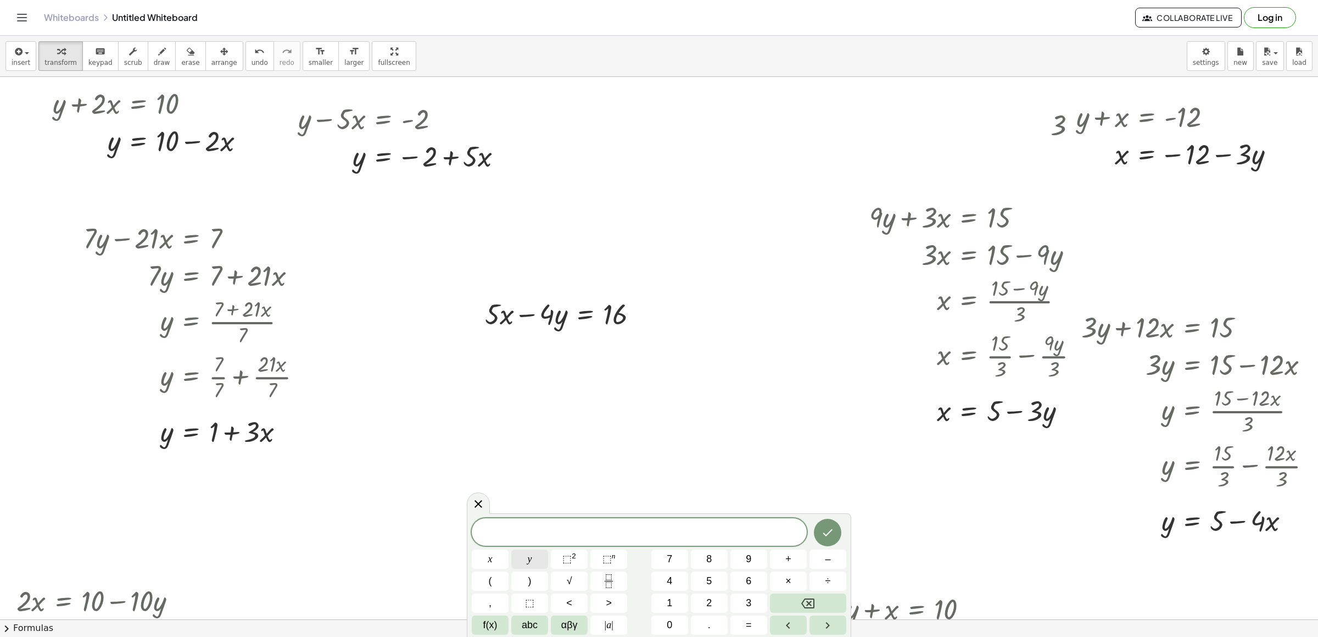
click at [521, 424] on button "y" at bounding box center [529, 558] width 37 height 19
click at [752, 424] on button "=" at bounding box center [748, 624] width 37 height 19
click at [651, 424] on button "1" at bounding box center [669, 602] width 37 height 19
click at [835, 424] on button "Done" at bounding box center [827, 531] width 27 height 27
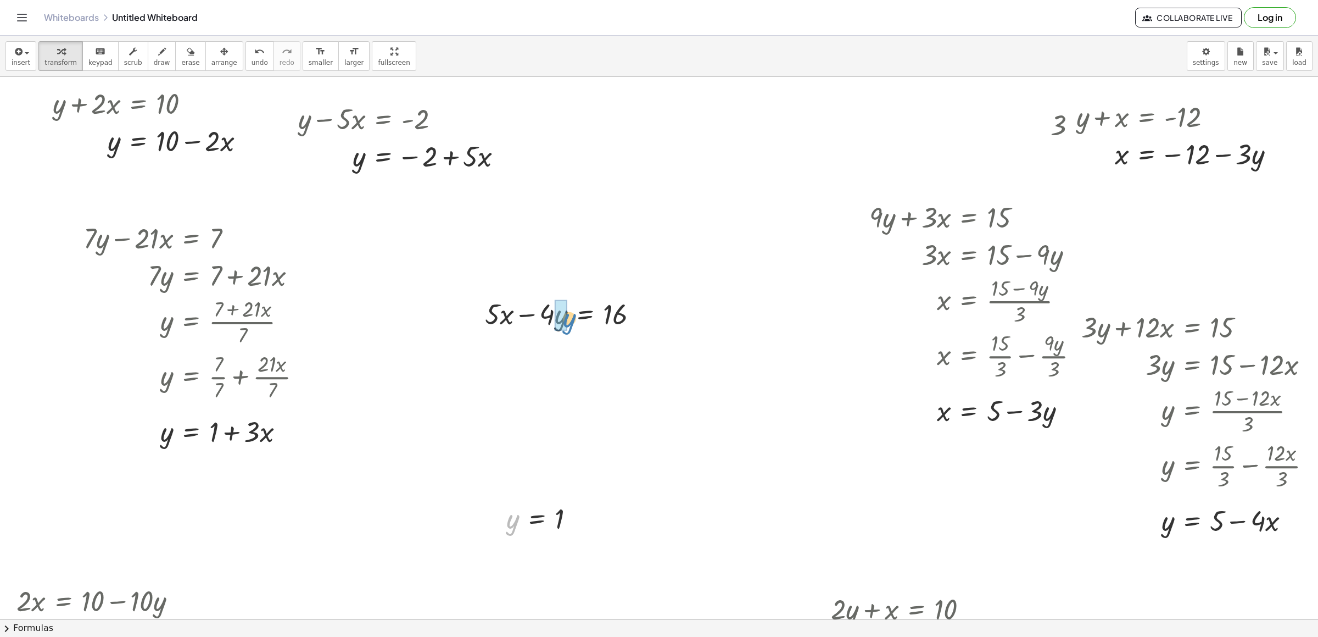
drag, startPoint x: 512, startPoint y: 521, endPoint x: 563, endPoint y: 327, distance: 200.5
drag, startPoint x: 545, startPoint y: 360, endPoint x: 646, endPoint y: 362, distance: 100.5
click at [646, 362] on div at bounding box center [565, 350] width 176 height 37
click at [628, 387] on div at bounding box center [593, 387] width 233 height 37
click at [633, 386] on div at bounding box center [593, 387] width 233 height 37
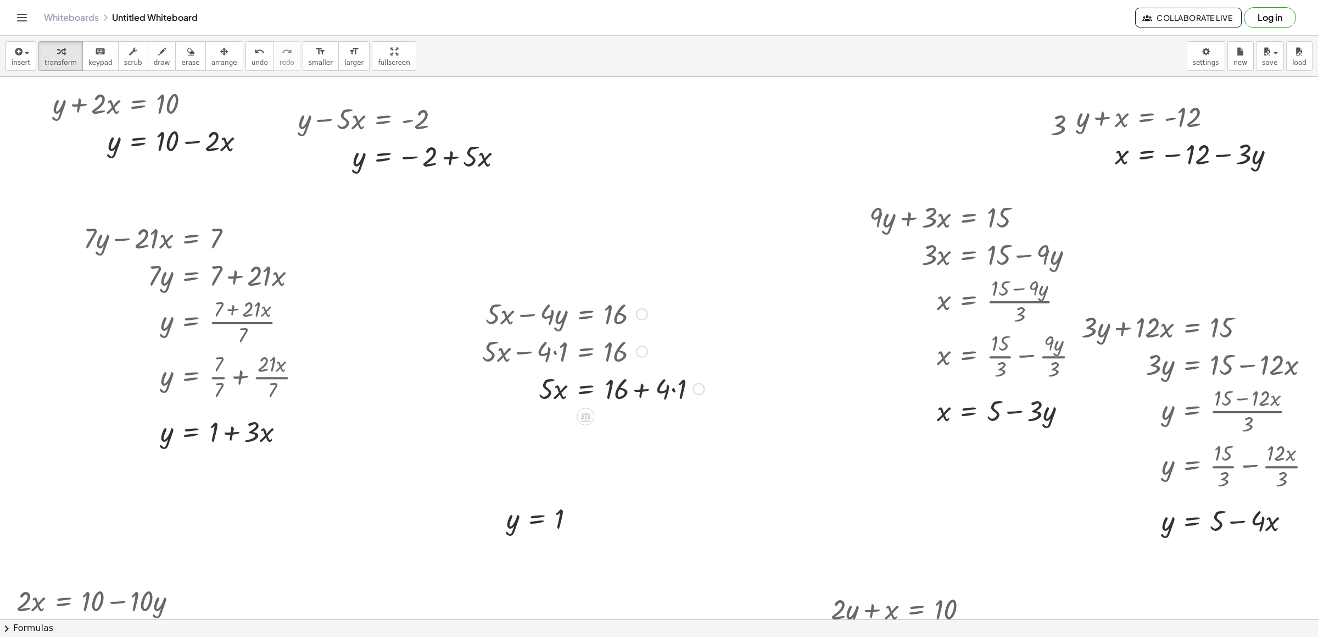
drag, startPoint x: 635, startPoint y: 386, endPoint x: 618, endPoint y: 384, distance: 17.1
click at [644, 391] on div at bounding box center [593, 387] width 233 height 37
click at [646, 392] on div at bounding box center [593, 387] width 233 height 37
click at [555, 392] on div at bounding box center [593, 387] width 233 height 37
drag, startPoint x: 550, startPoint y: 392, endPoint x: 652, endPoint y: 415, distance: 104.7
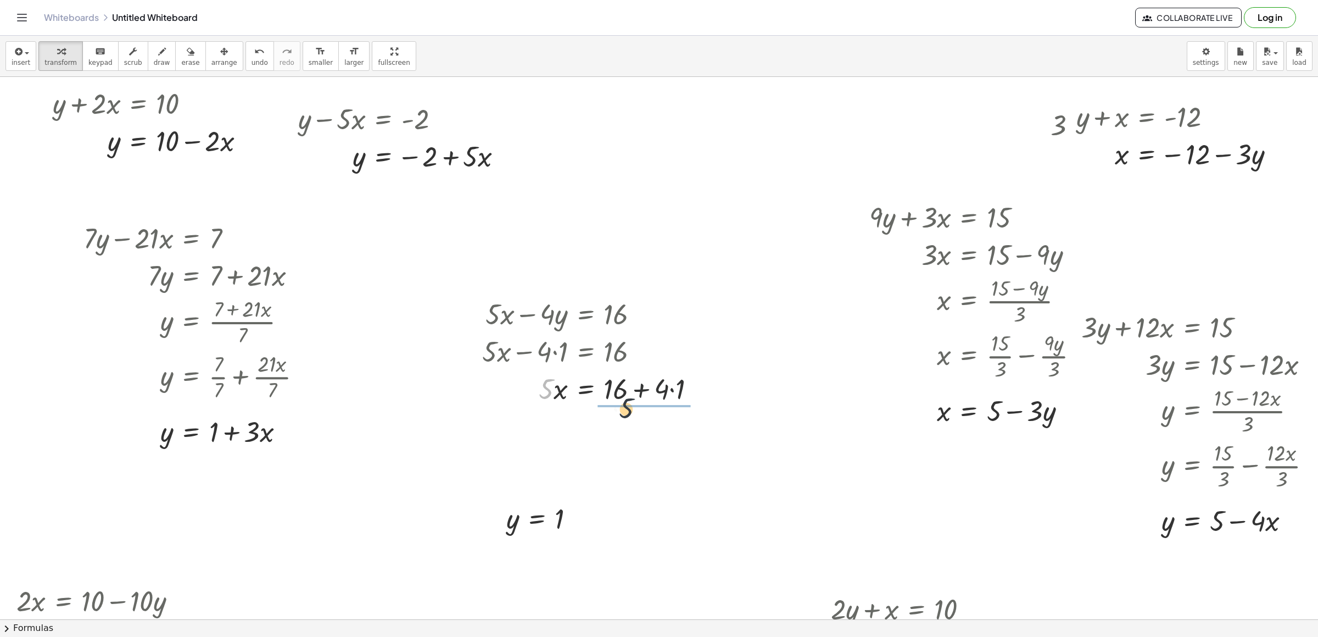
click at [652, 415] on div "+ y + · 2 · x = 10 y · 2 · x = 10 + − + y − · 5 · x = - 2 y · 5 · x = − 2 + + ·…" at bounding box center [665, 619] width 1331 height 1084
drag, startPoint x: 632, startPoint y: 440, endPoint x: 633, endPoint y: 431, distance: 10.0
click at [633, 424] on div at bounding box center [593, 433] width 233 height 55
drag, startPoint x: 635, startPoint y: 444, endPoint x: 635, endPoint y: 430, distance: 13.7
click at [635, 424] on div at bounding box center [593, 433] width 233 height 55
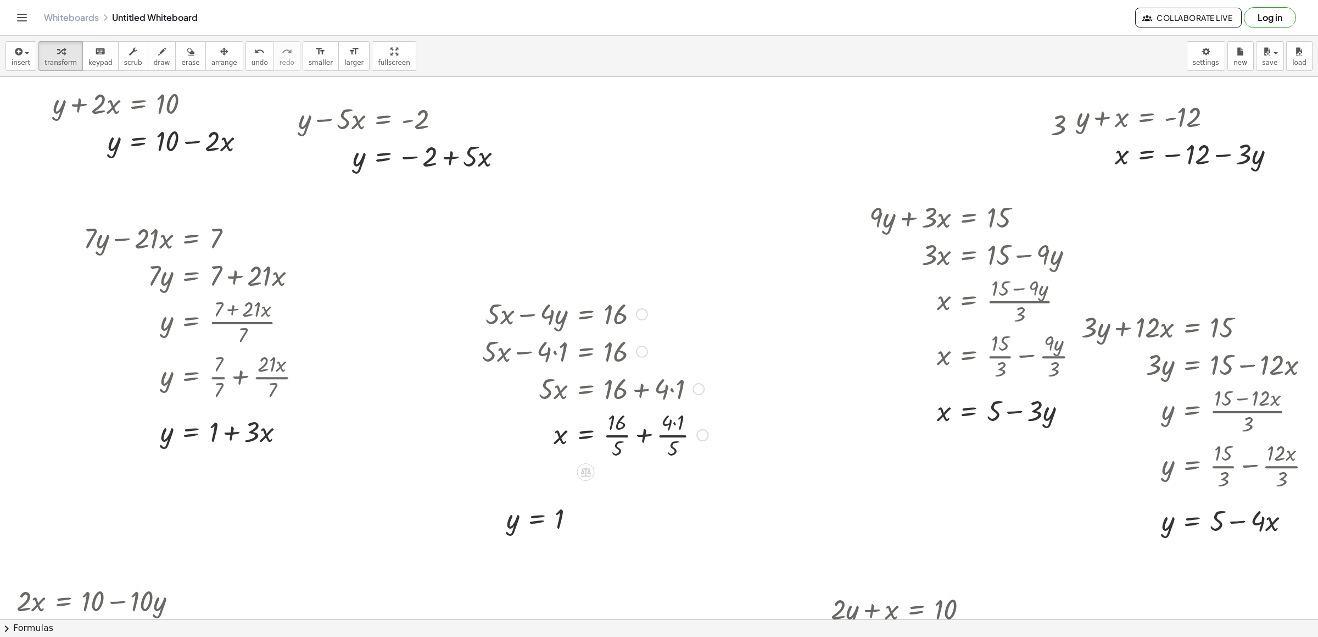
click at [610, 424] on div at bounding box center [595, 433] width 237 height 55
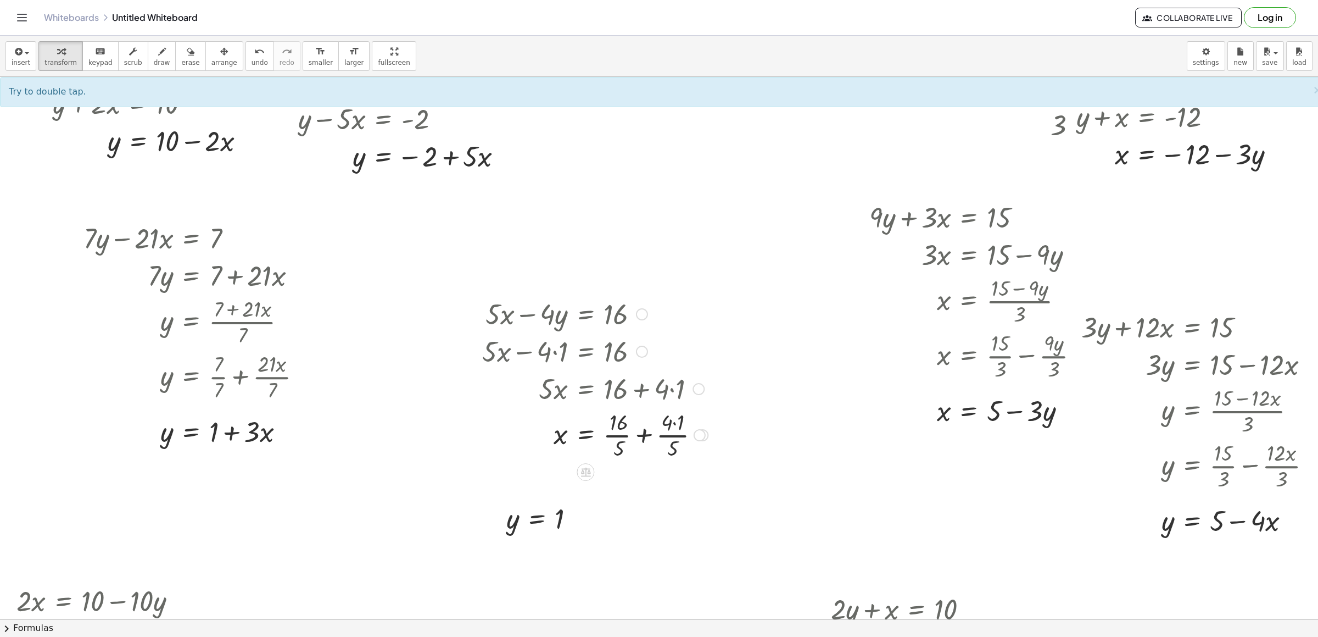
click at [676, 424] on div at bounding box center [595, 433] width 237 height 55
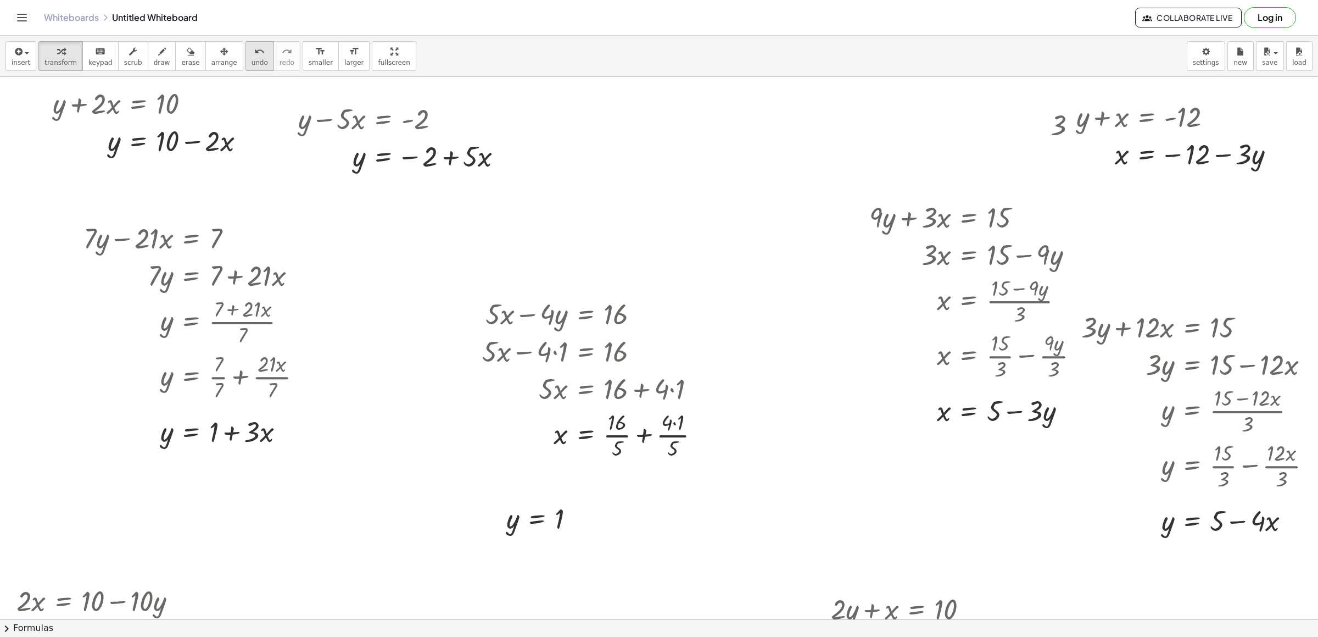
click at [252, 60] on span "undo" at bounding box center [260, 63] width 16 height 8
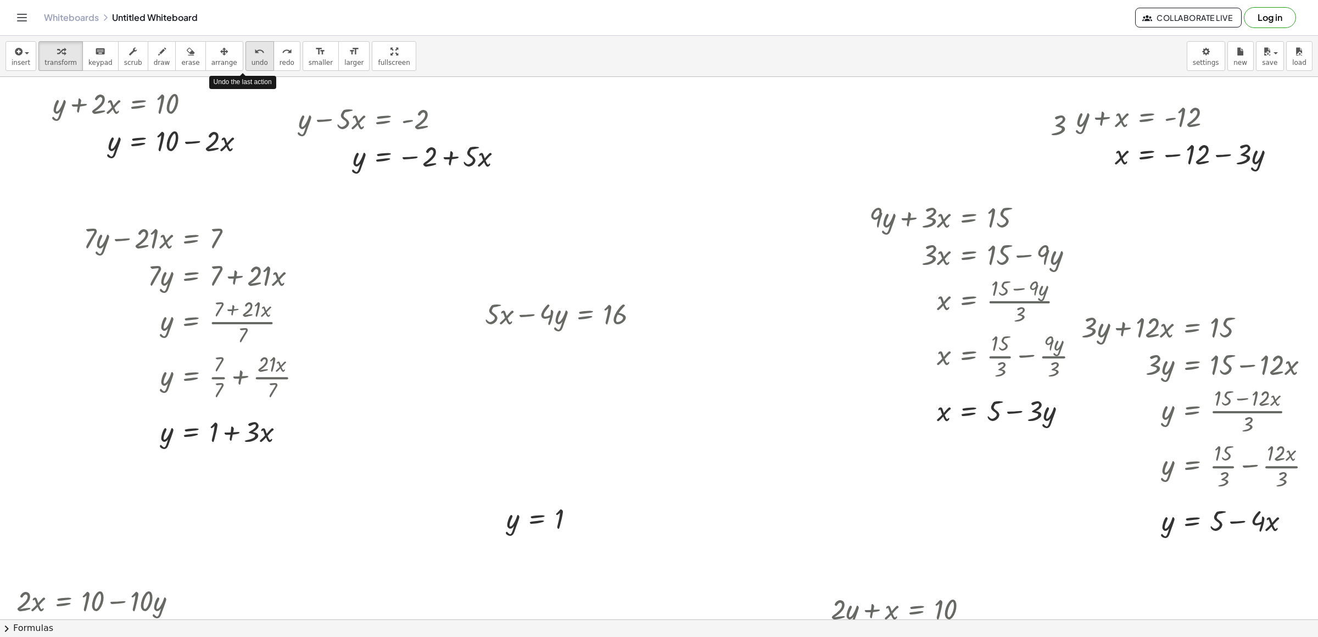
click at [252, 61] on span "undo" at bounding box center [260, 63] width 16 height 8
drag, startPoint x: 510, startPoint y: 521, endPoint x: 552, endPoint y: 315, distance: 210.8
click at [555, 356] on div at bounding box center [565, 350] width 176 height 37
drag, startPoint x: 557, startPoint y: 394, endPoint x: 632, endPoint y: 389, distance: 74.8
click at [632, 389] on div at bounding box center [565, 387] width 176 height 37
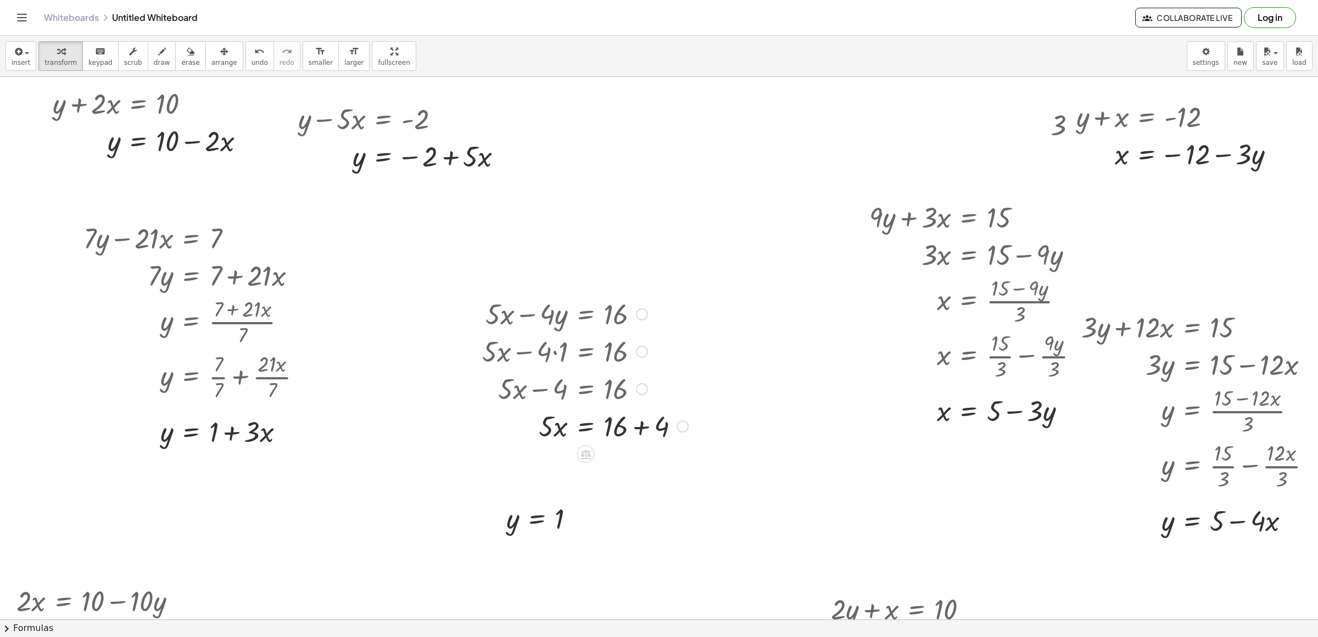
click at [636, 424] on div at bounding box center [585, 424] width 217 height 37
click at [620, 424] on div at bounding box center [585, 462] width 217 height 55
click at [623, 424] on div at bounding box center [585, 462] width 217 height 55
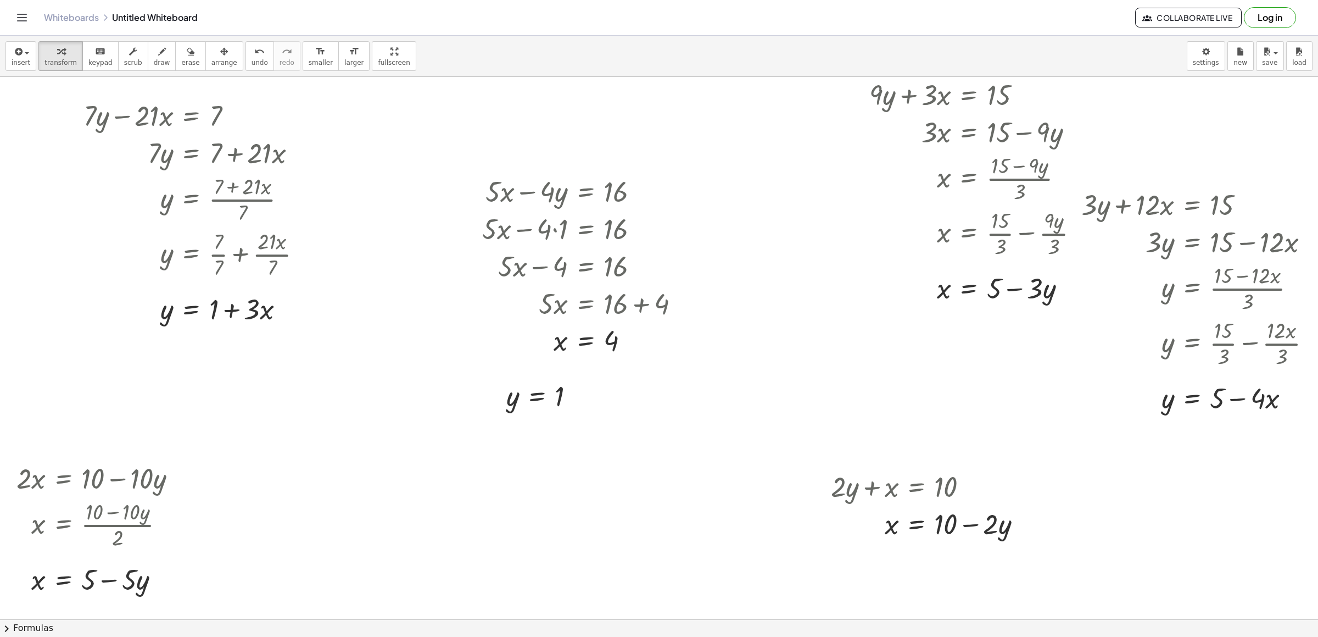
scroll to position [247, 0]
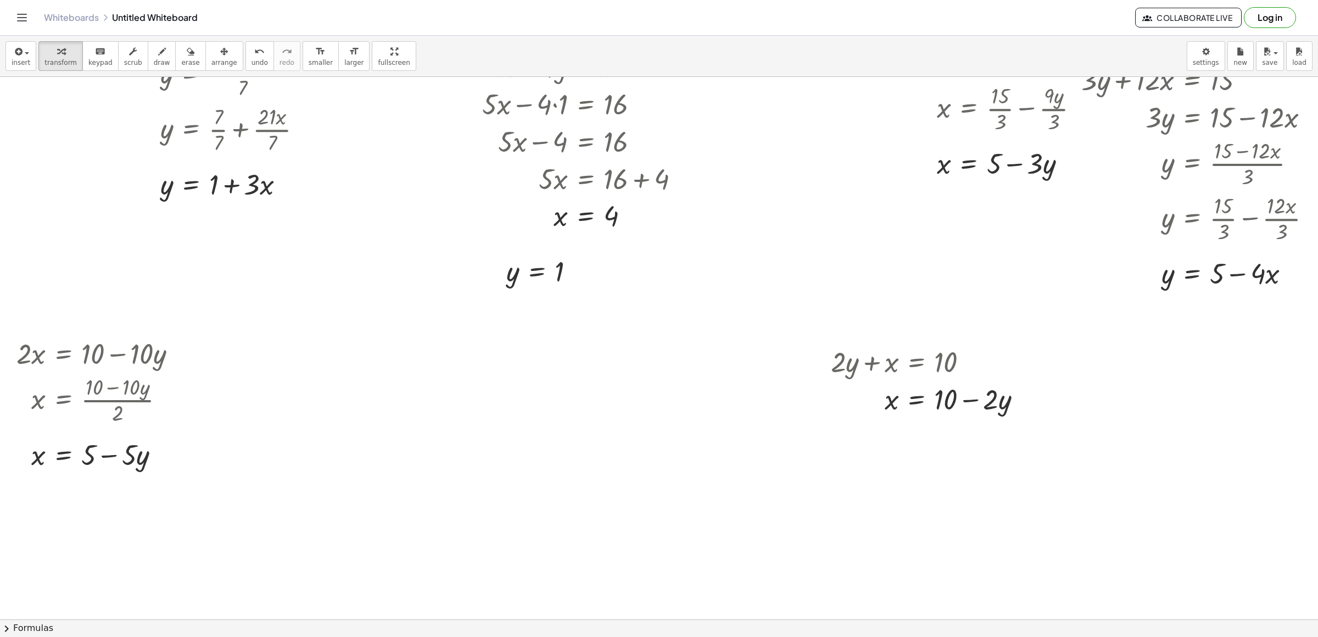
click at [669, 424] on div at bounding box center [665, 372] width 1331 height 1084
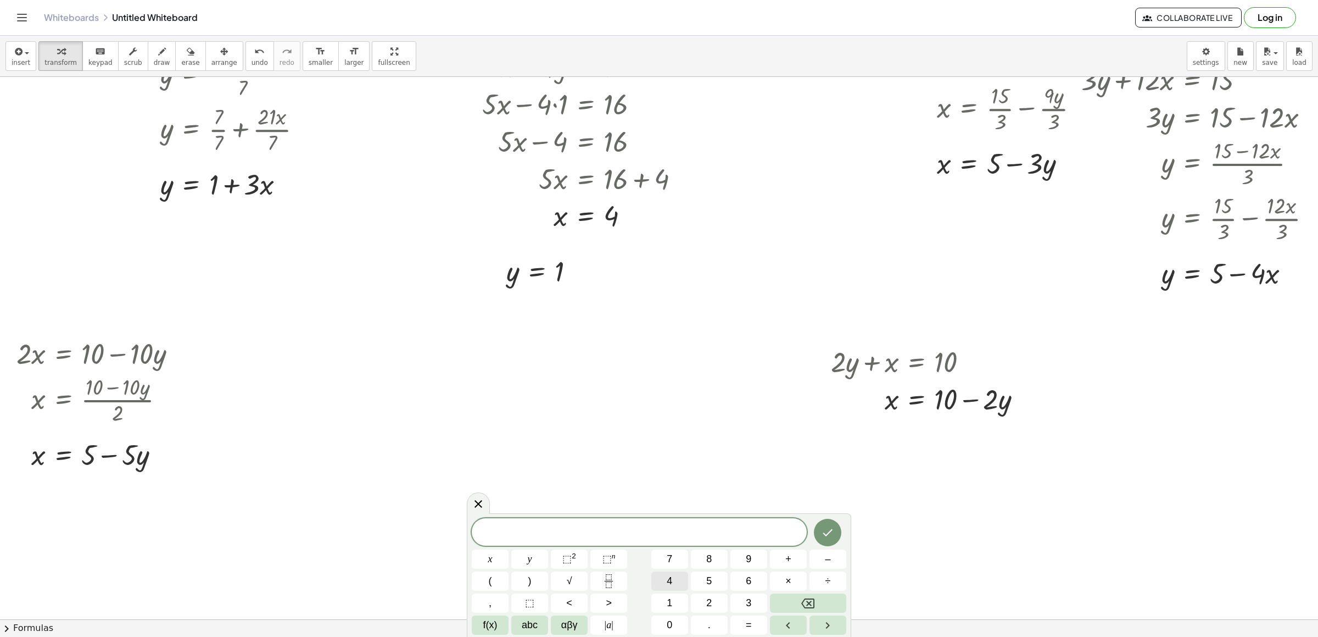
click at [668, 424] on span "4" at bounding box center [669, 580] width 5 height 15
click at [496, 424] on button "x" at bounding box center [490, 558] width 37 height 19
click at [788, 424] on span "+" at bounding box center [788, 558] width 6 height 15
click at [713, 424] on button "2" at bounding box center [709, 602] width 37 height 19
click at [819, 424] on button "Backspace" at bounding box center [808, 602] width 76 height 19
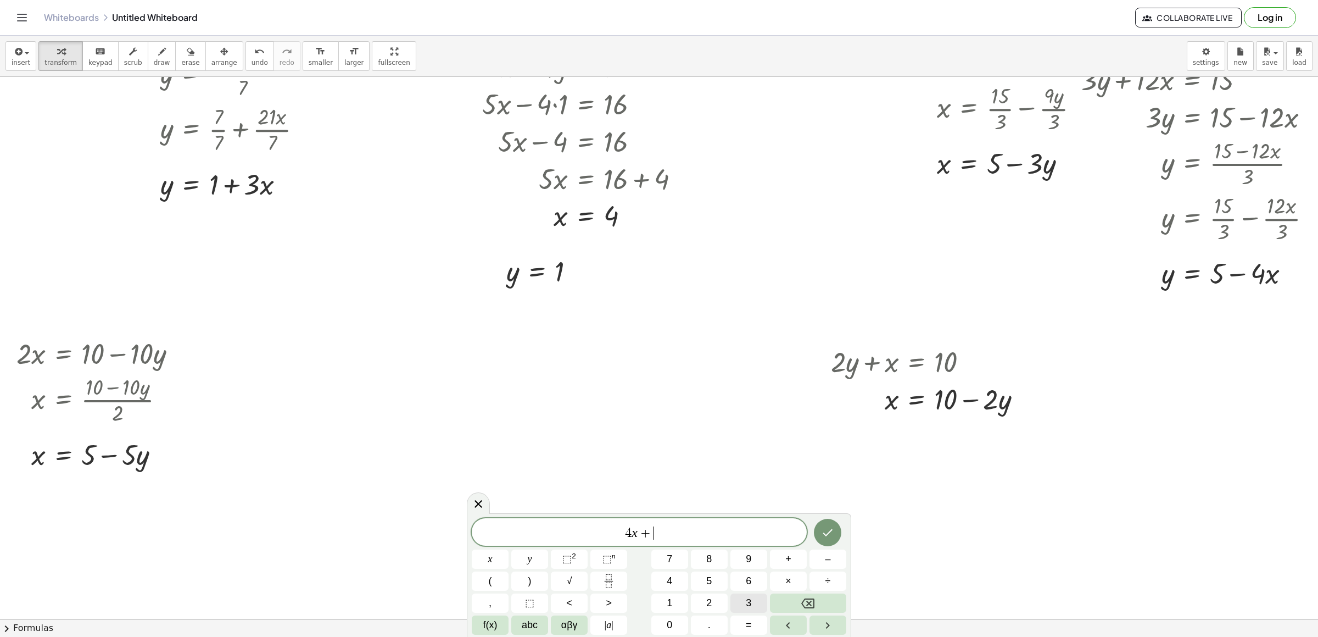
click at [747, 424] on span "3" at bounding box center [748, 602] width 5 height 15
click at [536, 424] on button "y" at bounding box center [529, 558] width 37 height 19
click at [752, 424] on button "=" at bounding box center [748, 624] width 37 height 19
click at [812, 424] on button "–" at bounding box center [828, 558] width 37 height 19
click at [707, 424] on span "5" at bounding box center [708, 580] width 5 height 15
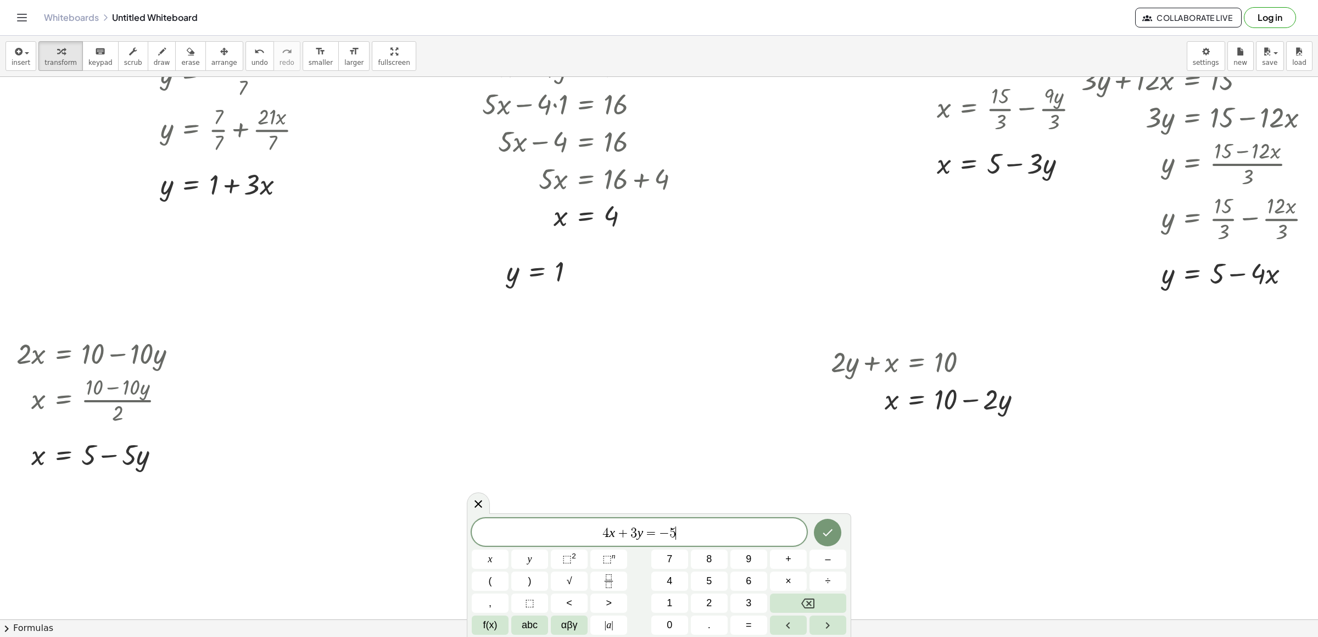
click at [806, 424] on span "4 x + 3 y = − 5 ​" at bounding box center [639, 532] width 335 height 15
click at [816, 424] on button "Done" at bounding box center [827, 531] width 27 height 27
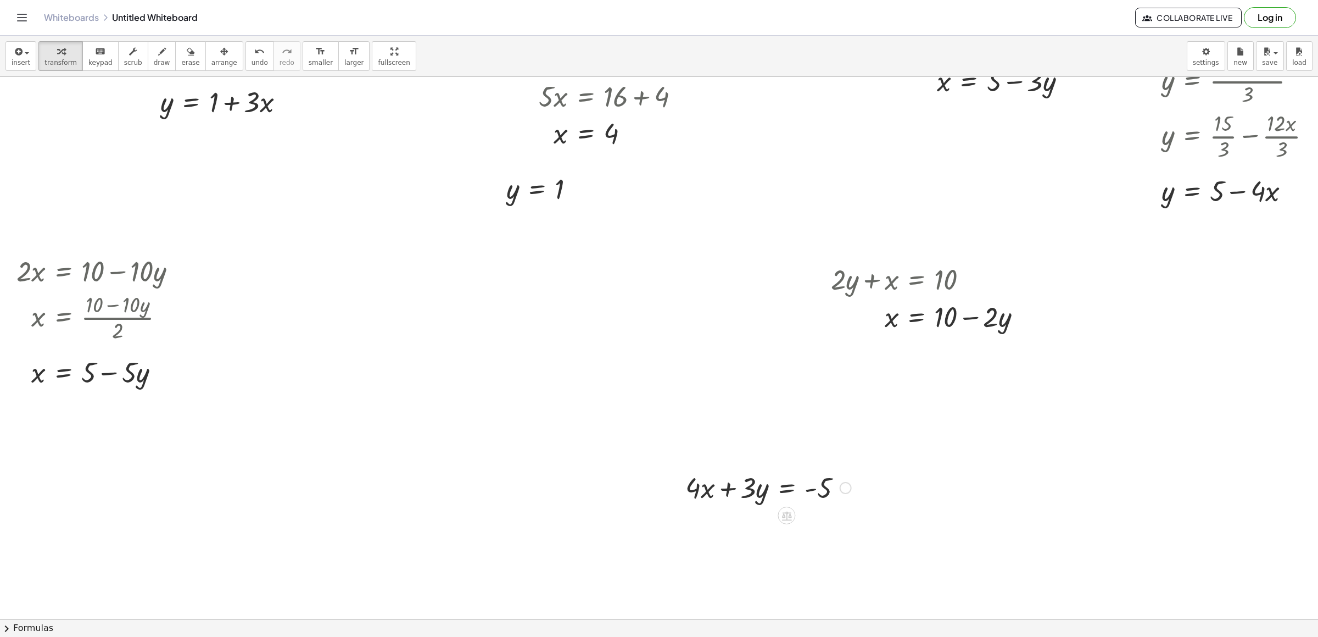
scroll to position [494, 0]
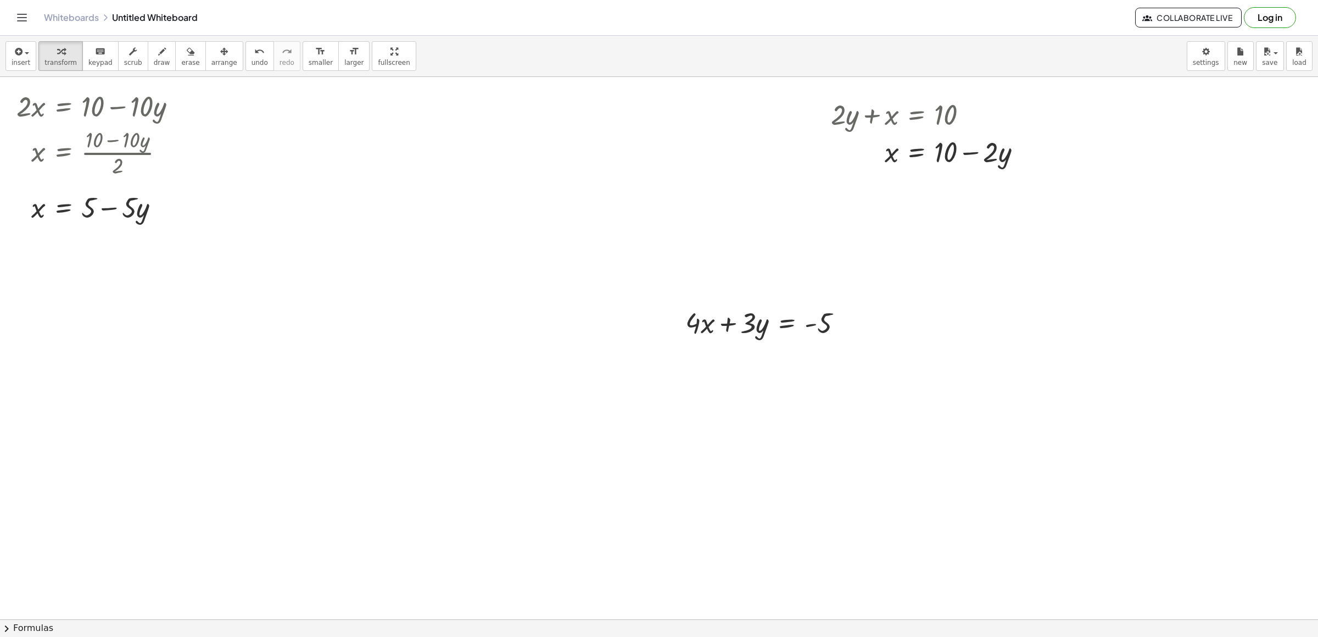
click at [875, 384] on div at bounding box center [665, 125] width 1331 height 1084
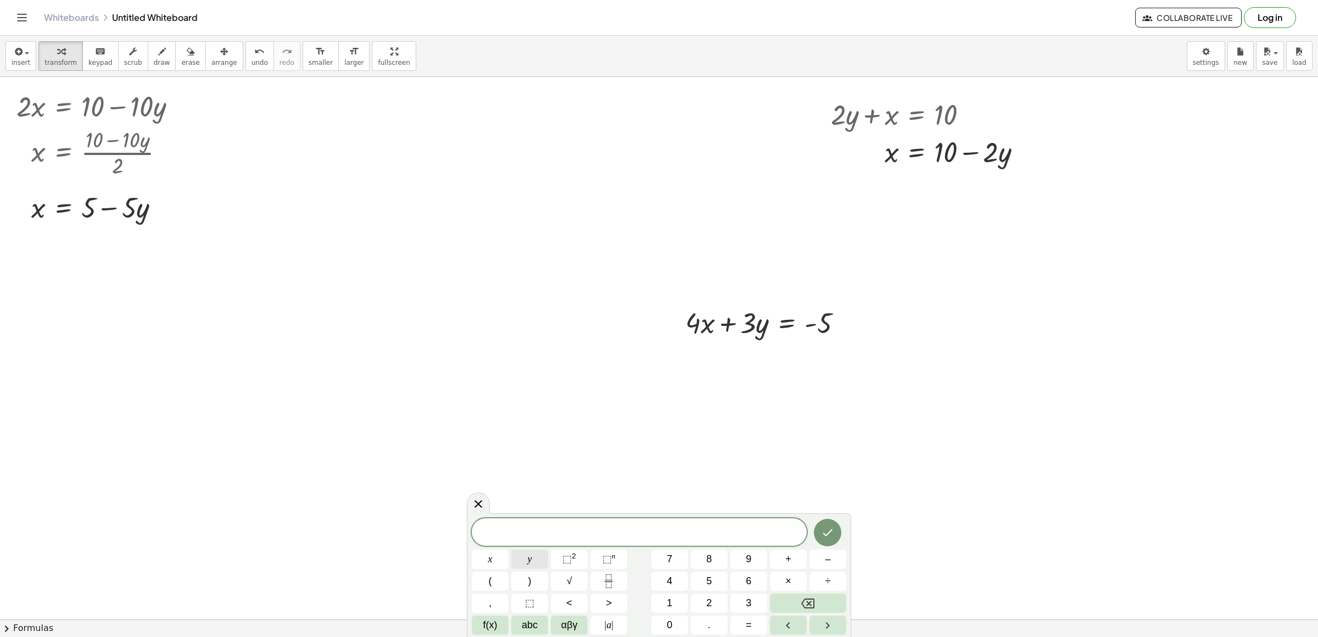
click at [526, 424] on button "y" at bounding box center [529, 558] width 37 height 19
click at [751, 424] on span "=" at bounding box center [749, 624] width 6 height 15
click at [716, 424] on button "5" at bounding box center [709, 580] width 37 height 19
click at [823, 424] on icon "Done" at bounding box center [827, 532] width 13 height 13
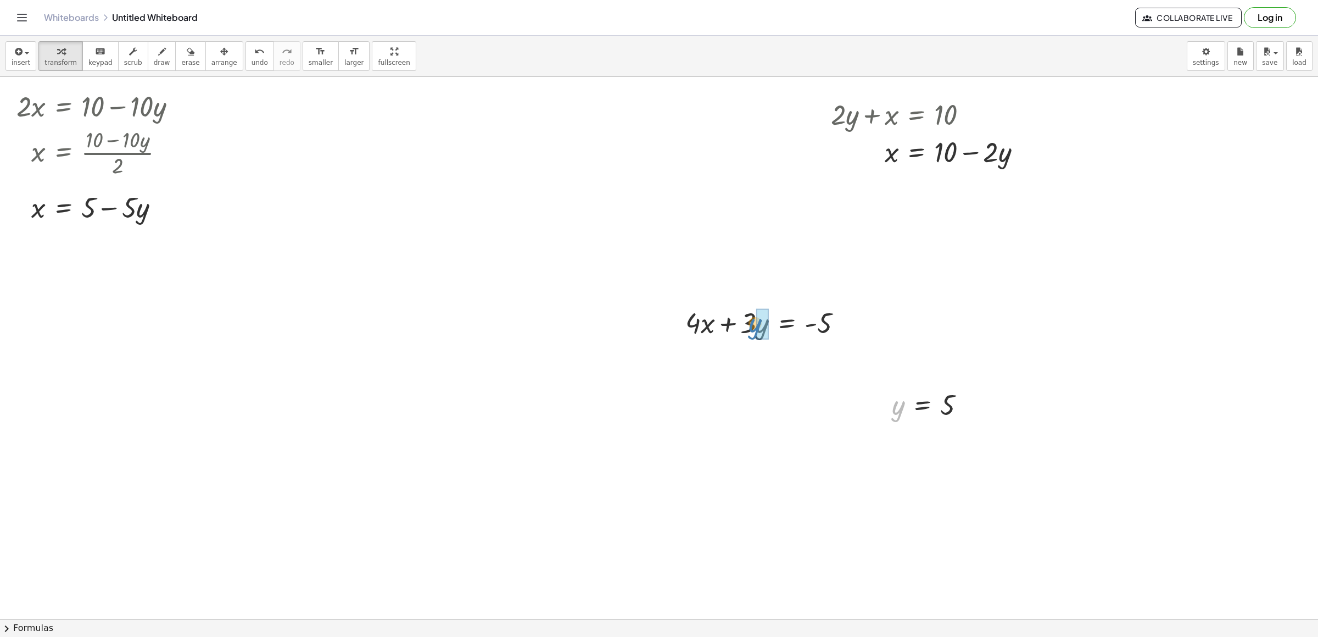
drag, startPoint x: 900, startPoint y: 414, endPoint x: 765, endPoint y: 333, distance: 157.4
click at [751, 360] on div at bounding box center [764, 359] width 185 height 37
drag, startPoint x: 751, startPoint y: 398, endPoint x: 842, endPoint y: 390, distance: 91.4
click at [842, 390] on div at bounding box center [764, 396] width 185 height 37
click at [849, 402] on div at bounding box center [793, 396] width 243 height 37
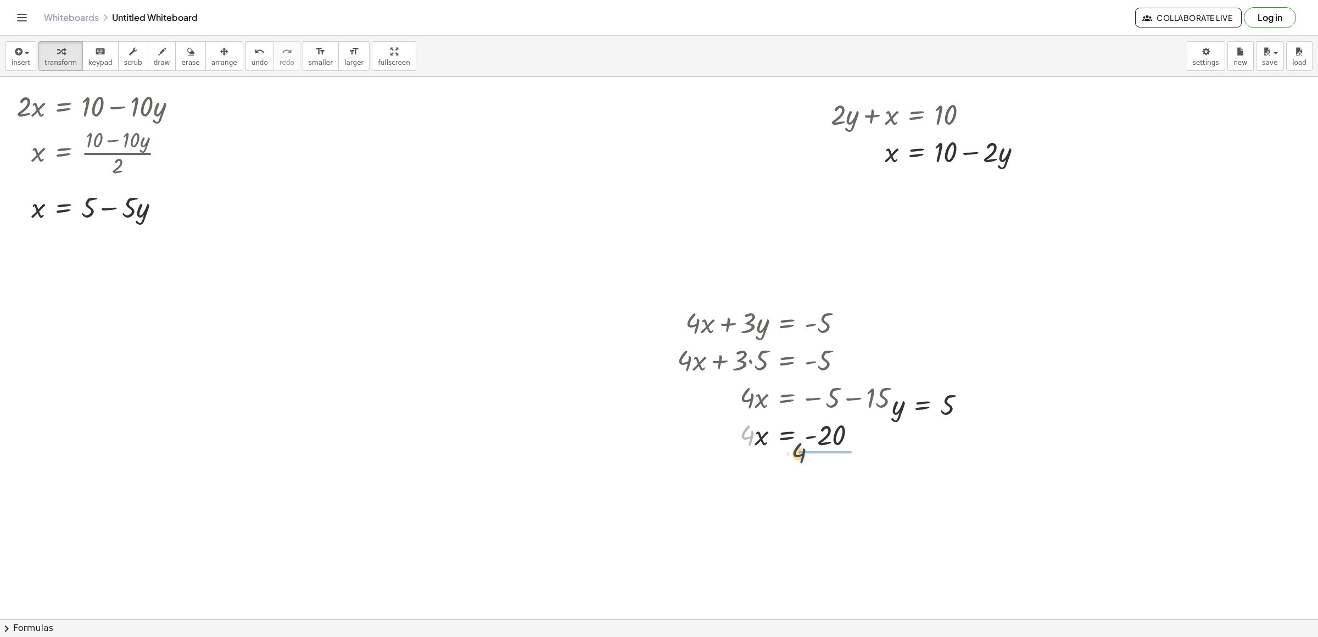
drag, startPoint x: 754, startPoint y: 439, endPoint x: 808, endPoint y: 455, distance: 56.8
click at [808, 424] on div "+ · 4 · x + · 3 · y = - 5 + · 4 · x + · 3 · 5 = - 5 + · 4 · x + 15 = - 5 · 4 · …" at bounding box center [789, 377] width 257 height 155
click at [827, 424] on div at bounding box center [793, 480] width 243 height 55
click at [559, 424] on div at bounding box center [665, 125] width 1331 height 1084
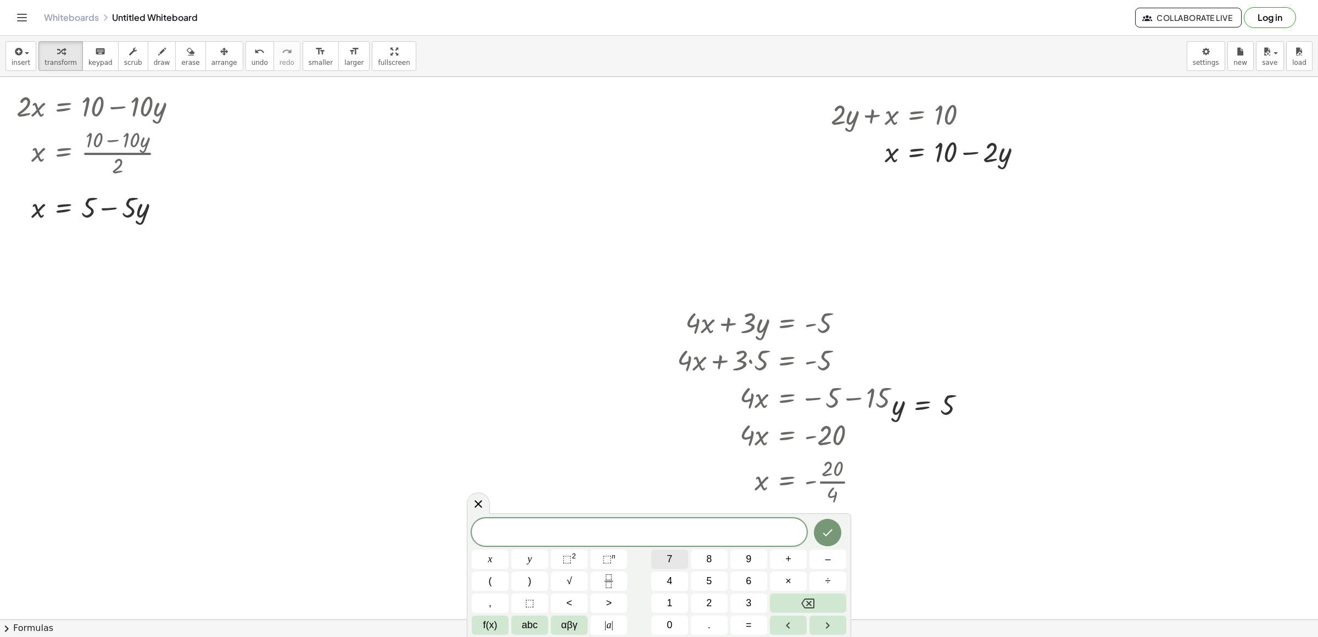
click at [673, 424] on button "7" at bounding box center [669, 558] width 37 height 19
click at [500, 424] on button "x" at bounding box center [490, 558] width 37 height 19
click at [788, 424] on span "+" at bounding box center [788, 558] width 6 height 15
click at [709, 424] on span "5" at bounding box center [708, 580] width 5 height 15
click at [745, 424] on button "=" at bounding box center [748, 624] width 37 height 19
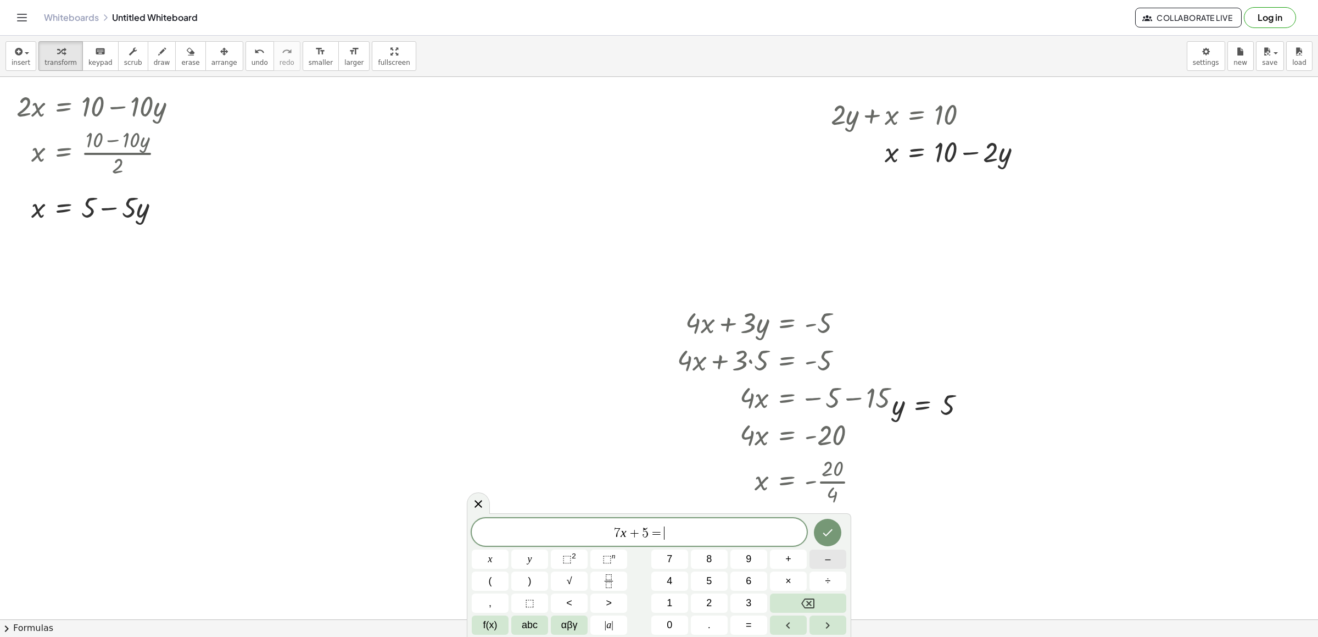
click at [821, 424] on button "–" at bounding box center [828, 558] width 37 height 19
click at [828, 424] on span "–" at bounding box center [827, 558] width 5 height 15
click at [813, 424] on button "Backspace" at bounding box center [808, 602] width 76 height 19
click at [671, 424] on div "7 x + 5 = − ​ x y ⬚ 2 ⬚ n 7 8 9 + – ( ) √ 4 5 6 × ÷ , ⬚ < > 1 2 3 f(x) abc αβγ …" at bounding box center [659, 576] width 375 height 116
click at [669, 424] on span "1" at bounding box center [669, 602] width 5 height 15
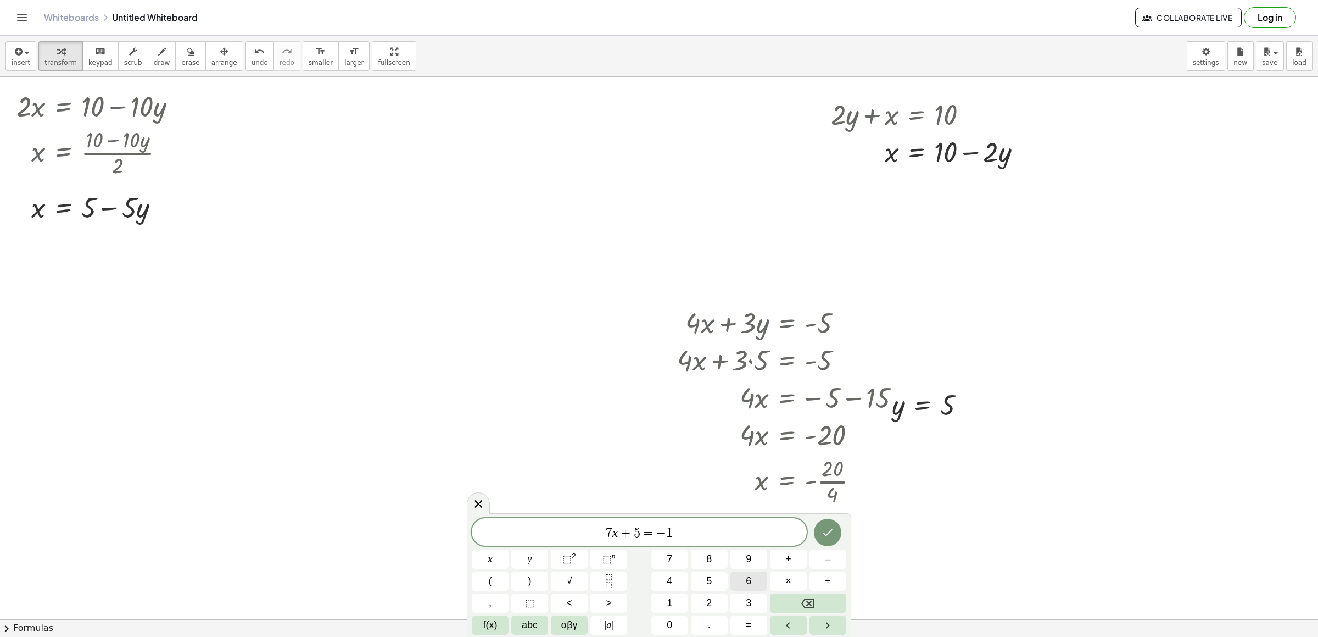
click at [762, 424] on button "6" at bounding box center [748, 580] width 37 height 19
click at [819, 424] on button "Done" at bounding box center [827, 531] width 27 height 27
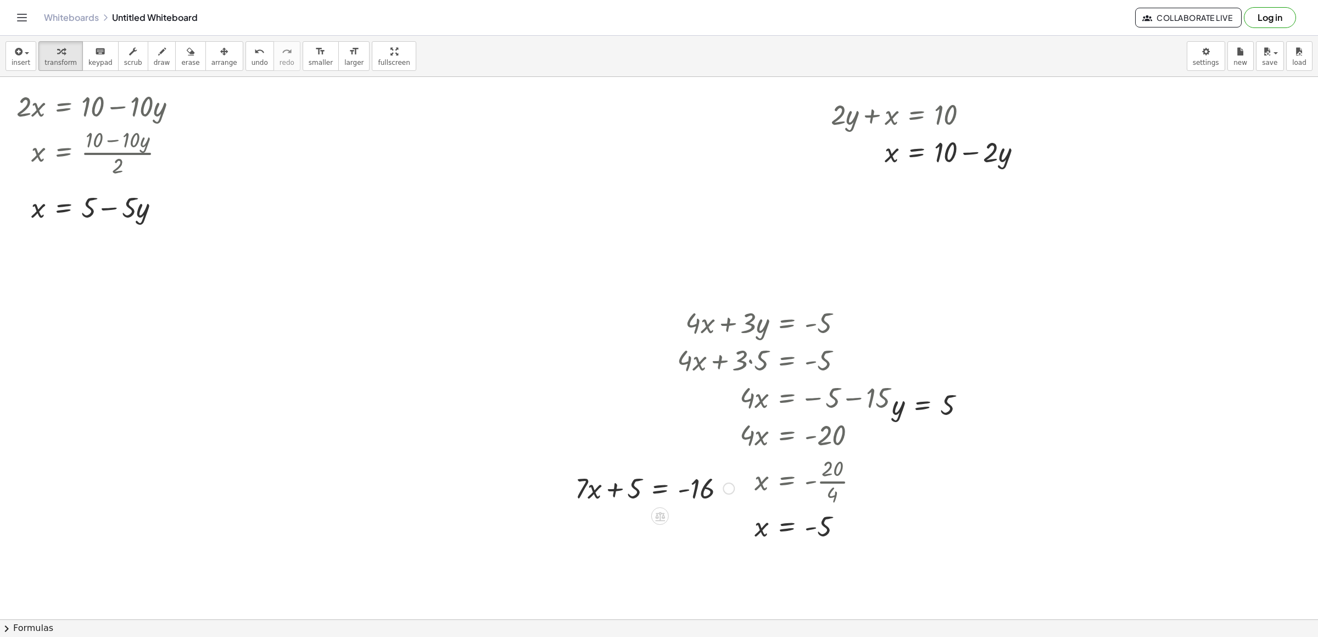
click at [612, 424] on div "+ · 7 · x + 5 = - 16" at bounding box center [651, 487] width 184 height 43
drag, startPoint x: 636, startPoint y: 491, endPoint x: 708, endPoint y: 494, distance: 72.6
click at [708, 424] on div at bounding box center [655, 486] width 170 height 37
click at [702, 424] on div at bounding box center [699, 486] width 179 height 37
click at [680, 424] on div at bounding box center [699, 486] width 179 height 37
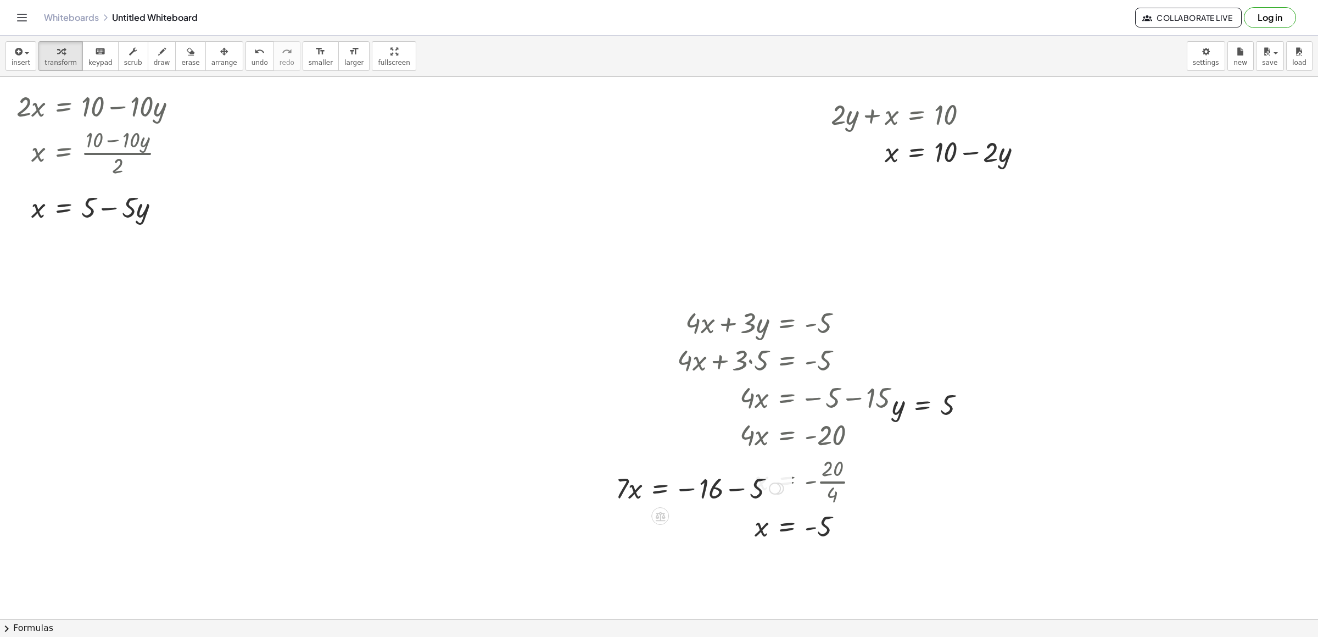
drag, startPoint x: 688, startPoint y: 487, endPoint x: 694, endPoint y: 493, distance: 8.9
click at [690, 424] on div at bounding box center [699, 486] width 179 height 37
click at [725, 424] on div at bounding box center [699, 486] width 179 height 37
drag, startPoint x: 643, startPoint y: 511, endPoint x: 630, endPoint y: 498, distance: 18.3
click at [635, 424] on div at bounding box center [675, 486] width 130 height 37
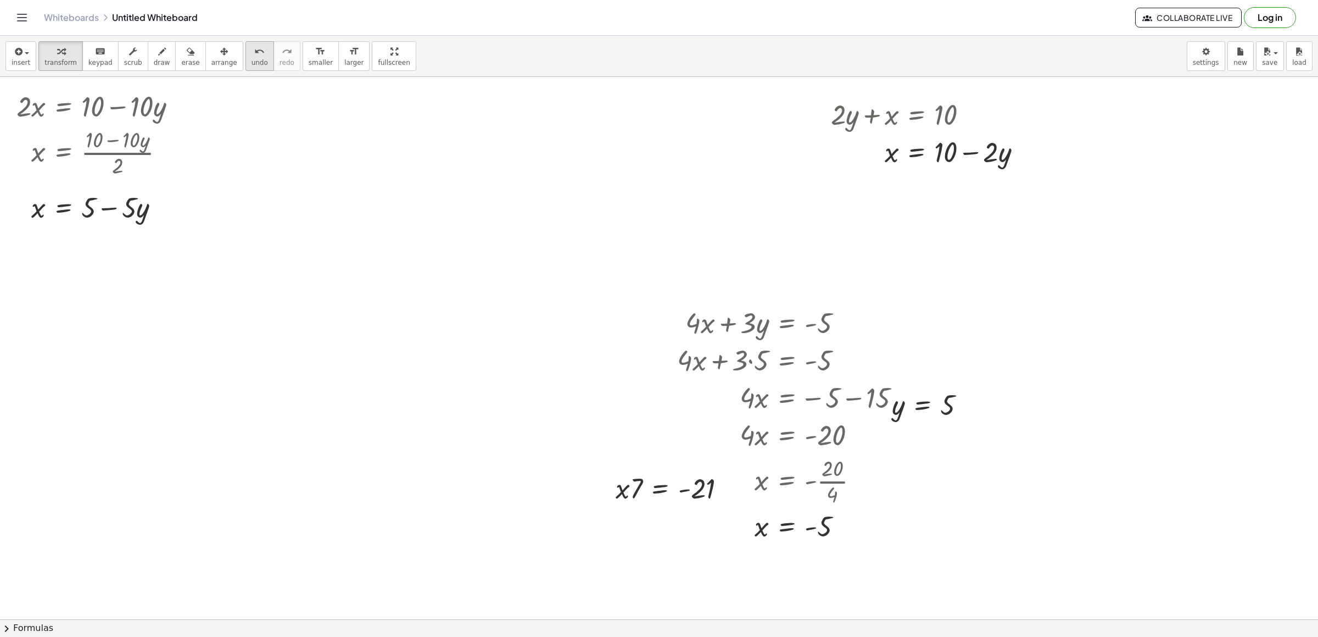
click at [252, 59] on span "undo" at bounding box center [260, 63] width 16 height 8
drag, startPoint x: 623, startPoint y: 490, endPoint x: 692, endPoint y: 517, distance: 73.9
click at [704, 424] on div at bounding box center [683, 487] width 120 height 55
click at [445, 424] on div at bounding box center [665, 125] width 1331 height 1084
click at [598, 373] on div at bounding box center [665, 125] width 1331 height 1084
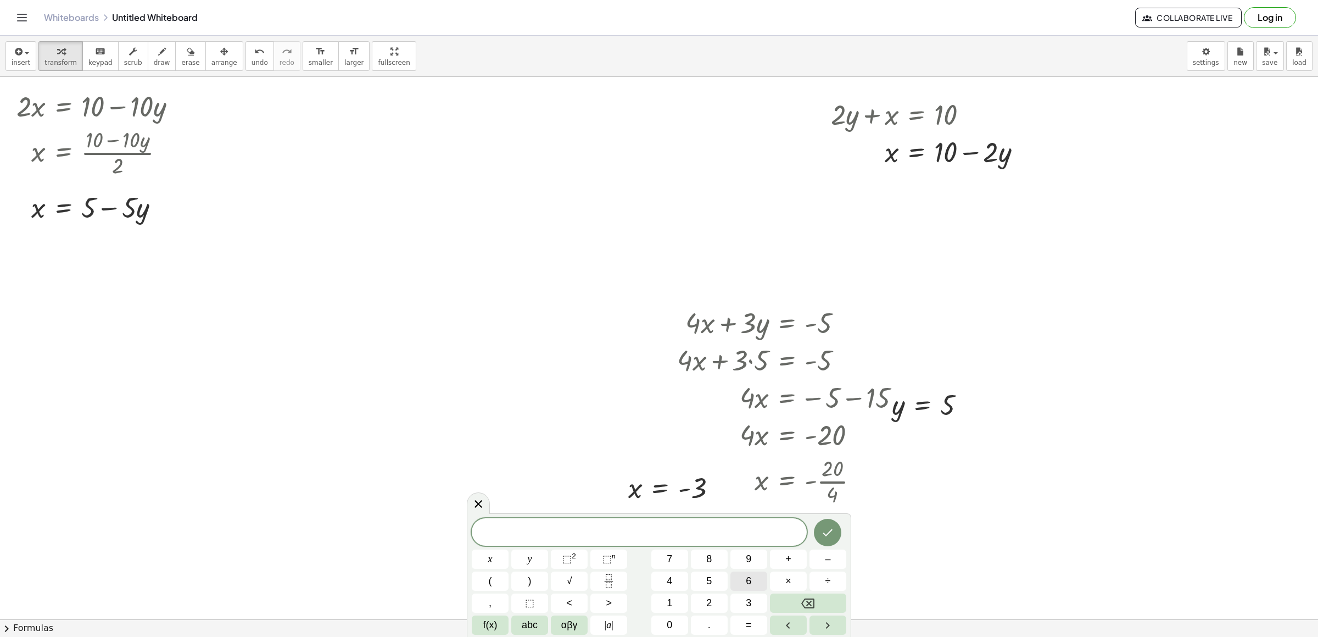
click at [746, 424] on span "6" at bounding box center [748, 580] width 5 height 15
click at [496, 424] on button "x" at bounding box center [490, 558] width 37 height 19
click at [776, 424] on button "+" at bounding box center [788, 558] width 37 height 19
click at [674, 424] on button "1" at bounding box center [669, 602] width 37 height 19
click at [714, 424] on button "5" at bounding box center [709, 580] width 37 height 19
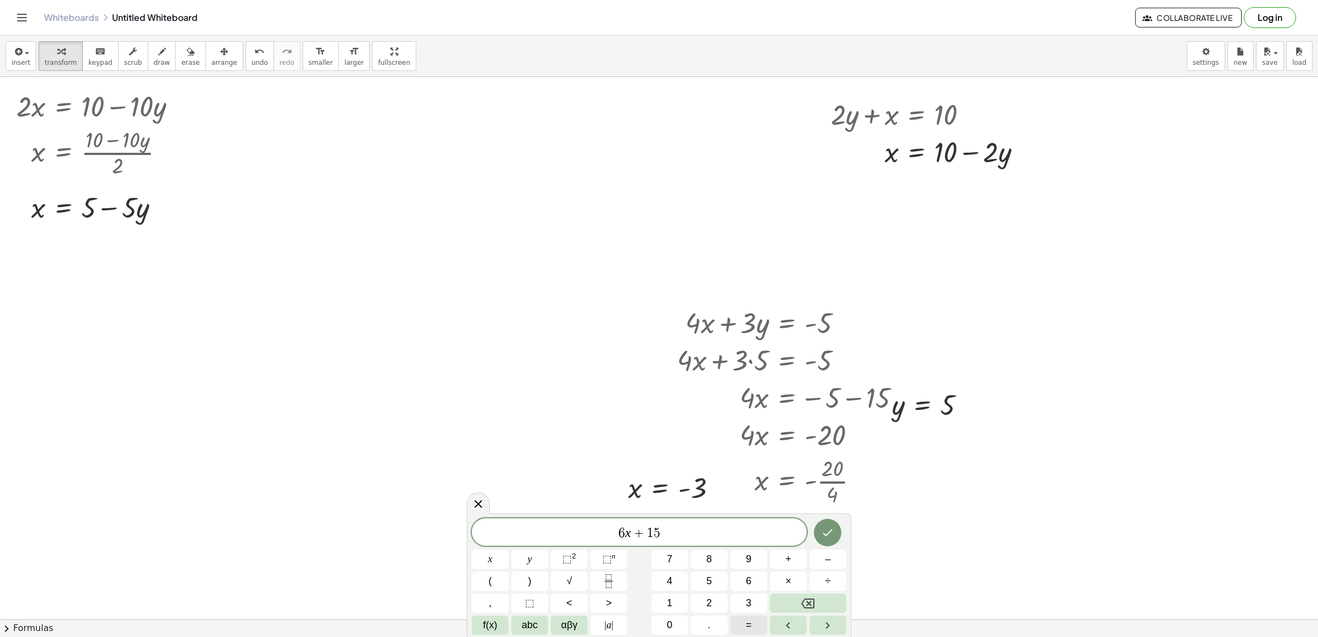
click at [745, 424] on button "=" at bounding box center [748, 624] width 37 height 19
click at [840, 424] on button "–" at bounding box center [828, 558] width 37 height 19
click at [754, 424] on button "9" at bounding box center [748, 558] width 37 height 19
click at [825, 424] on button "Done" at bounding box center [827, 531] width 27 height 27
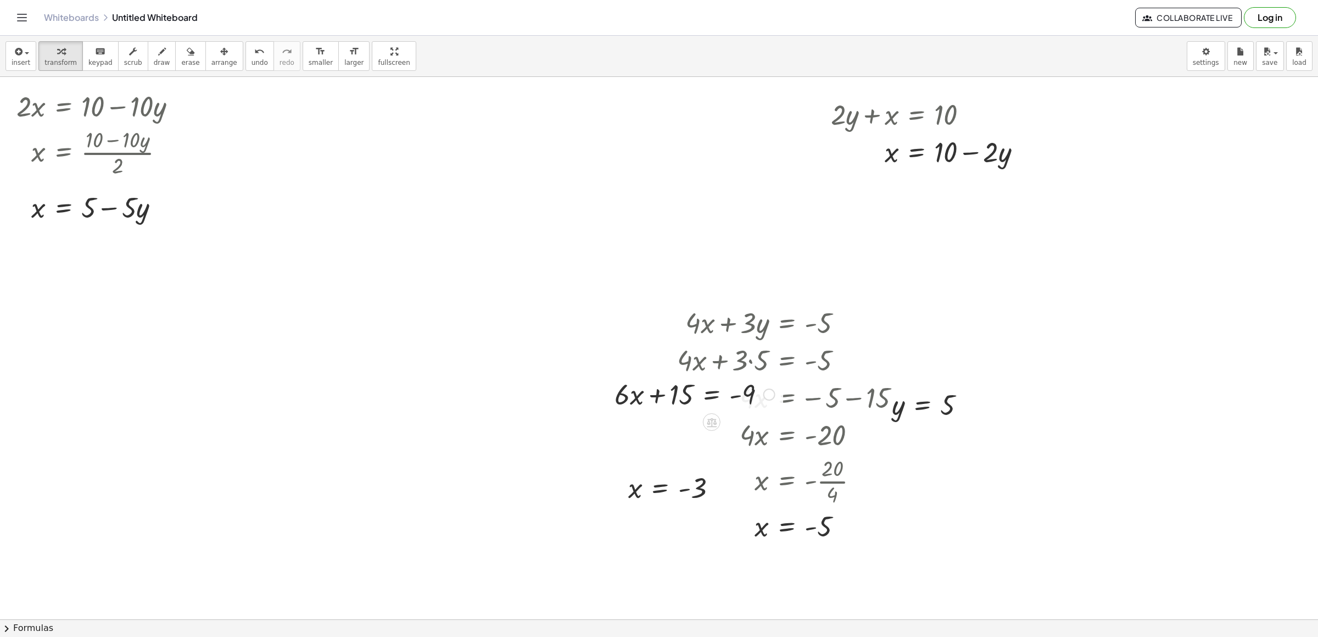
click at [689, 386] on div at bounding box center [694, 393] width 171 height 37
click at [735, 424] on div at bounding box center [801, 480] width 259 height 55
click at [674, 392] on div at bounding box center [694, 393] width 171 height 37
click at [211, 50] on div "button" at bounding box center [224, 50] width 26 height 13
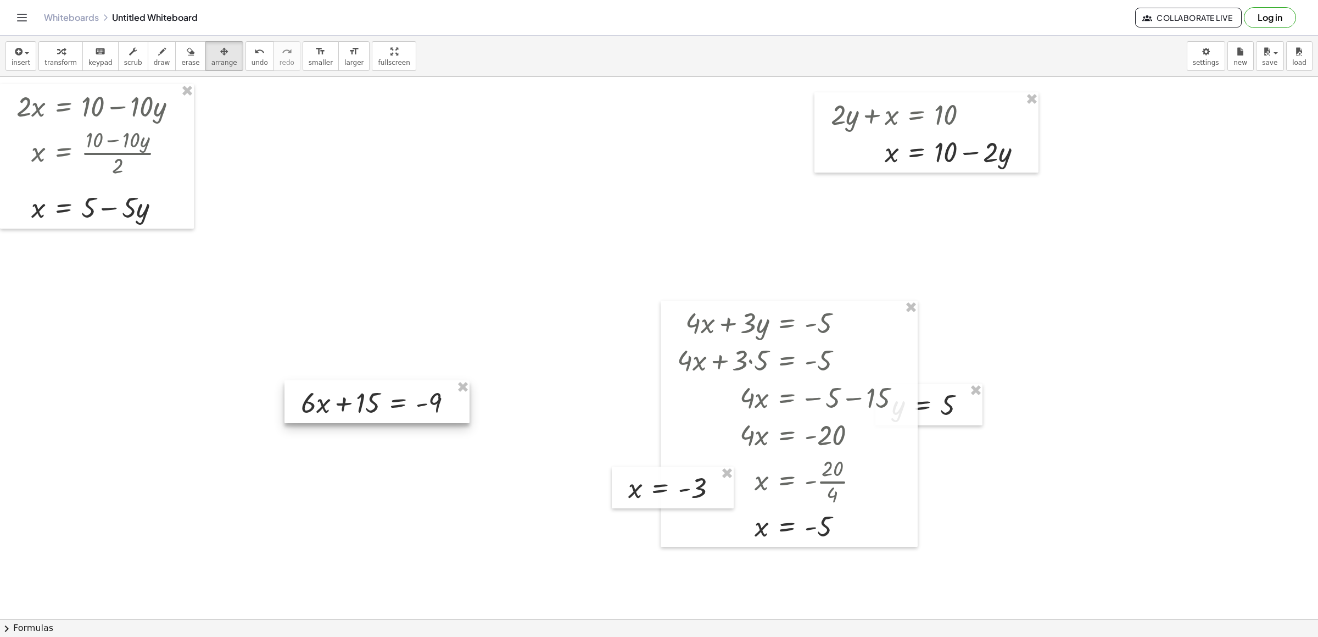
drag, startPoint x: 618, startPoint y: 402, endPoint x: 312, endPoint y: 400, distance: 306.5
click at [315, 402] on div at bounding box center [376, 401] width 185 height 43
click at [47, 46] on div "button" at bounding box center [60, 50] width 32 height 13
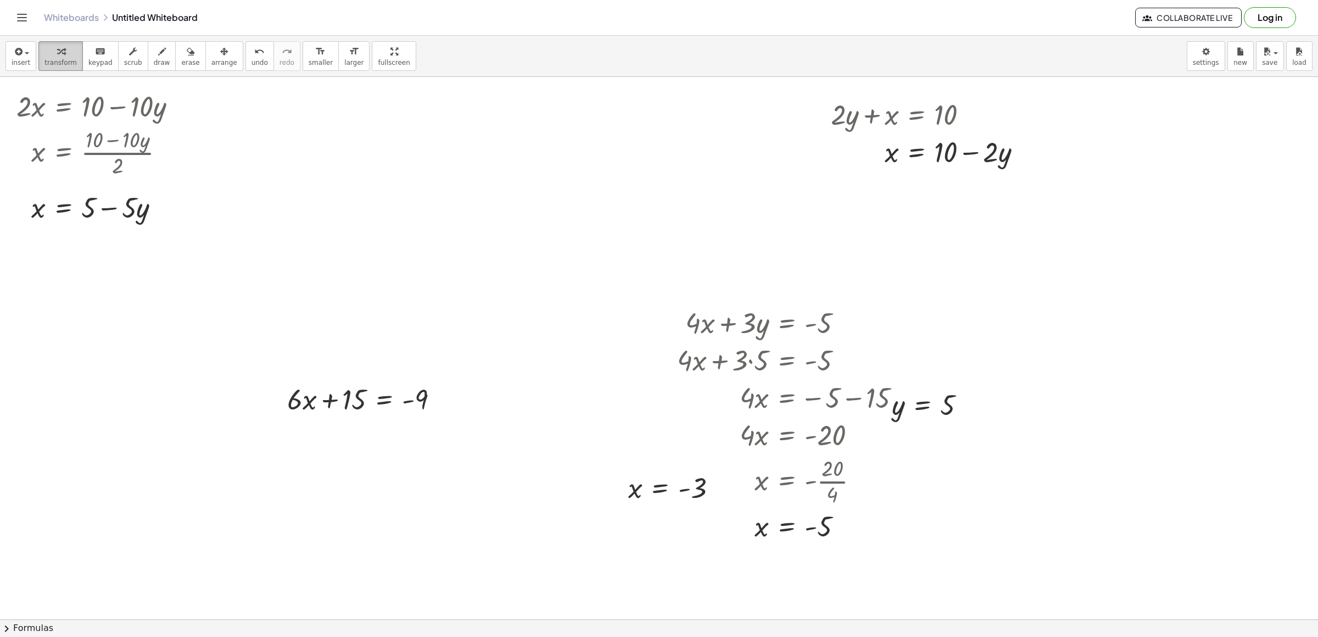
click at [51, 56] on div "button" at bounding box center [60, 50] width 32 height 13
drag, startPoint x: 326, startPoint y: 394, endPoint x: 419, endPoint y: 414, distance: 95.0
click at [419, 414] on div at bounding box center [367, 398] width 171 height 37
click at [438, 424] on div at bounding box center [397, 435] width 230 height 37
drag, startPoint x: 343, startPoint y: 481, endPoint x: 417, endPoint y: 499, distance: 76.9
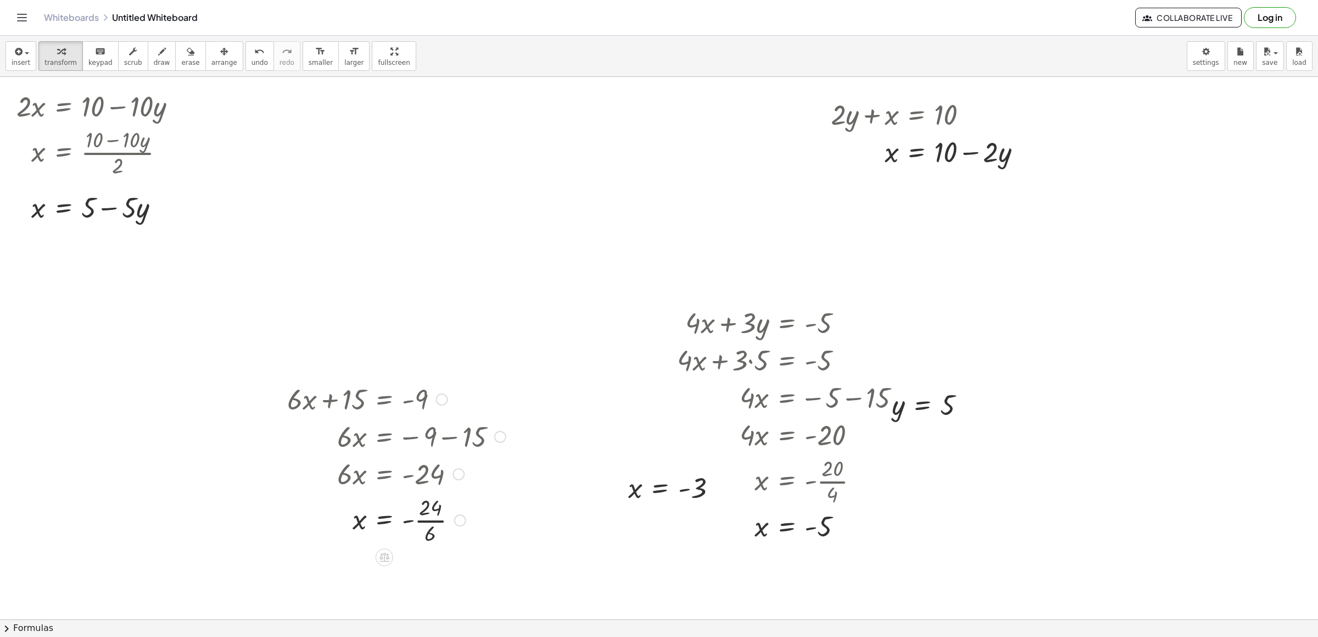
click at [419, 424] on div at bounding box center [397, 519] width 230 height 55
click at [423, 424] on div at bounding box center [397, 519] width 230 height 55
click at [878, 231] on div at bounding box center [665, 125] width 1331 height 1084
